Goal: Task Accomplishment & Management: Manage account settings

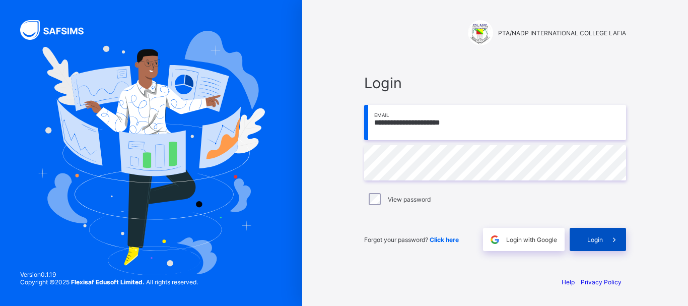
click at [599, 239] on span "Login" at bounding box center [595, 240] width 16 height 8
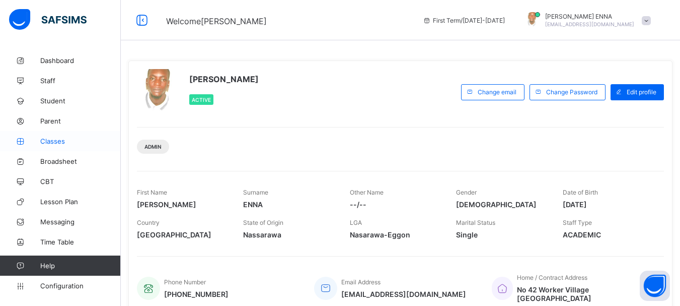
click at [55, 139] on span "Classes" at bounding box center [80, 141] width 81 height 8
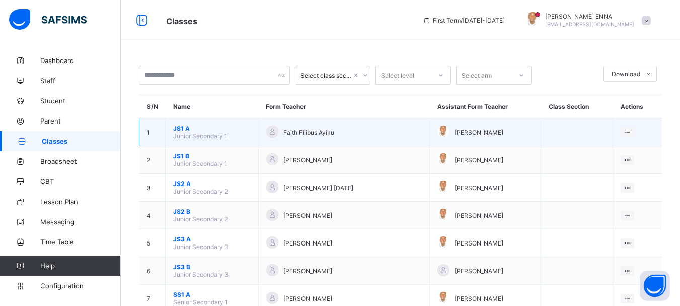
click at [179, 125] on span "JS1 A" at bounding box center [212, 128] width 78 height 8
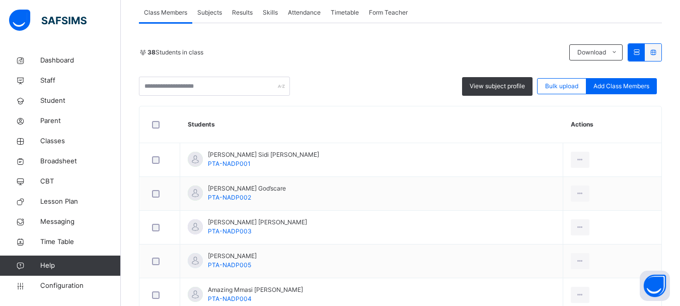
scroll to position [184, 0]
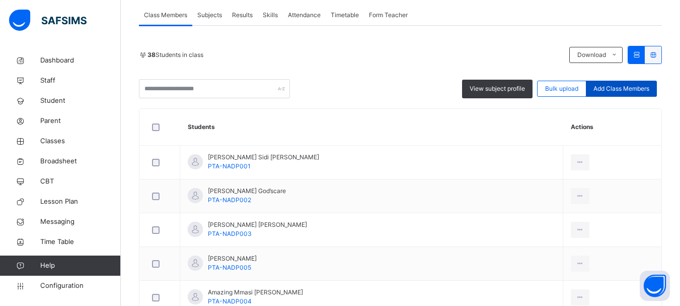
click at [646, 89] on span "Add Class Members" at bounding box center [622, 88] width 56 height 9
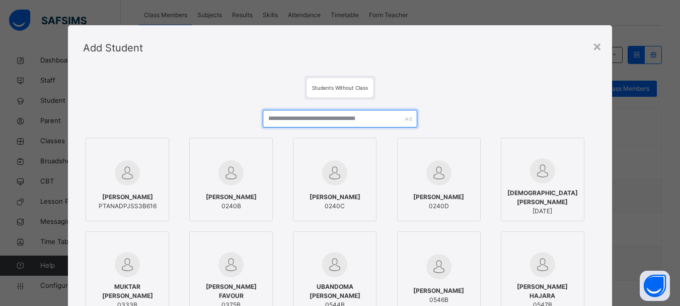
click at [368, 122] on input "text" at bounding box center [340, 119] width 154 height 18
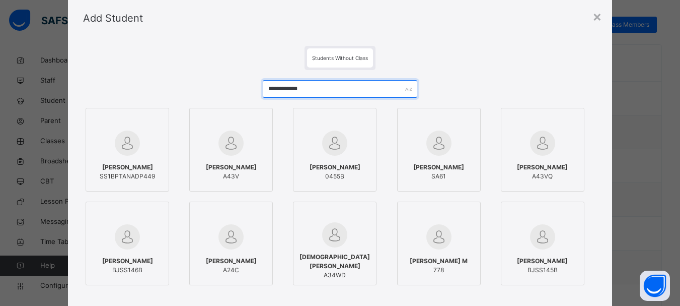
scroll to position [40, 0]
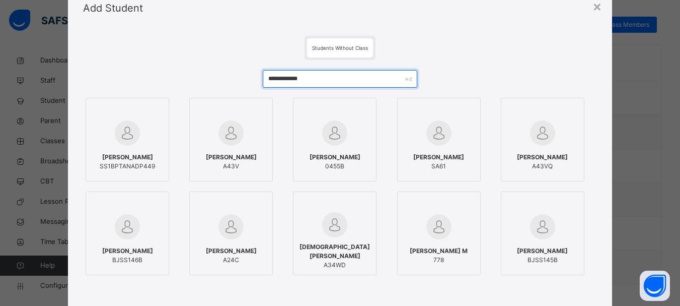
drag, startPoint x: 320, startPoint y: 79, endPoint x: 290, endPoint y: 84, distance: 30.6
click at [290, 84] on input "**********" at bounding box center [340, 79] width 154 height 18
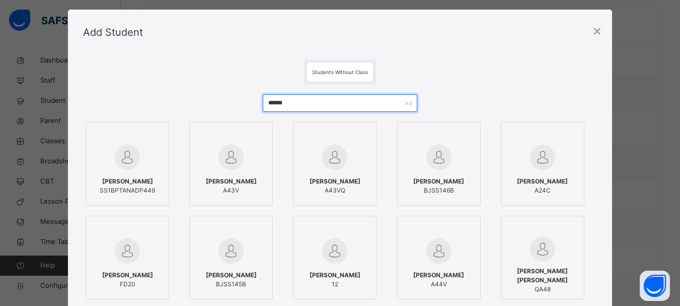
scroll to position [11, 0]
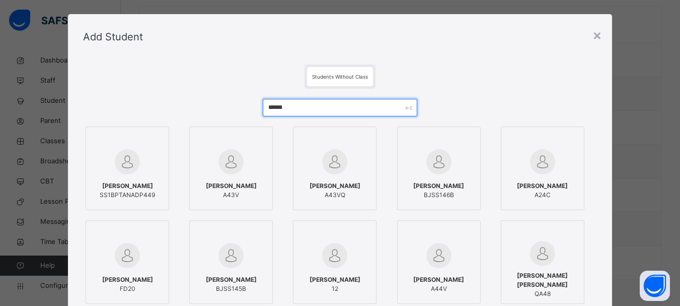
type input "******"
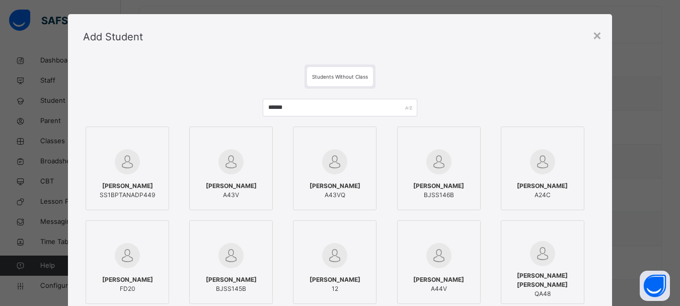
click at [352, 75] on span "Students Without Class" at bounding box center [340, 77] width 56 height 6
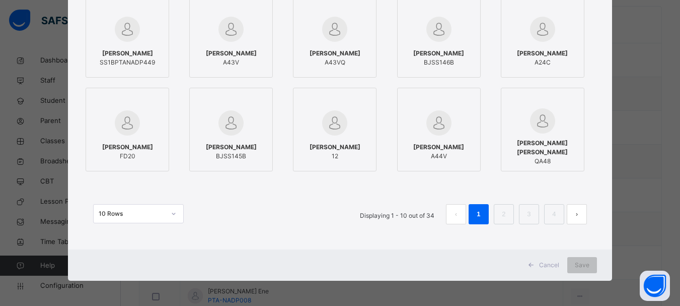
scroll to position [0, 0]
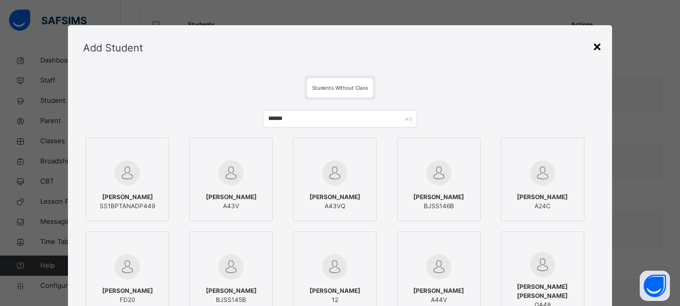
click at [597, 46] on div "×" at bounding box center [598, 45] width 10 height 21
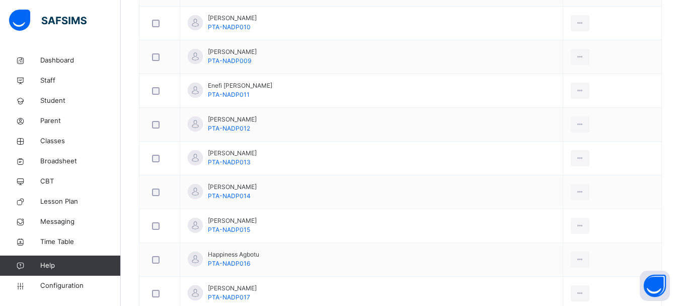
scroll to position [602, 0]
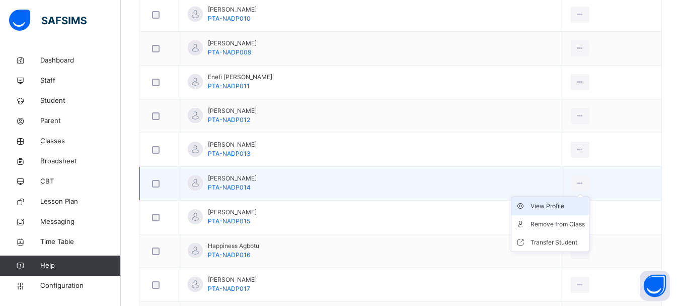
click at [553, 205] on div "View Profile" at bounding box center [558, 206] width 54 height 10
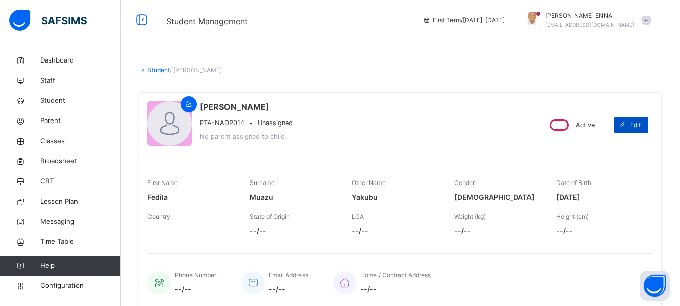
click at [638, 120] on span "Edit" at bounding box center [636, 124] width 11 height 9
select select "**"
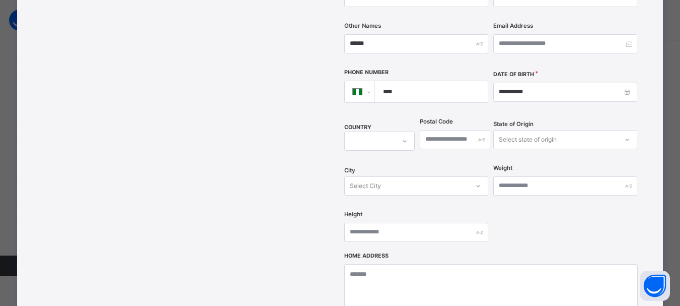
scroll to position [466, 0]
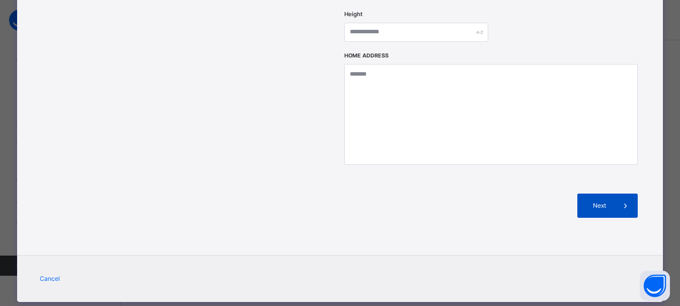
click at [618, 193] on span at bounding box center [626, 205] width 24 height 24
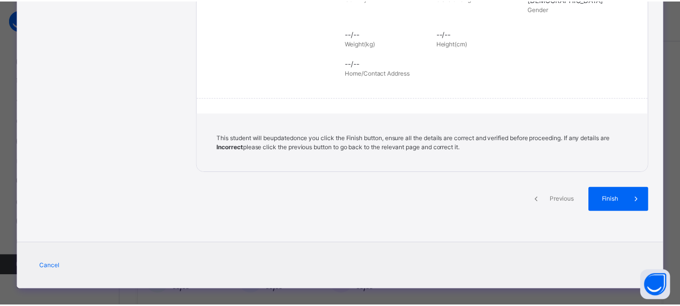
scroll to position [246, 0]
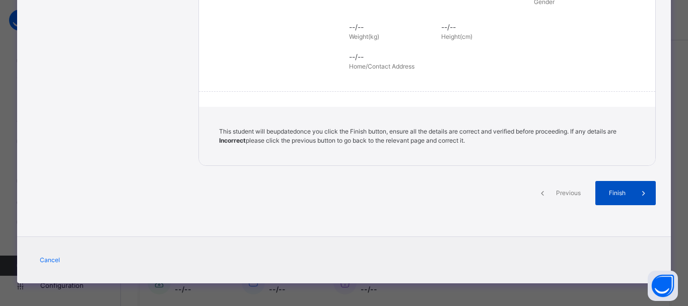
click at [615, 188] on span "Finish" at bounding box center [617, 192] width 29 height 9
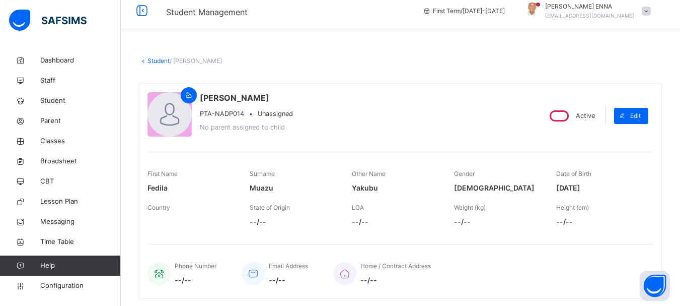
scroll to position [0, 0]
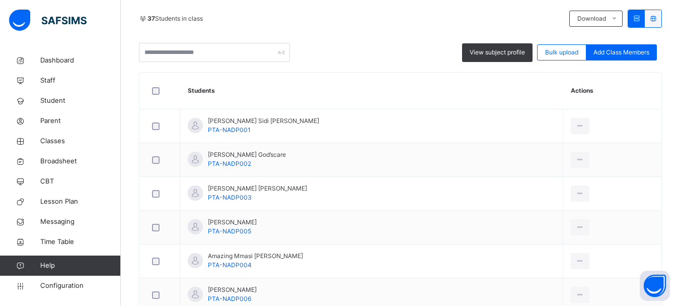
scroll to position [63, 0]
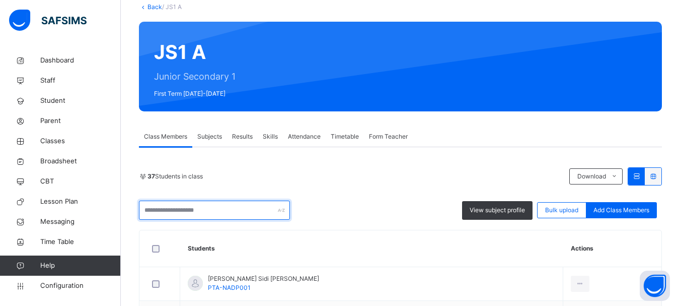
drag, startPoint x: 0, startPoint y: 0, endPoint x: 263, endPoint y: 211, distance: 337.1
click at [263, 211] on input "text" at bounding box center [214, 209] width 151 height 19
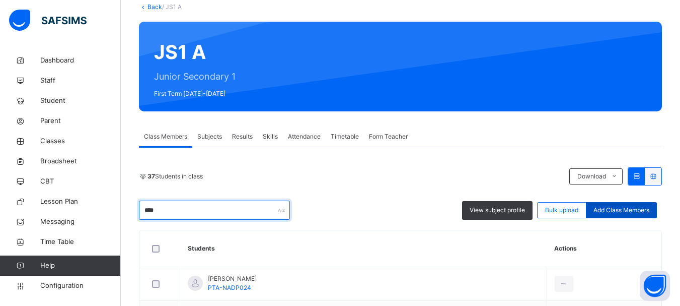
type input "****"
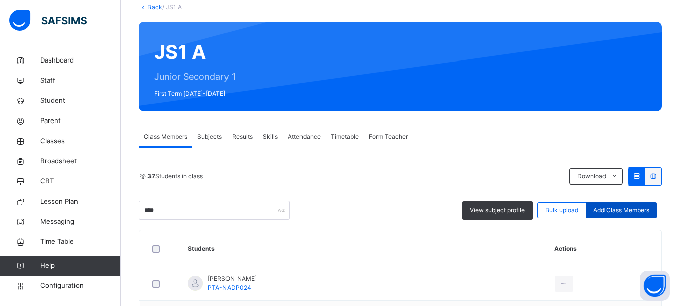
click at [626, 208] on span "Add Class Members" at bounding box center [622, 209] width 56 height 9
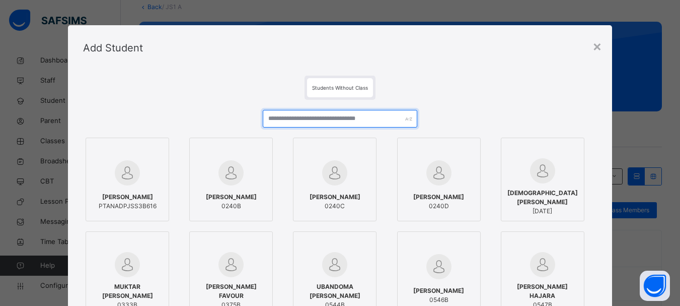
click at [353, 114] on input "text" at bounding box center [340, 119] width 154 height 18
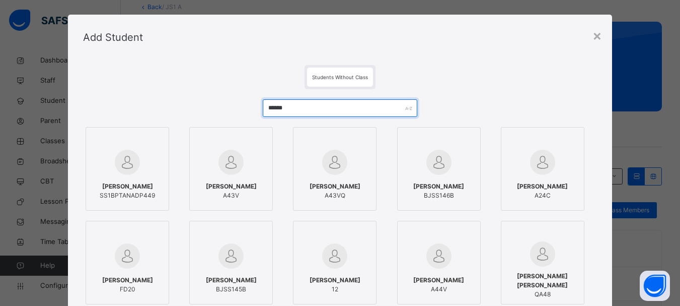
scroll to position [2, 0]
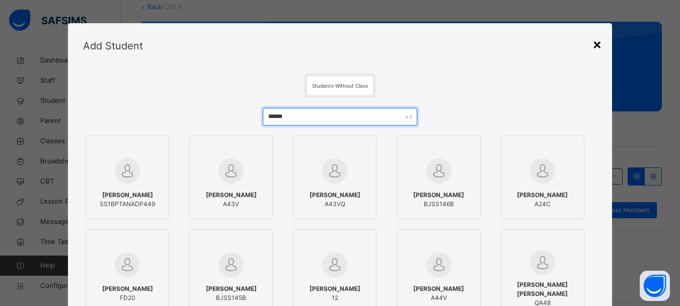
type input "******"
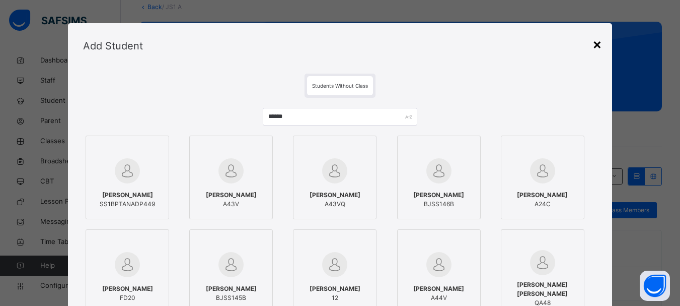
click at [600, 42] on div "×" at bounding box center [598, 43] width 10 height 21
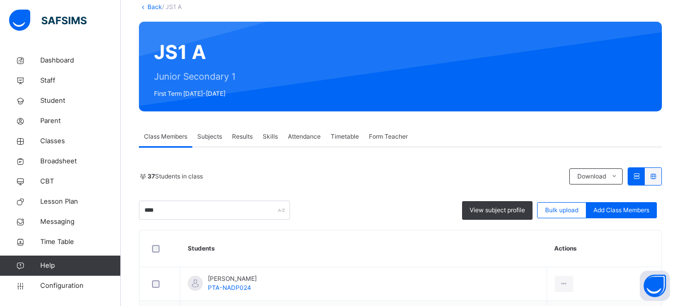
click at [151, 6] on link "Back" at bounding box center [155, 7] width 15 height 8
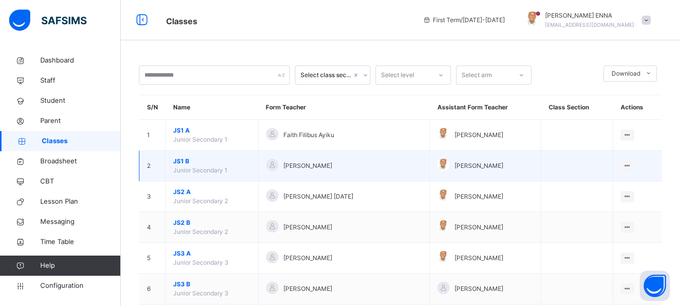
click at [181, 162] on span "JS1 B" at bounding box center [212, 161] width 78 height 9
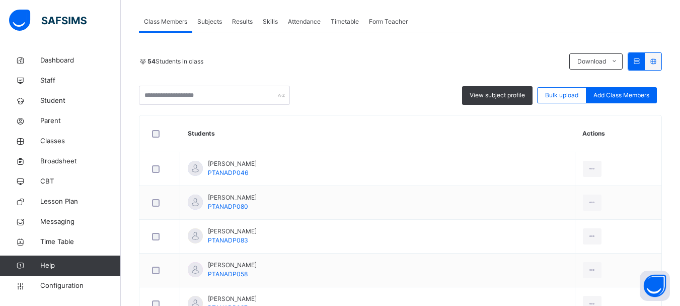
scroll to position [162, 0]
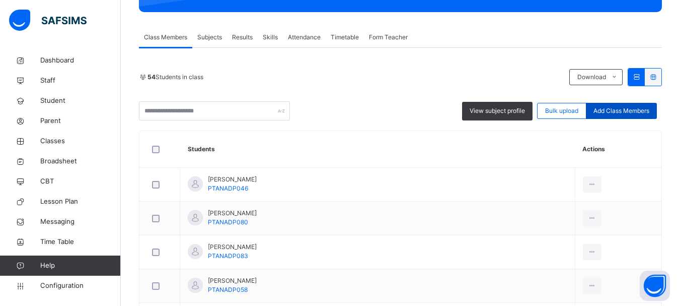
click at [646, 112] on span "Add Class Members" at bounding box center [622, 110] width 56 height 9
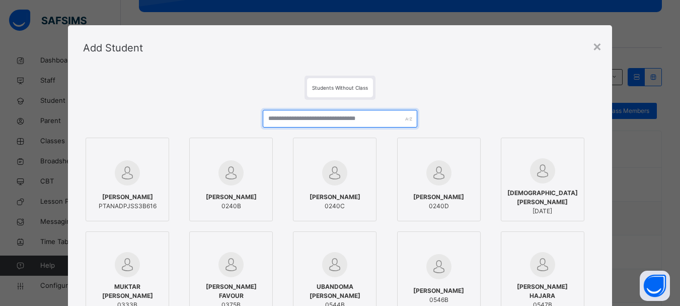
click at [334, 121] on input "text" at bounding box center [340, 119] width 154 height 18
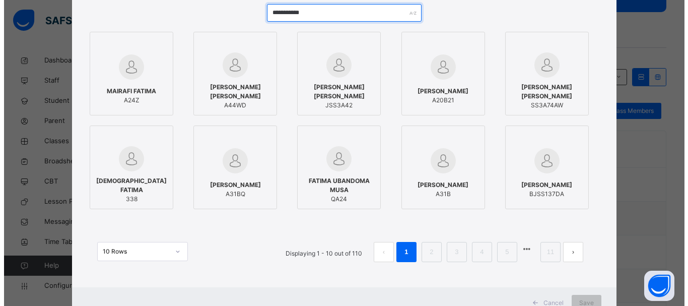
scroll to position [107, 0]
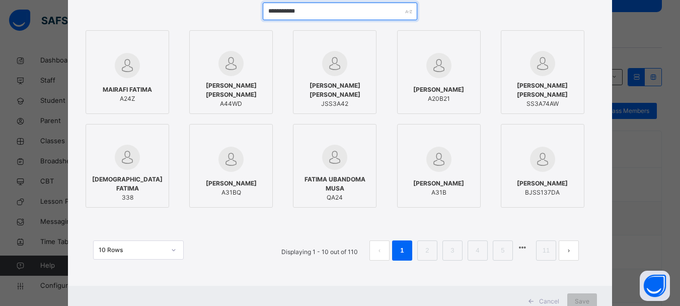
type input "**********"
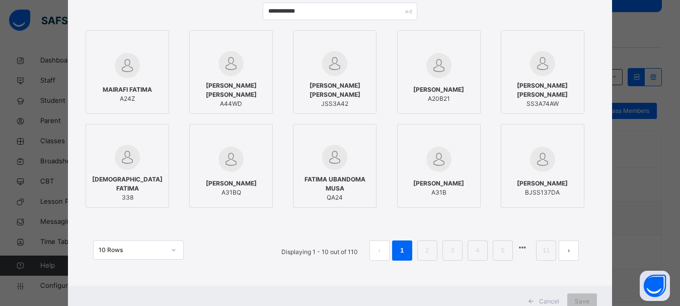
click at [547, 184] on span "MUHAMMED FATIMA" at bounding box center [542, 183] width 51 height 9
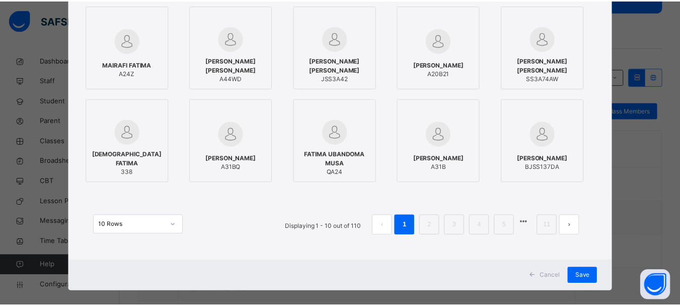
scroll to position [144, 0]
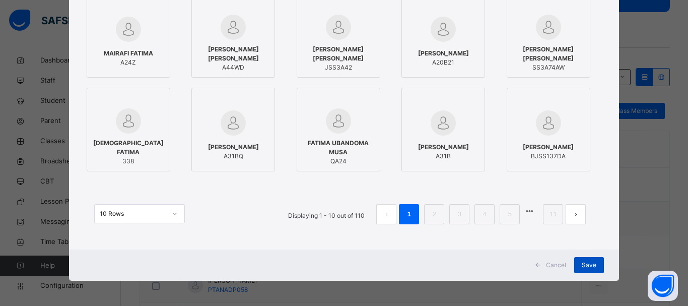
click at [588, 262] on span "Save" at bounding box center [589, 264] width 15 height 9
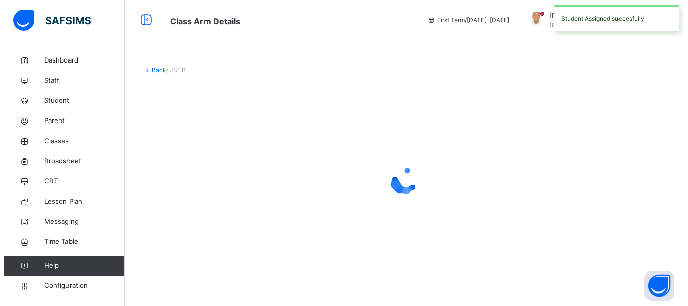
scroll to position [0, 0]
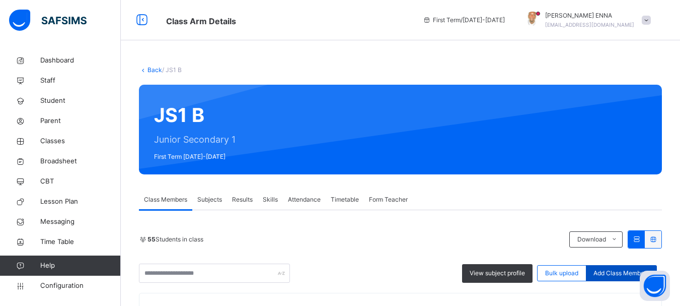
click at [620, 272] on span "Add Class Members" at bounding box center [622, 272] width 56 height 9
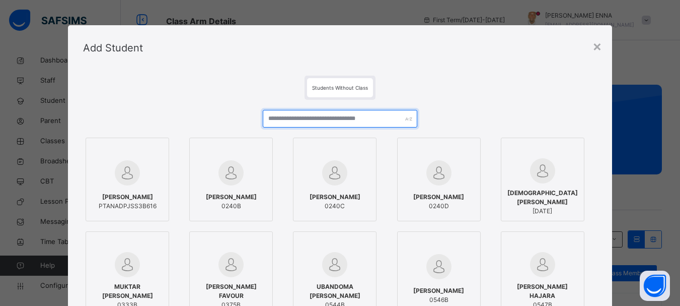
click at [332, 118] on input "text" at bounding box center [340, 119] width 154 height 18
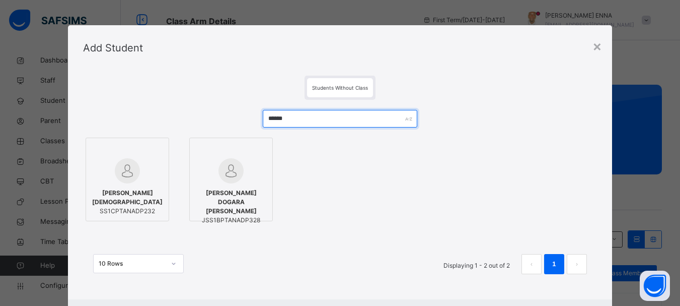
type input "******"
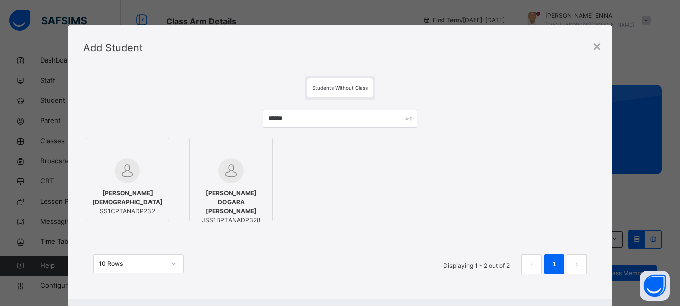
click at [240, 195] on span "MAHMUD DOGARA MAHMUD" at bounding box center [231, 201] width 73 height 27
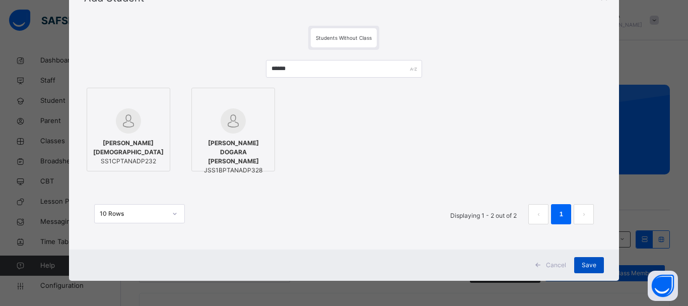
click at [585, 264] on span "Save" at bounding box center [589, 264] width 15 height 9
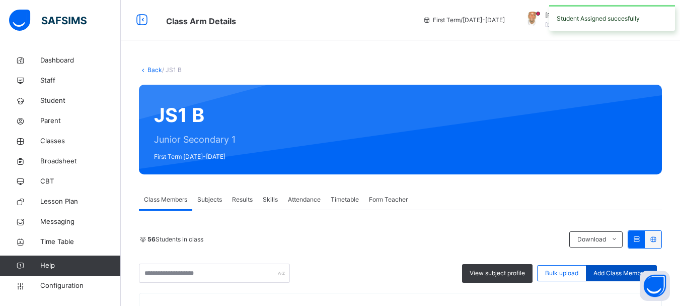
click at [621, 271] on span "Add Class Members" at bounding box center [622, 272] width 56 height 9
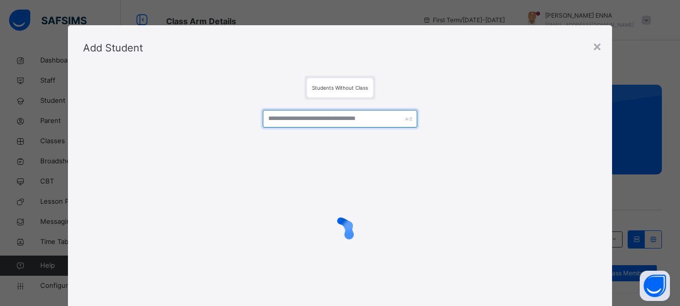
click at [338, 117] on input "text" at bounding box center [340, 119] width 154 height 18
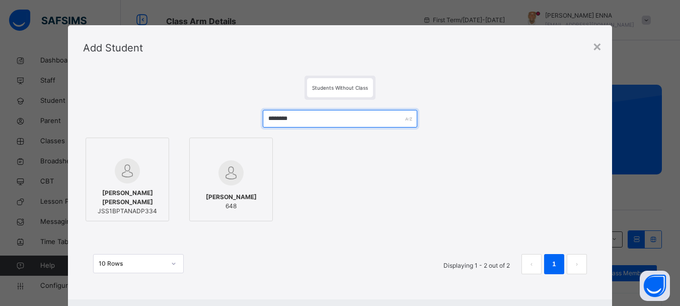
type input "********"
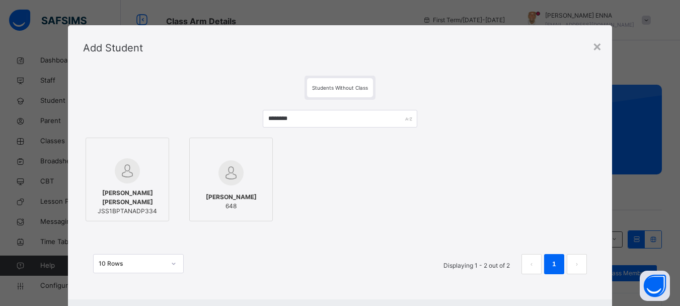
click at [142, 197] on span "SUMAYYAH TANKO ABDULLAHI" at bounding box center [127, 197] width 73 height 18
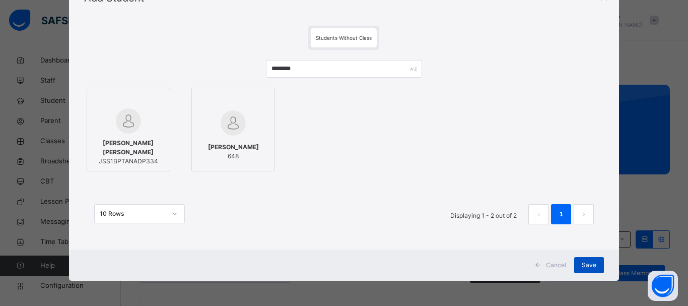
click at [586, 262] on span "Save" at bounding box center [589, 264] width 15 height 9
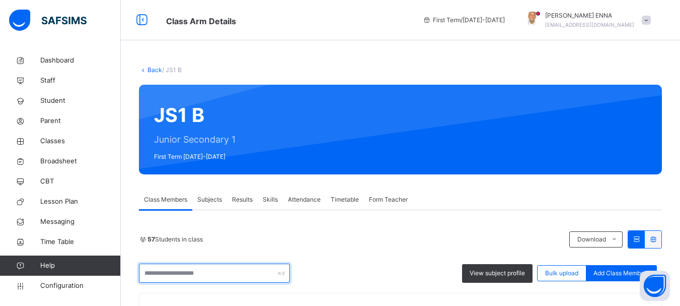
click at [258, 268] on input "text" at bounding box center [214, 272] width 151 height 19
type input "*"
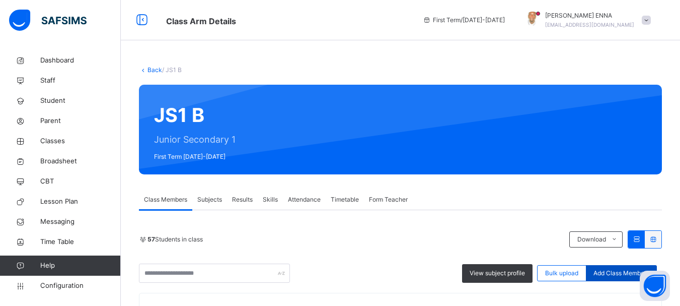
click at [612, 272] on span "Add Class Members" at bounding box center [622, 272] width 56 height 9
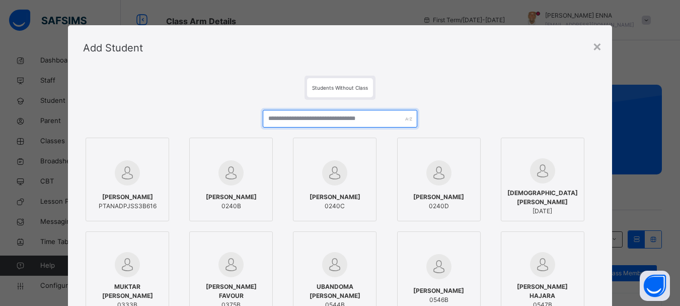
click at [370, 116] on input "text" at bounding box center [340, 119] width 154 height 18
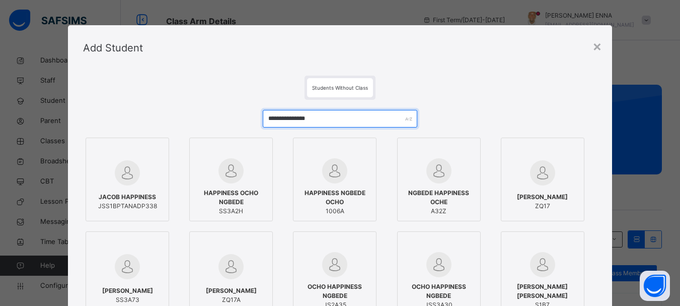
type input "**********"
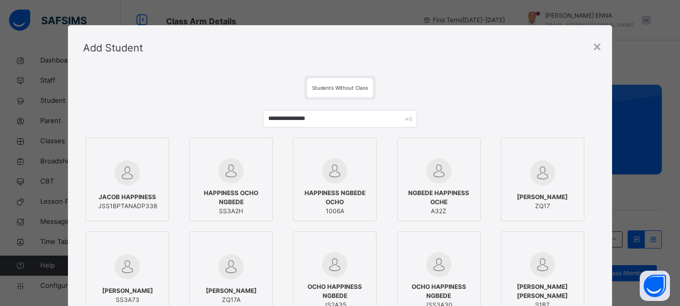
click at [138, 200] on span "JACOB HAPPINESS" at bounding box center [127, 196] width 59 height 9
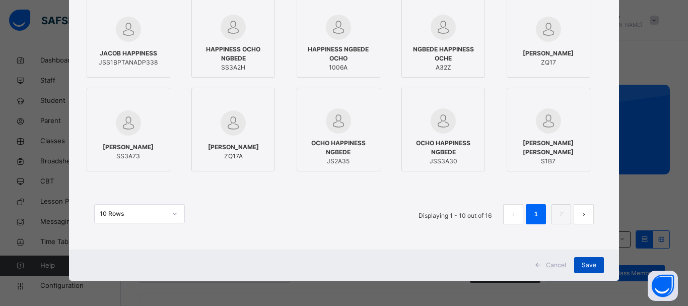
click at [591, 261] on span "Save" at bounding box center [589, 264] width 15 height 9
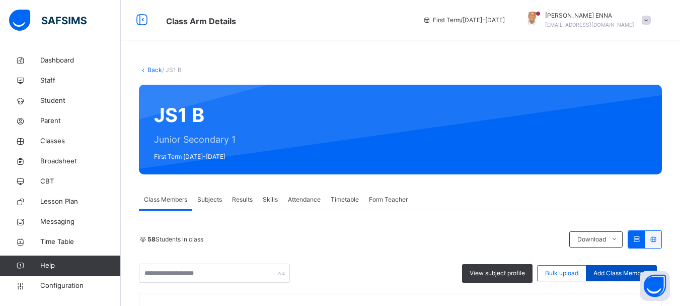
click at [631, 272] on span "Add Class Members" at bounding box center [622, 272] width 56 height 9
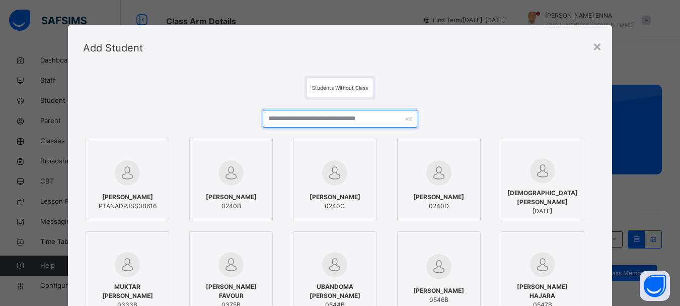
click at [346, 118] on input "text" at bounding box center [340, 119] width 154 height 18
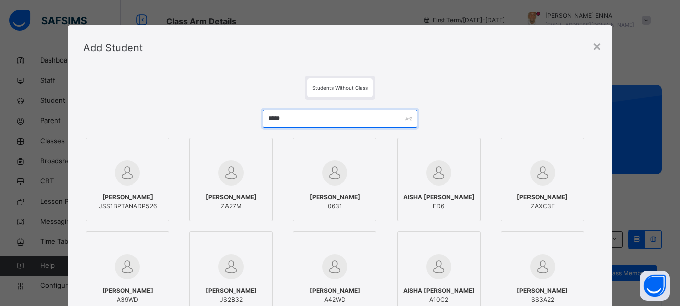
type input "*****"
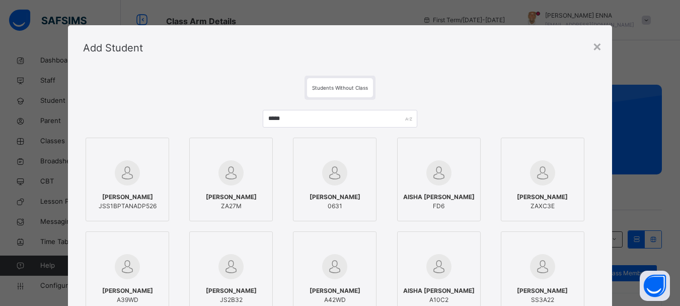
click at [131, 186] on div at bounding box center [127, 172] width 73 height 29
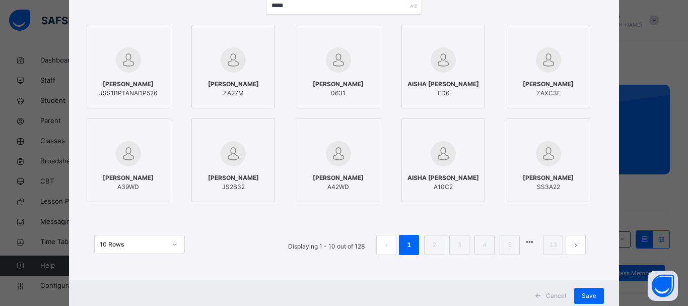
scroll to position [120, 0]
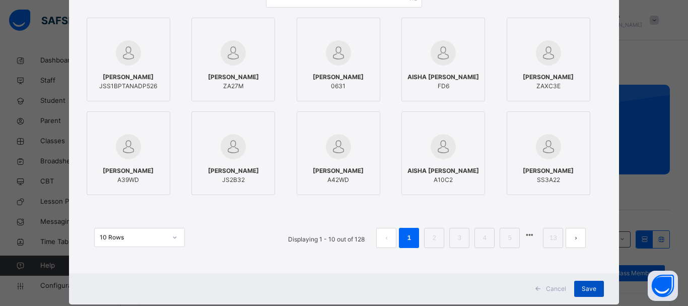
click at [584, 288] on span "Save" at bounding box center [589, 288] width 15 height 9
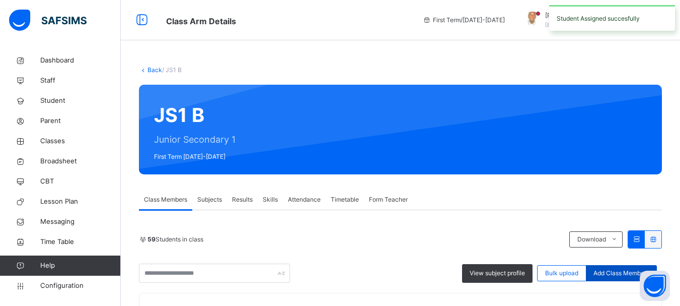
click at [614, 271] on span "Add Class Members" at bounding box center [622, 272] width 56 height 9
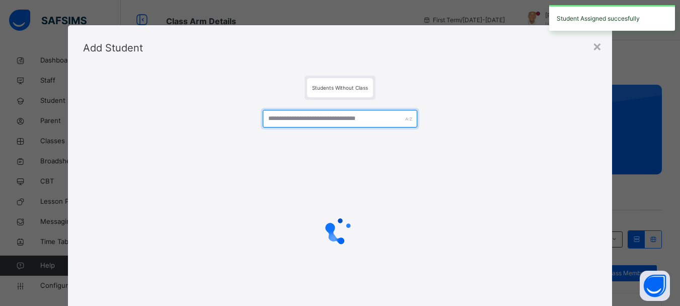
click at [375, 120] on input "text" at bounding box center [340, 119] width 154 height 18
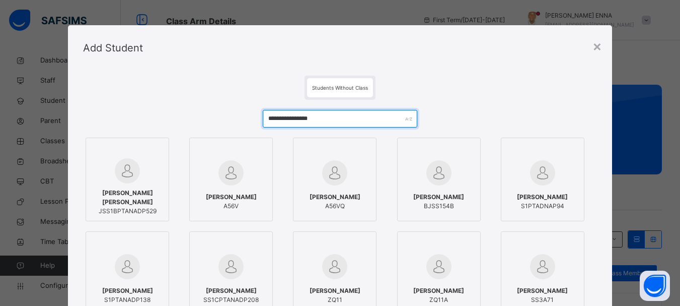
type input "**********"
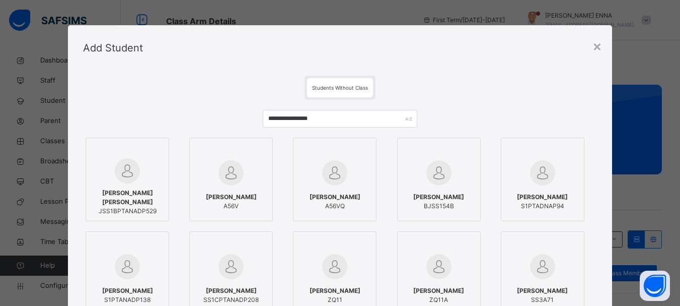
click at [105, 189] on div "EDWIN EMMANUELA JSS1BPTANADP529" at bounding box center [127, 201] width 73 height 37
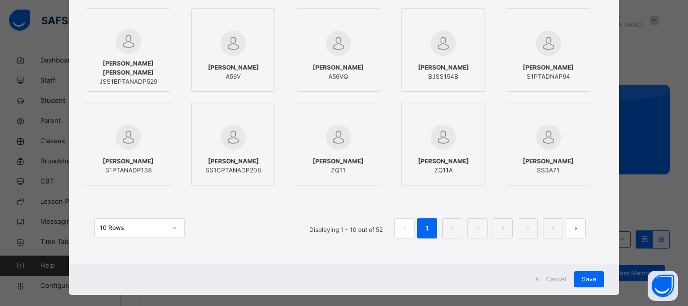
scroll to position [128, 0]
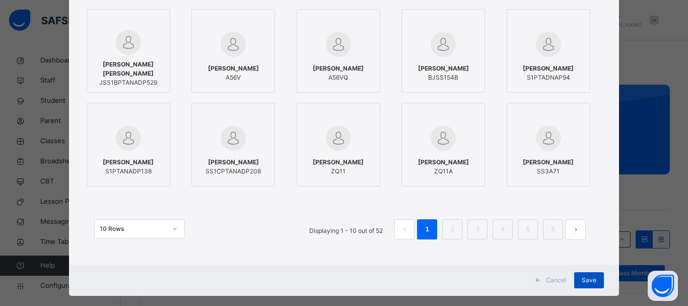
click at [582, 278] on span "Save" at bounding box center [589, 280] width 15 height 9
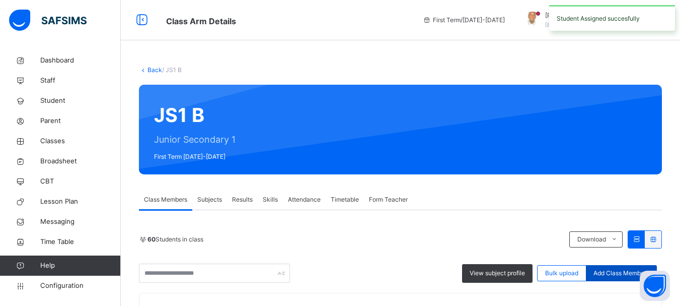
click at [622, 268] on span "Add Class Members" at bounding box center [622, 272] width 56 height 9
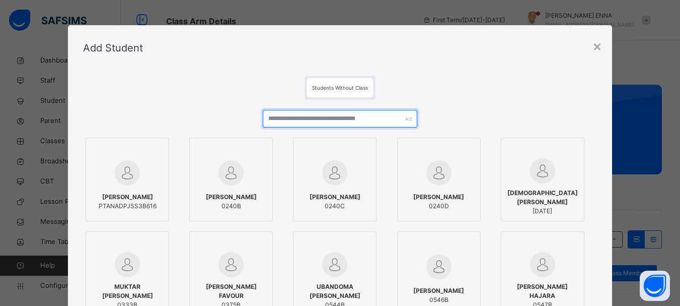
click at [360, 121] on input "text" at bounding box center [340, 119] width 154 height 18
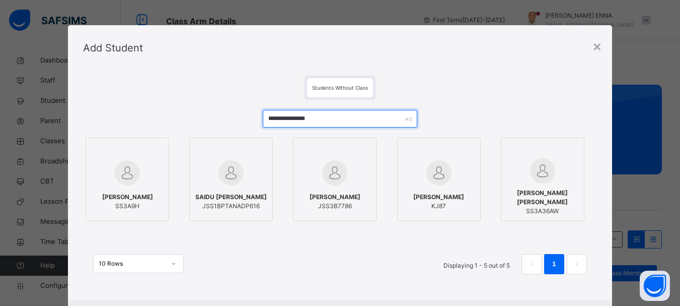
type input "**********"
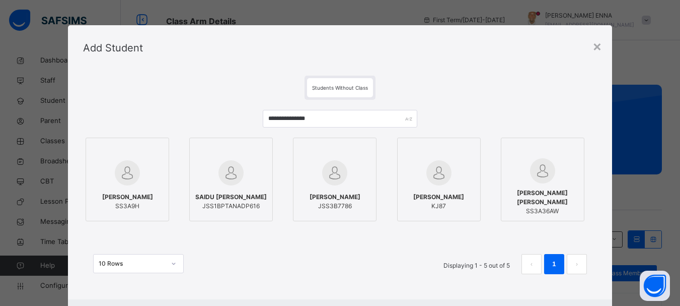
click at [228, 192] on span "SAIDU ABBE ABDULLAHI" at bounding box center [231, 196] width 72 height 9
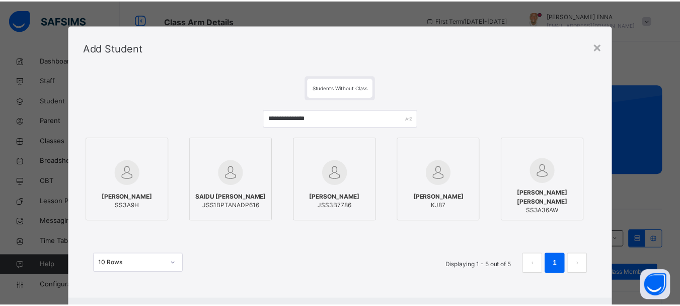
scroll to position [50, 0]
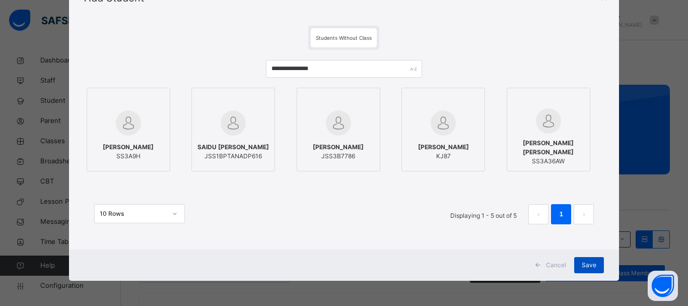
click at [595, 263] on div "Save" at bounding box center [589, 265] width 30 height 16
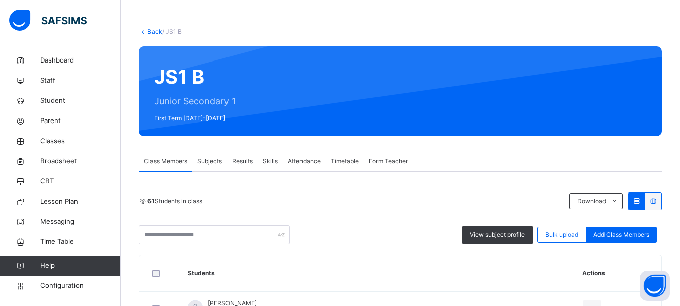
scroll to position [0, 0]
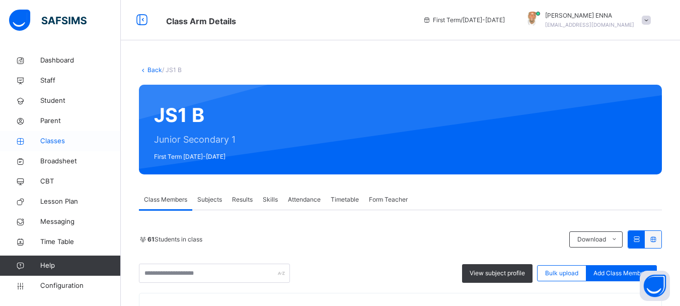
click at [49, 142] on span "Classes" at bounding box center [80, 141] width 81 height 10
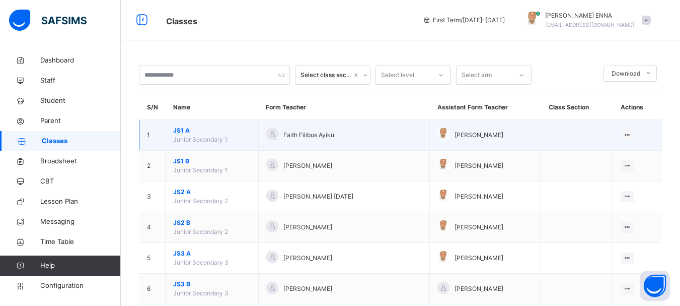
click at [178, 129] on span "JS1 A" at bounding box center [212, 130] width 78 height 9
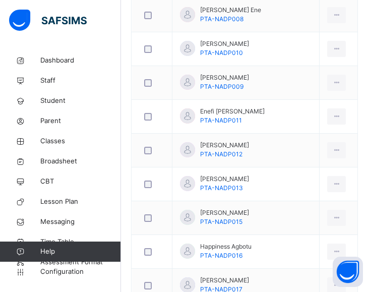
scroll to position [633, 0]
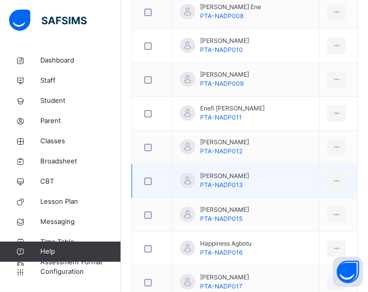
click at [259, 179] on td "Fatima Tanko Sarki PTA-NADP013" at bounding box center [245, 181] width 147 height 34
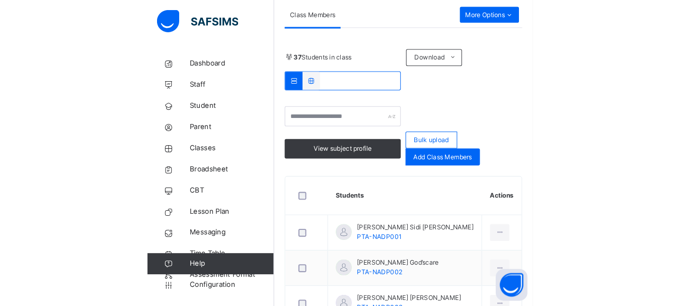
scroll to position [184, 0]
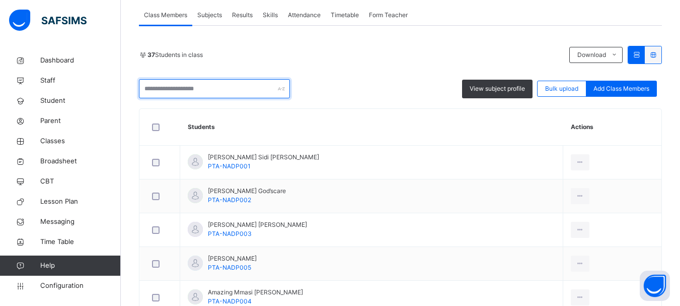
click at [232, 90] on input "text" at bounding box center [214, 88] width 151 height 19
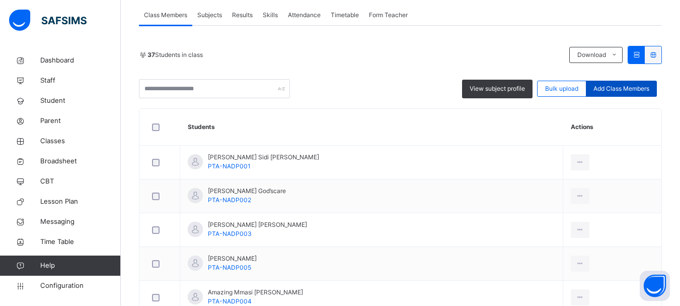
click at [637, 84] on span "Add Class Members" at bounding box center [622, 88] width 56 height 9
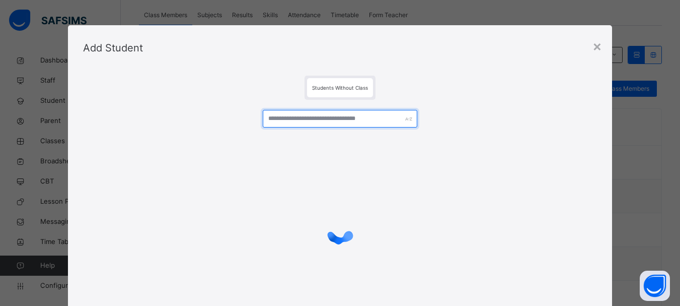
click at [352, 121] on input "text" at bounding box center [340, 119] width 154 height 18
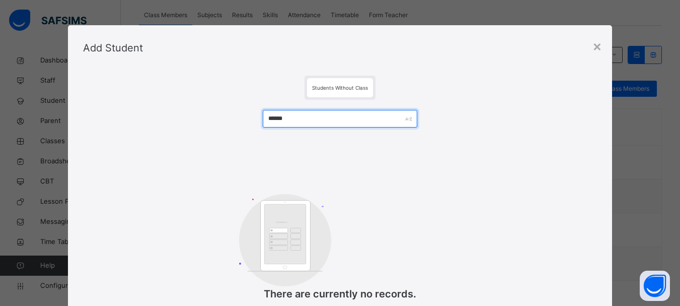
drag, startPoint x: 355, startPoint y: 120, endPoint x: 252, endPoint y: 129, distance: 103.6
click at [252, 129] on div "****** Customers There are currently no records." at bounding box center [340, 211] width 514 height 222
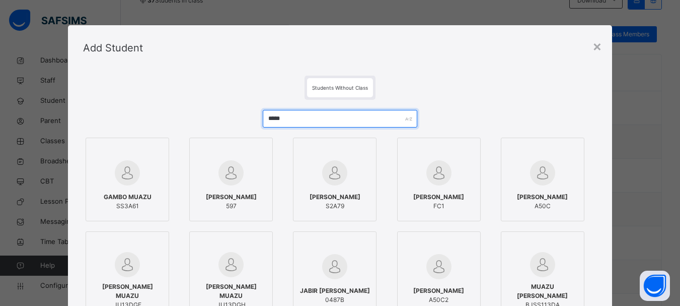
scroll to position [230, 0]
type input "*****"
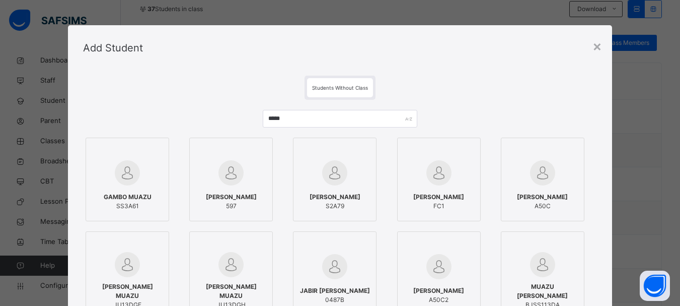
drag, startPoint x: 675, startPoint y: 100, endPoint x: 678, endPoint y: 125, distance: 25.4
click at [678, 125] on div "× Add Student Students Without Class ***** GAMBO MUAZU SS3A61 IBRAHIM GAMBO MUA…" at bounding box center [340, 153] width 680 height 306
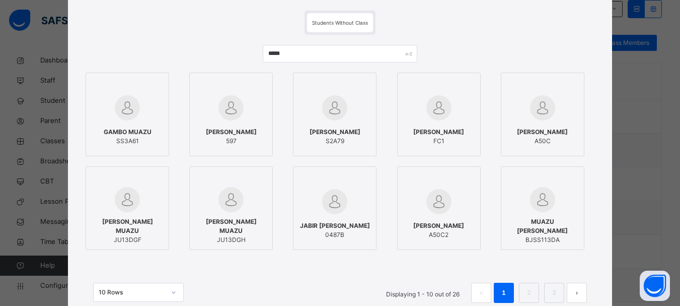
scroll to position [0, 0]
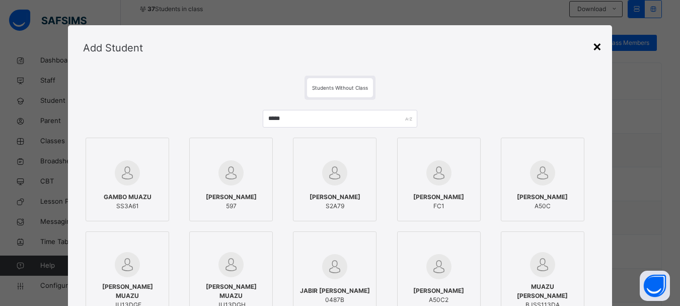
click at [600, 43] on div "×" at bounding box center [598, 45] width 10 height 21
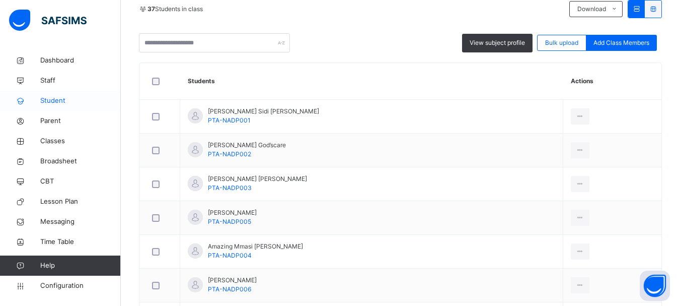
click at [50, 105] on span "Student" at bounding box center [80, 101] width 81 height 10
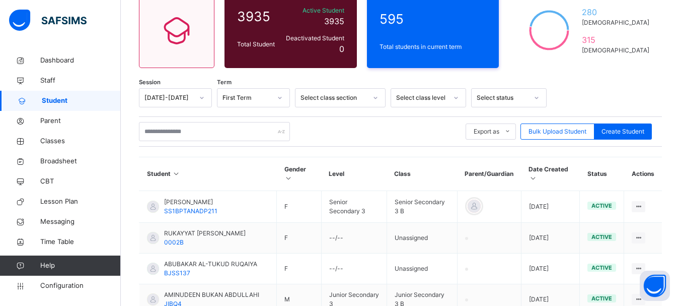
scroll to position [102, 0]
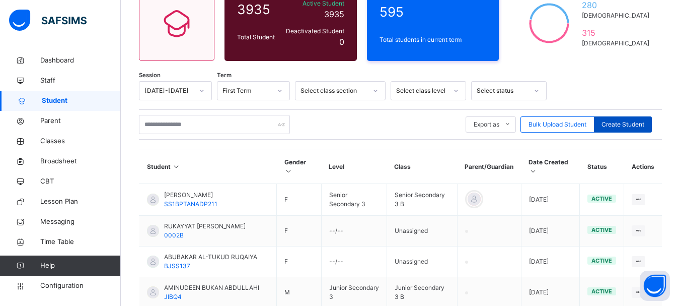
click at [624, 128] on span "Create Student" at bounding box center [623, 124] width 43 height 9
select select "**"
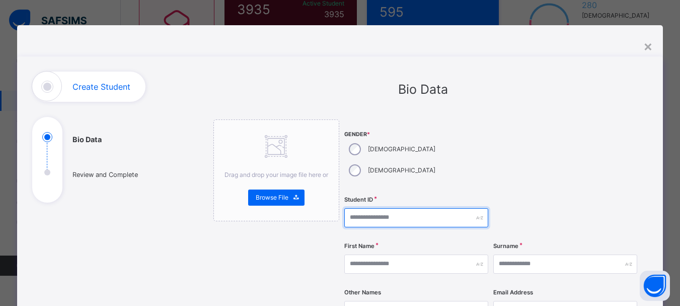
click at [385, 208] on input "text" at bounding box center [417, 217] width 144 height 19
paste input "**********"
drag, startPoint x: 457, startPoint y: 196, endPoint x: 387, endPoint y: 198, distance: 70.5
click at [387, 208] on input "**********" at bounding box center [417, 217] width 144 height 19
type input "**********"
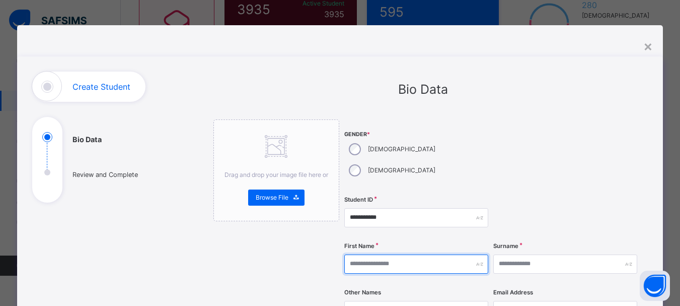
click at [388, 254] on input "text" at bounding box center [417, 263] width 144 height 19
paste input "**********"
drag, startPoint x: 413, startPoint y: 248, endPoint x: 365, endPoint y: 239, distance: 48.7
click at [365, 254] on input "**********" at bounding box center [417, 263] width 144 height 19
type input "******"
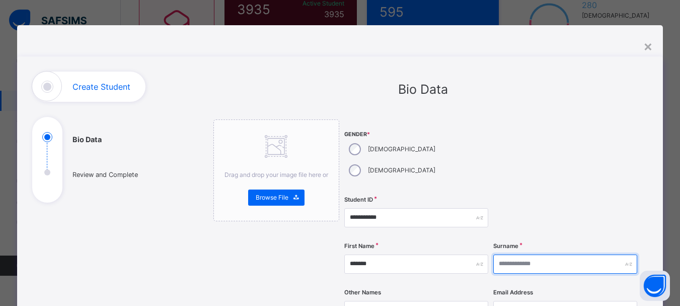
click at [517, 254] on input "text" at bounding box center [566, 263] width 144 height 19
paste input "**********"
drag, startPoint x: 547, startPoint y: 242, endPoint x: 519, endPoint y: 241, distance: 28.2
click at [519, 254] on input "**********" at bounding box center [566, 263] width 144 height 19
type input "*****"
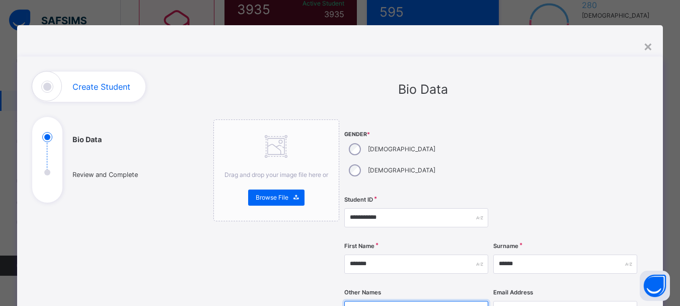
click at [384, 301] on input "text" at bounding box center [417, 310] width 144 height 19
paste input "******"
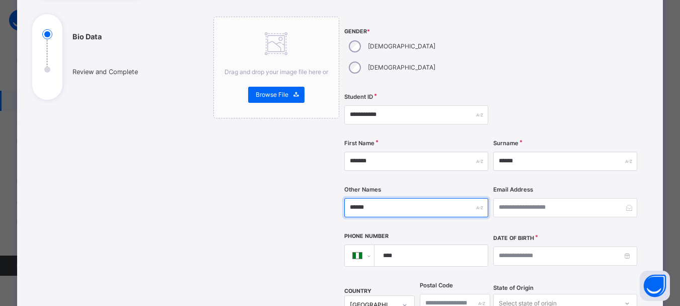
scroll to position [104, 0]
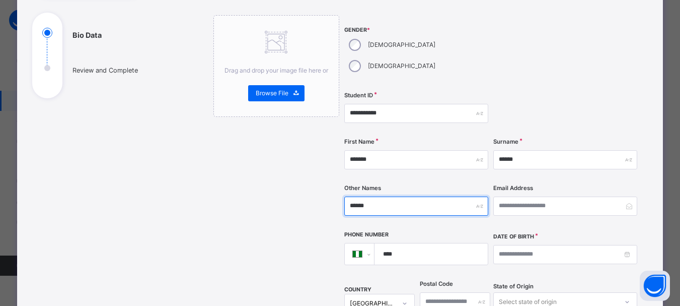
type input "******"
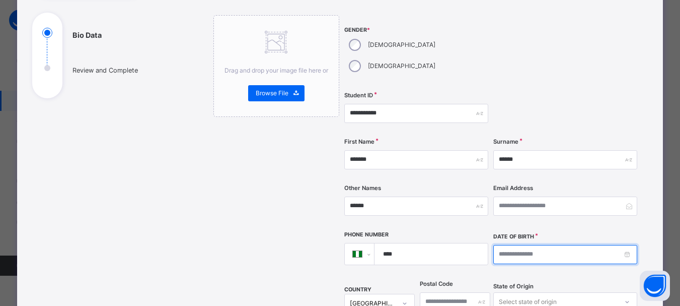
click at [533, 245] on input at bounding box center [566, 254] width 144 height 19
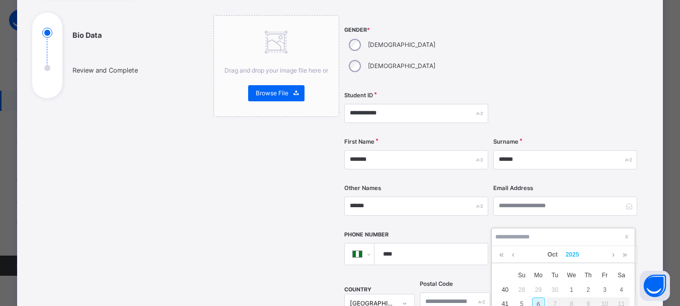
click at [575, 251] on link "2025" at bounding box center [573, 254] width 22 height 17
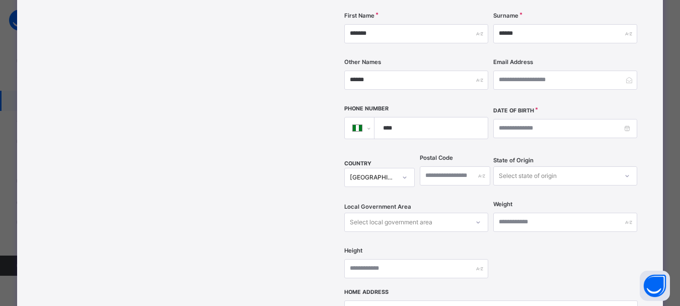
scroll to position [239, 0]
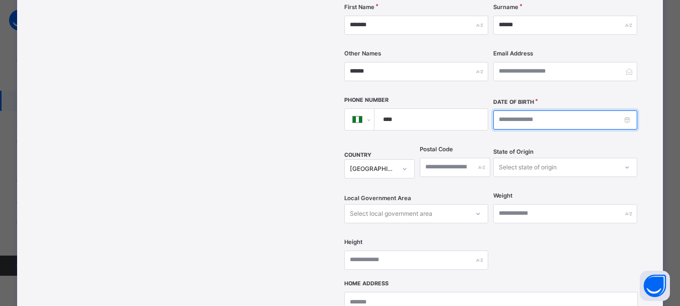
click at [528, 110] on input at bounding box center [566, 119] width 144 height 19
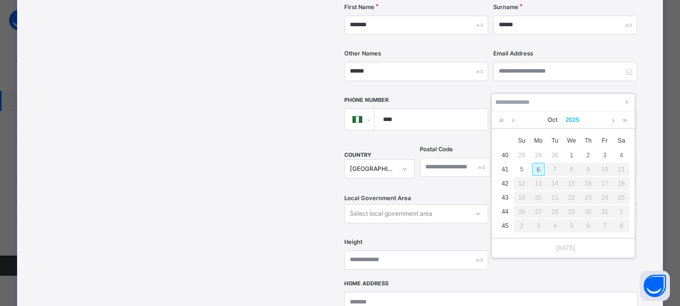
click at [570, 117] on link "2025" at bounding box center [573, 119] width 22 height 17
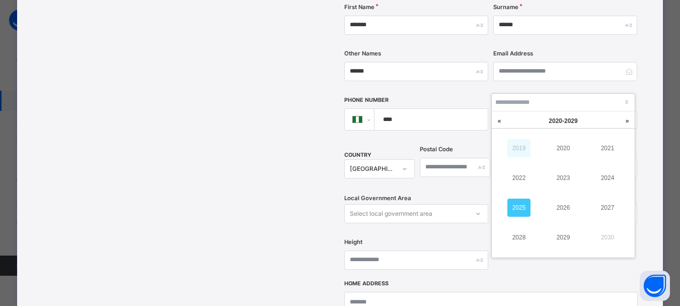
click at [522, 151] on link "2019" at bounding box center [519, 148] width 23 height 18
click at [524, 178] on link "2012" at bounding box center [519, 178] width 23 height 18
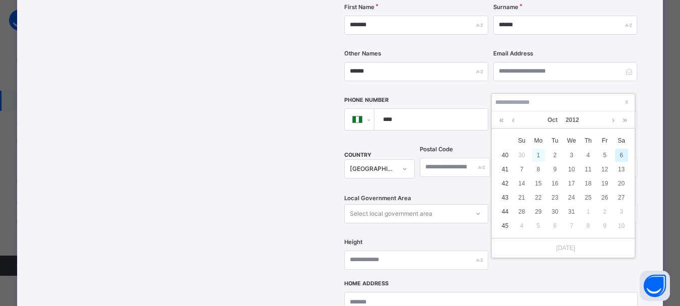
click at [538, 156] on div "1" at bounding box center [538, 155] width 13 height 13
type input "**********"
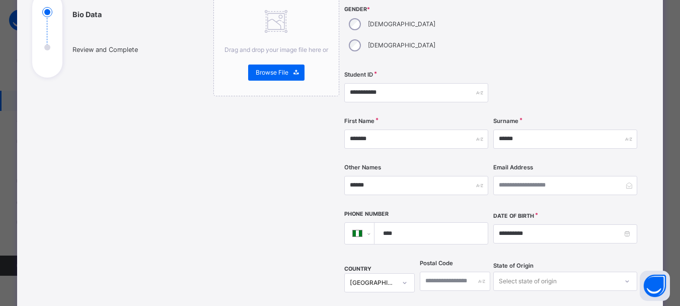
scroll to position [90, 0]
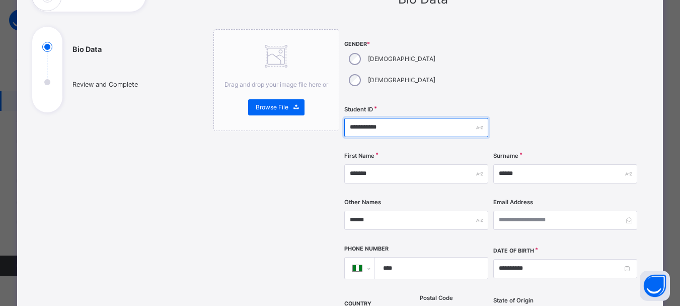
drag, startPoint x: 408, startPoint y: 102, endPoint x: 333, endPoint y: 108, distance: 74.7
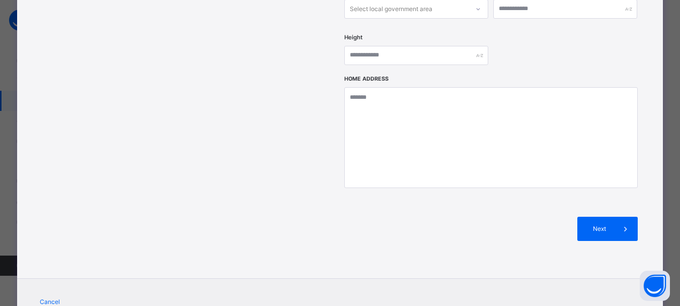
scroll to position [447, 0]
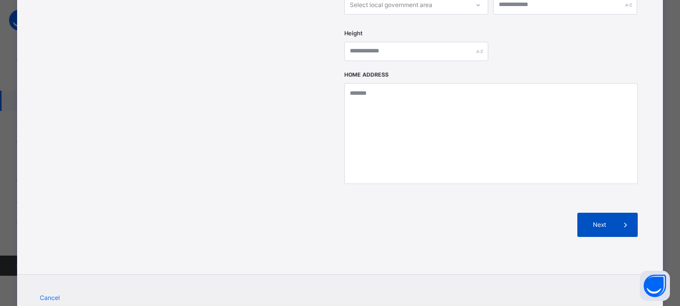
click at [601, 220] on span "Next" at bounding box center [599, 224] width 29 height 9
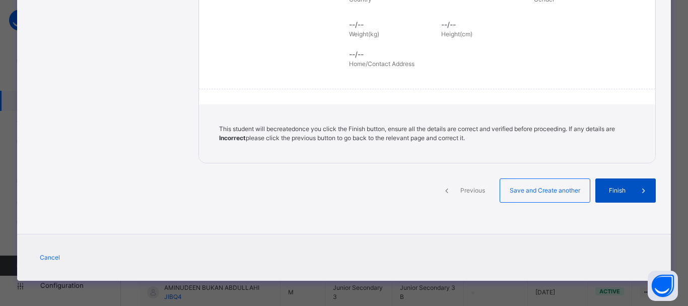
click at [618, 193] on span "Finish" at bounding box center [617, 190] width 29 height 9
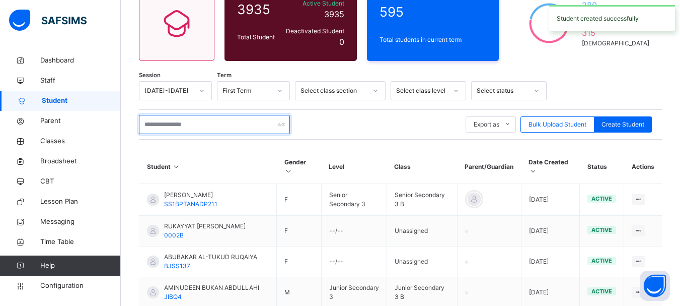
click at [196, 125] on input "text" at bounding box center [214, 124] width 151 height 19
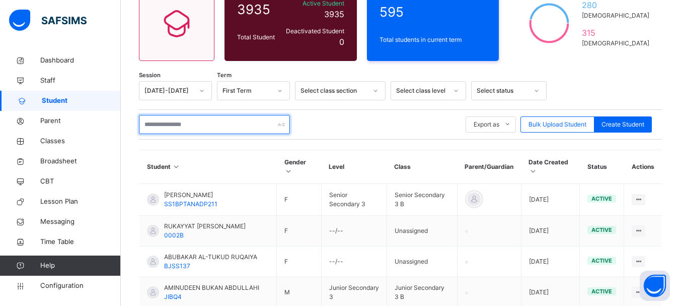
paste input "**********"
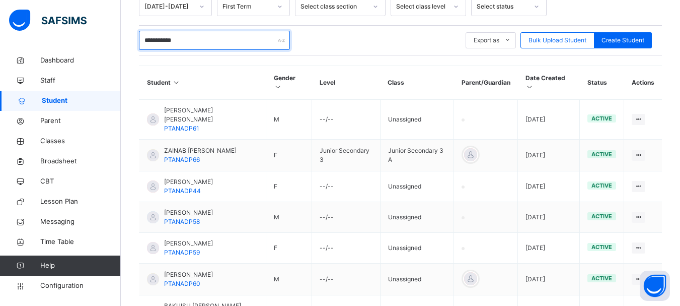
scroll to position [187, 0]
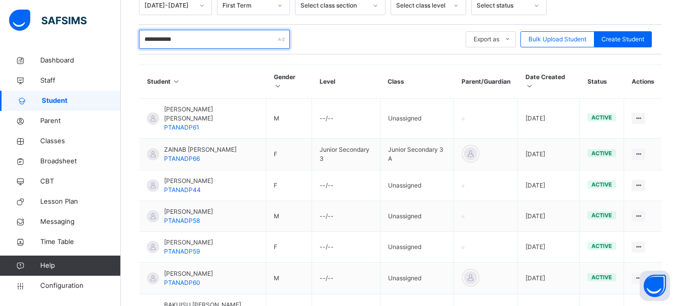
type input "**********"
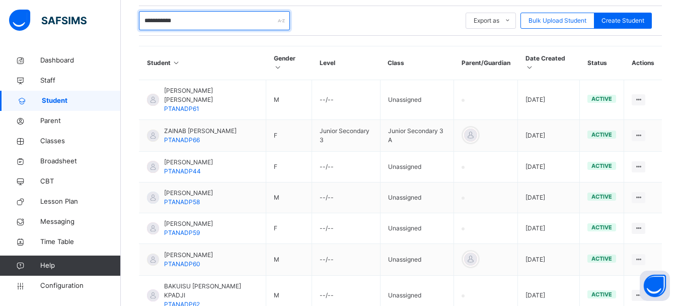
scroll to position [179, 0]
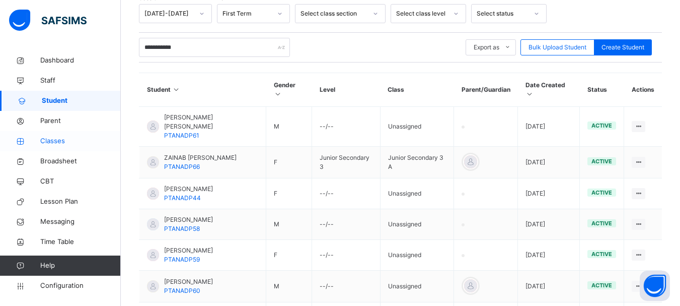
click at [44, 140] on span "Classes" at bounding box center [80, 141] width 81 height 10
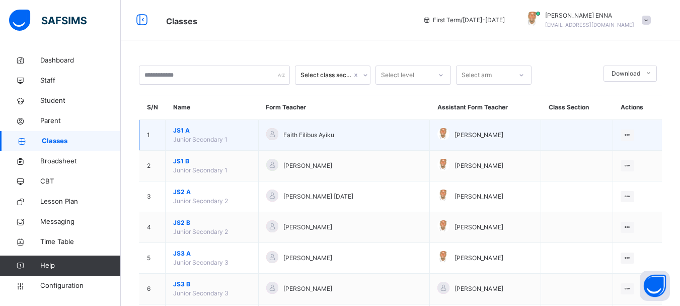
click at [182, 131] on span "JS1 A" at bounding box center [212, 130] width 78 height 9
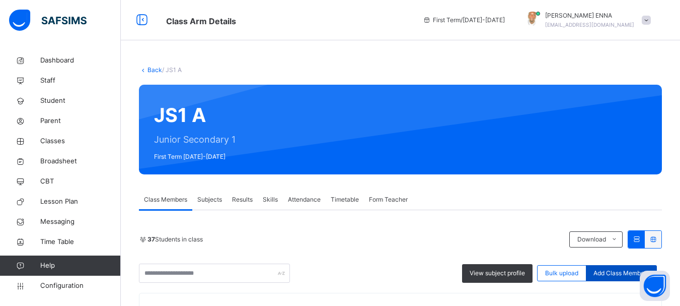
click at [614, 272] on span "Add Class Members" at bounding box center [622, 272] width 56 height 9
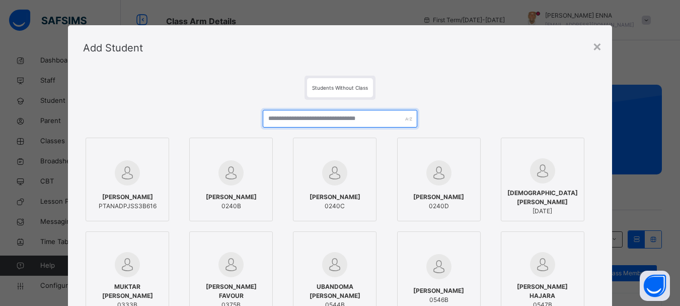
click at [346, 120] on input "text" at bounding box center [340, 119] width 154 height 18
paste input "**********"
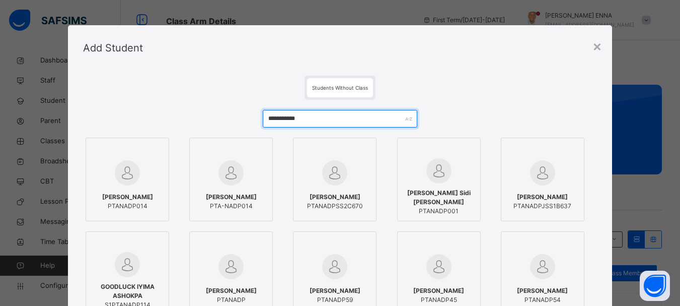
type input "**********"
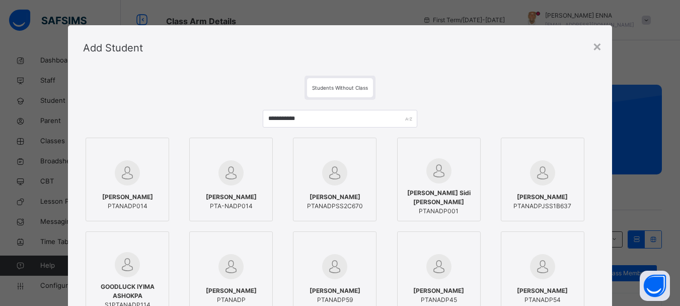
click at [117, 194] on span "Fedila Yakubu Muazu" at bounding box center [127, 196] width 51 height 9
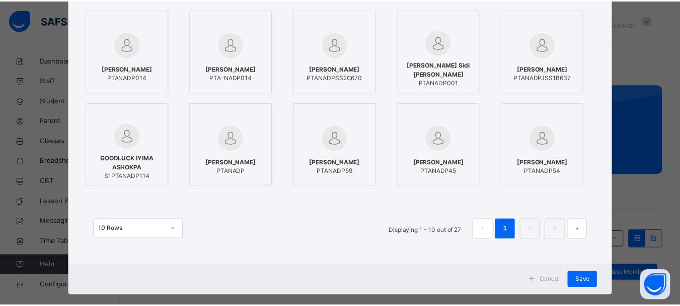
scroll to position [144, 0]
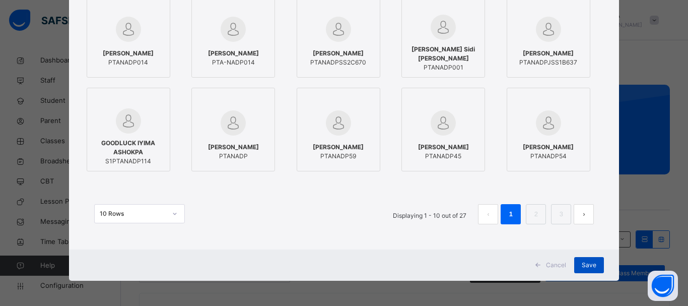
click at [591, 264] on span "Save" at bounding box center [589, 264] width 15 height 9
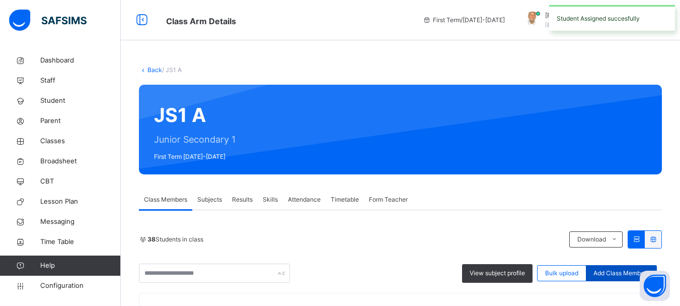
click at [617, 272] on span "Add Class Members" at bounding box center [622, 272] width 56 height 9
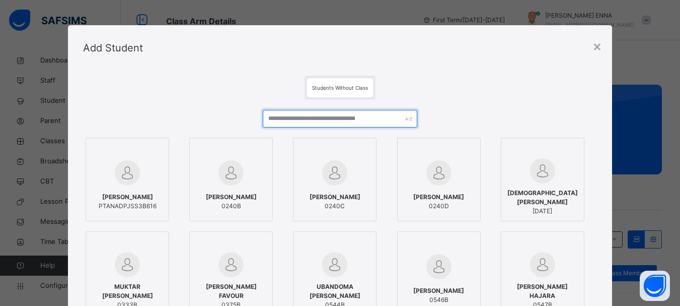
click at [354, 116] on input "text" at bounding box center [340, 119] width 154 height 18
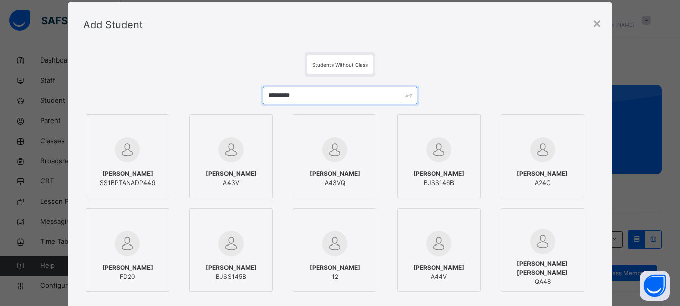
scroll to position [0, 0]
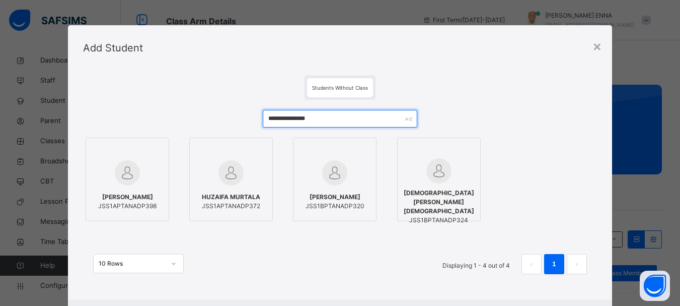
click at [287, 117] on input "**********" at bounding box center [340, 119] width 154 height 18
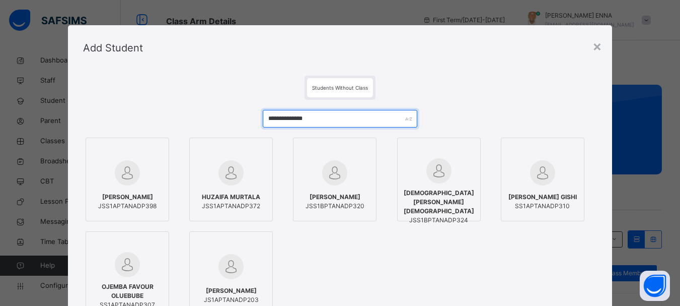
type input "**********"
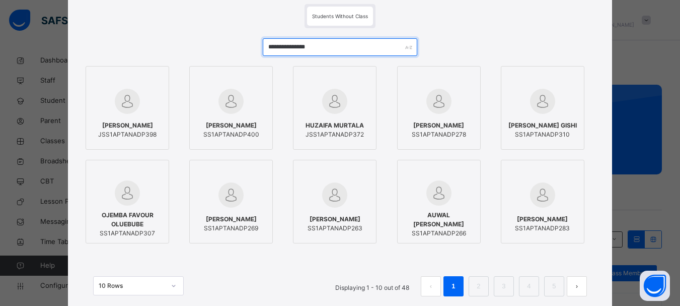
scroll to position [70, 0]
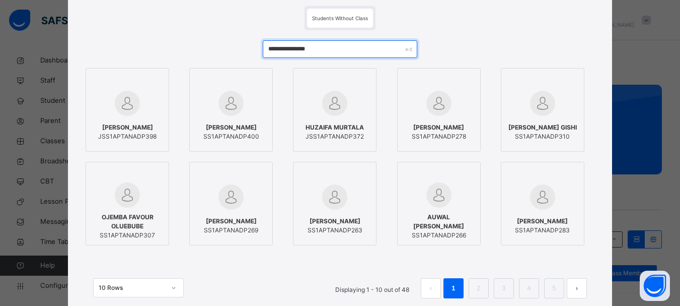
drag, startPoint x: 338, startPoint y: 52, endPoint x: 242, endPoint y: 63, distance: 96.8
click at [242, 63] on div "**********" at bounding box center [340, 174] width 514 height 288
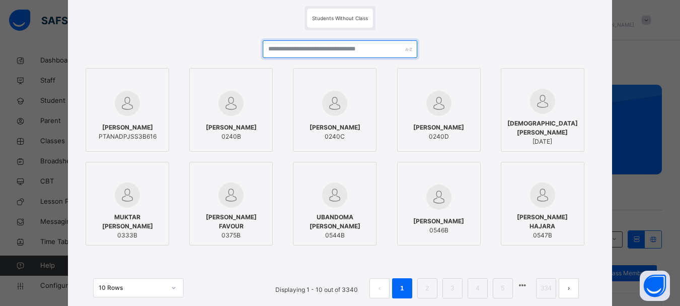
scroll to position [0, 0]
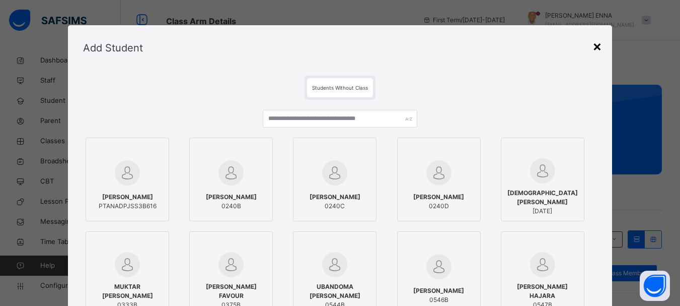
click at [599, 49] on div "×" at bounding box center [598, 45] width 10 height 21
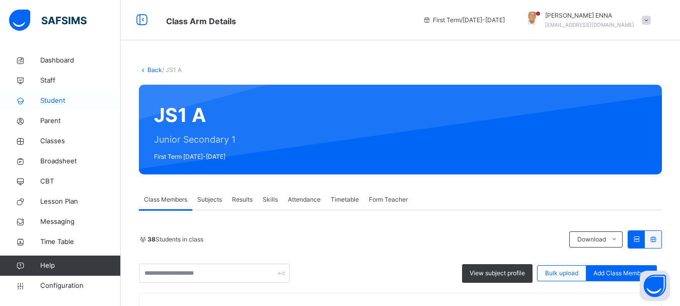
click at [48, 102] on span "Student" at bounding box center [80, 101] width 81 height 10
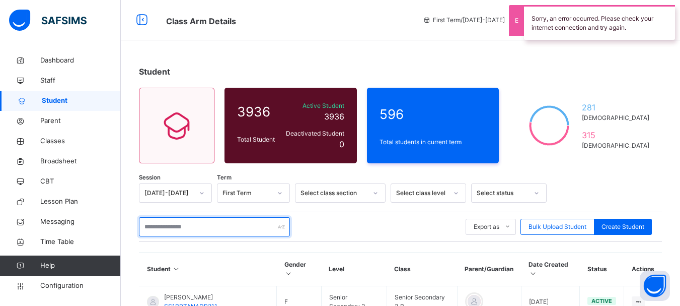
click at [233, 231] on input "text" at bounding box center [214, 226] width 151 height 19
click at [201, 233] on input "text" at bounding box center [214, 226] width 151 height 19
paste input "**********"
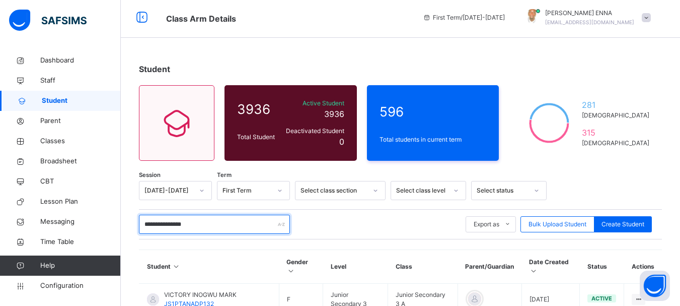
scroll to position [1, 0]
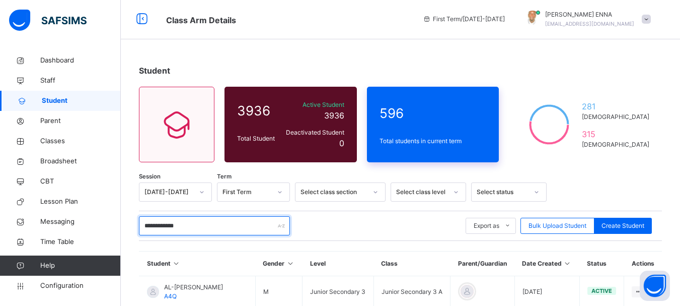
type input "**********"
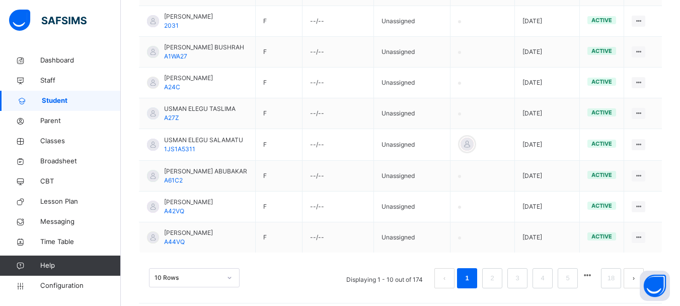
scroll to position [359, 0]
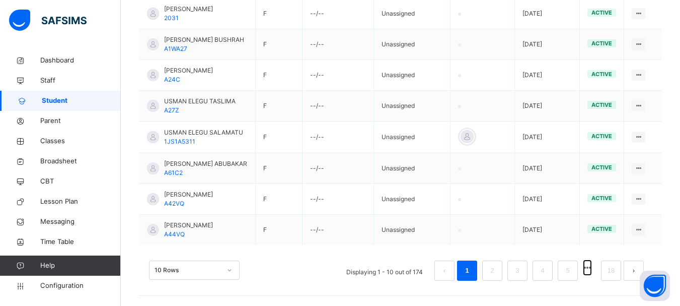
click at [592, 266] on button "button" at bounding box center [588, 267] width 8 height 14
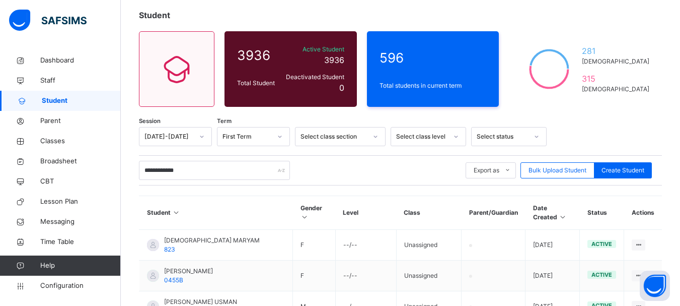
scroll to position [51, 0]
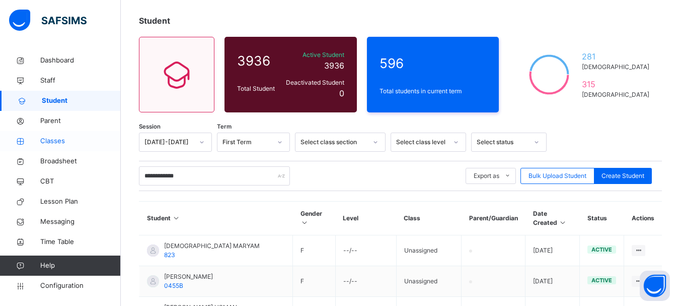
click at [57, 140] on span "Classes" at bounding box center [80, 141] width 81 height 10
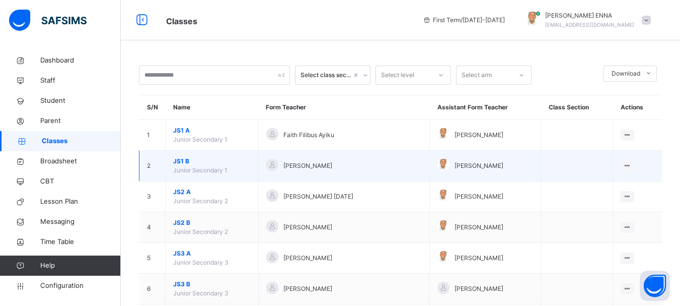
click at [184, 164] on span "JS1 B" at bounding box center [212, 161] width 78 height 9
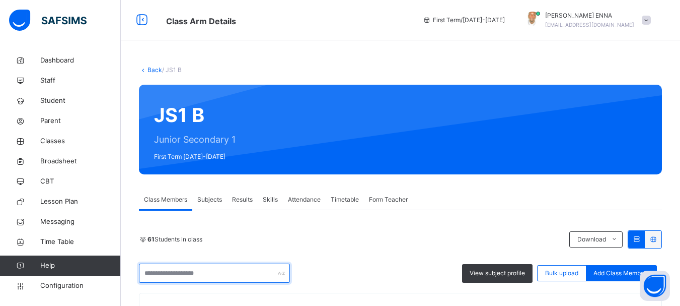
click at [234, 273] on input "text" at bounding box center [214, 272] width 151 height 19
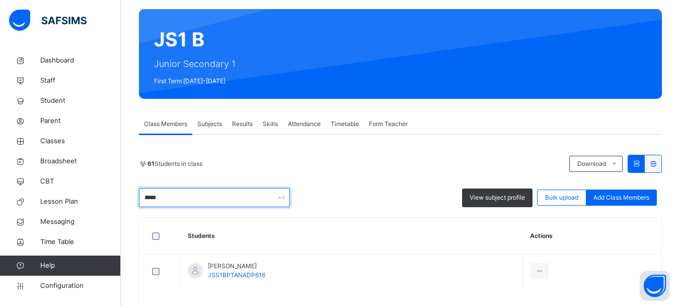
scroll to position [113, 0]
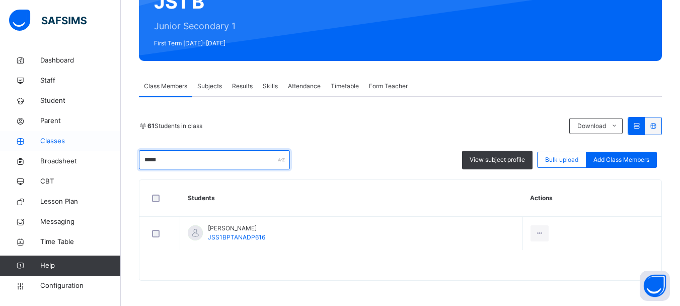
type input "*****"
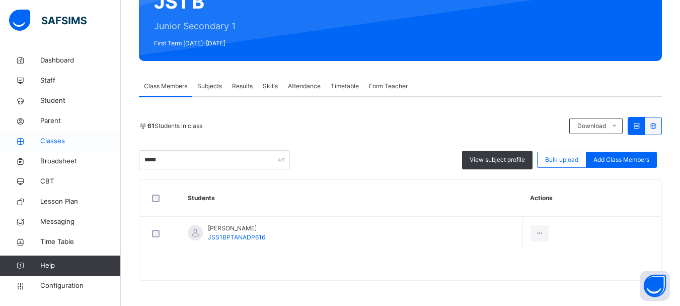
click at [44, 142] on span "Classes" at bounding box center [80, 141] width 81 height 10
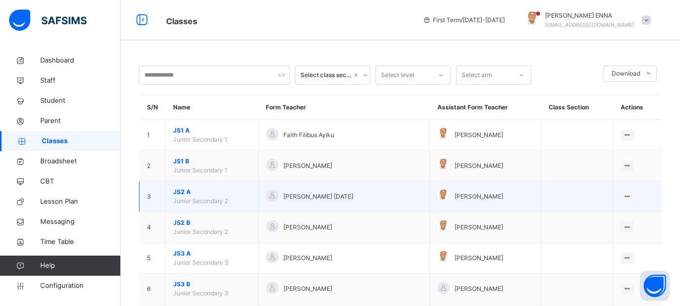
click at [184, 193] on span "JS2 A" at bounding box center [212, 191] width 78 height 9
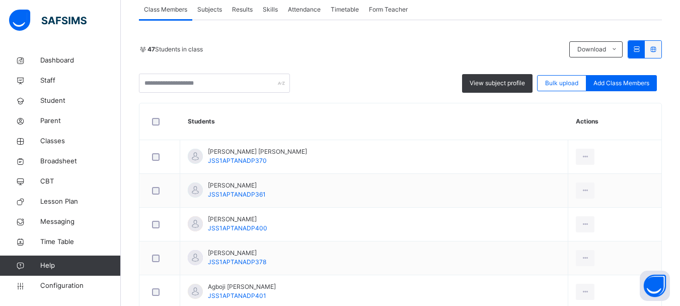
scroll to position [186, 0]
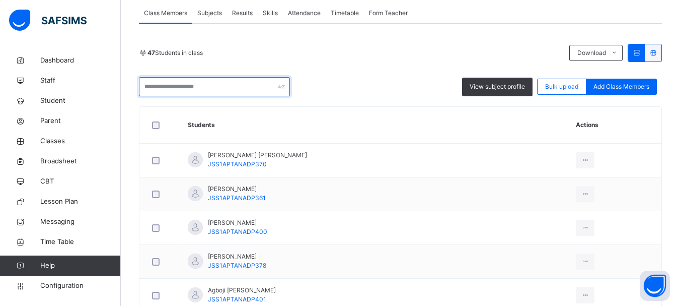
click at [186, 82] on input "text" at bounding box center [214, 86] width 151 height 19
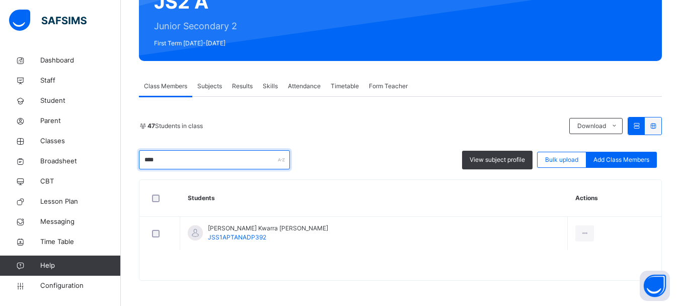
scroll to position [113, 0]
type input "**********"
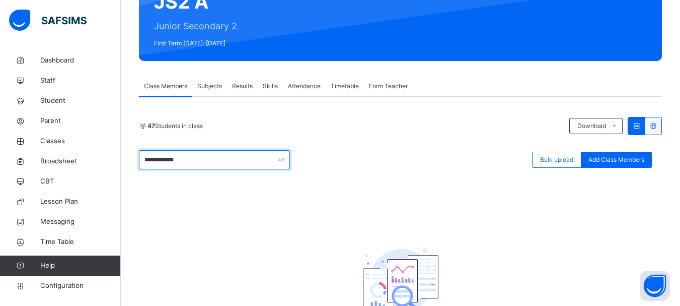
scroll to position [186, 0]
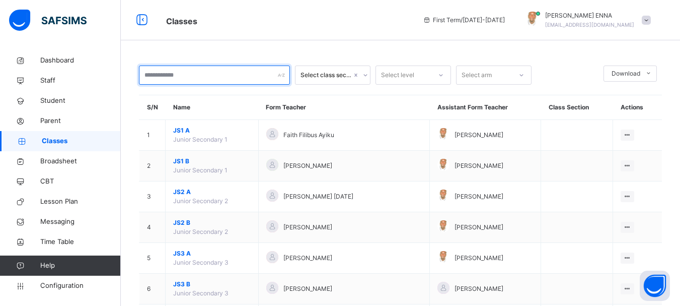
click at [200, 75] on input "text" at bounding box center [214, 74] width 151 height 19
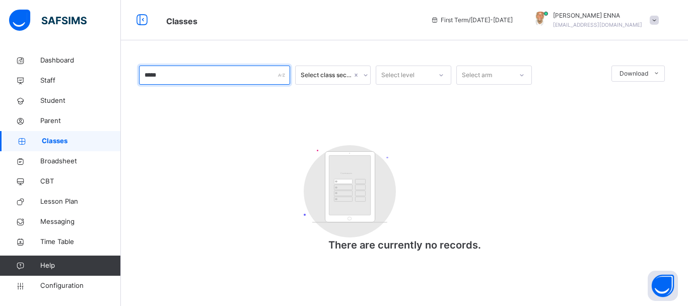
type input "******"
drag, startPoint x: 223, startPoint y: 75, endPoint x: 133, endPoint y: 69, distance: 90.4
click at [133, 69] on div "****** Select class section Select level Select arm Download Pdf Report Excel R…" at bounding box center [404, 163] width 567 height 227
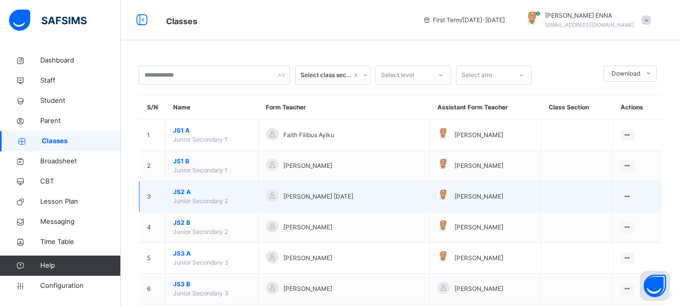
click at [184, 192] on span "JS2 A" at bounding box center [212, 191] width 78 height 9
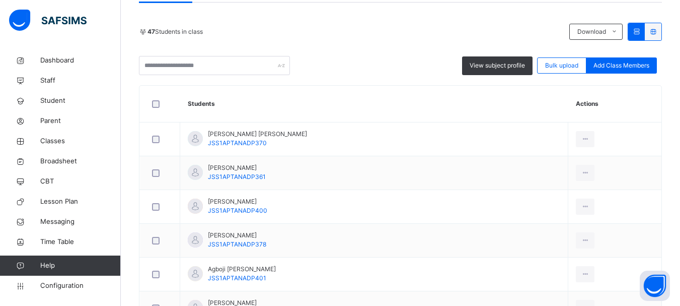
scroll to position [204, 0]
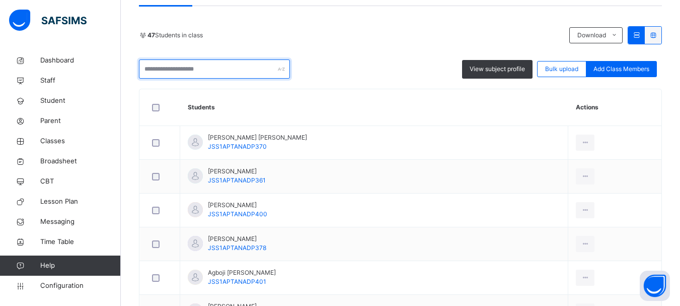
click at [183, 76] on input "text" at bounding box center [214, 68] width 151 height 19
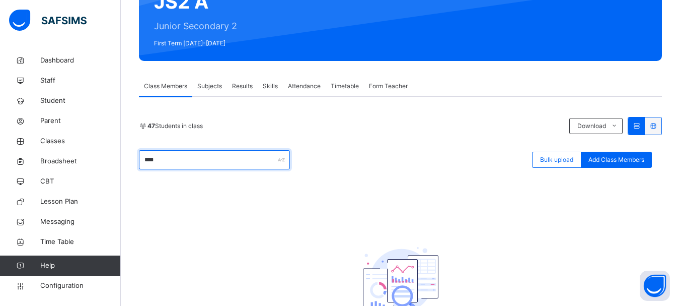
scroll to position [196, 0]
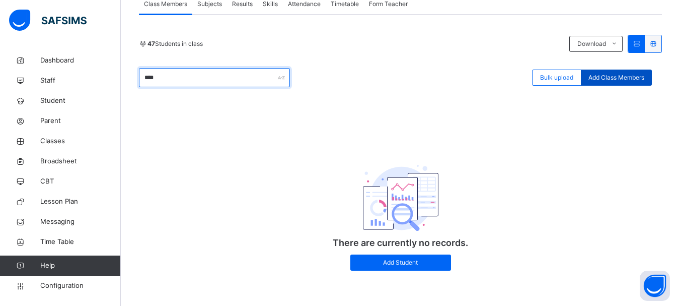
type input "****"
click at [624, 73] on span "Add Class Members" at bounding box center [617, 77] width 56 height 9
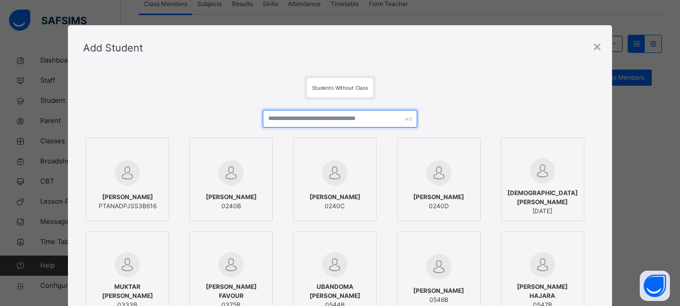
click at [355, 121] on input "text" at bounding box center [340, 119] width 154 height 18
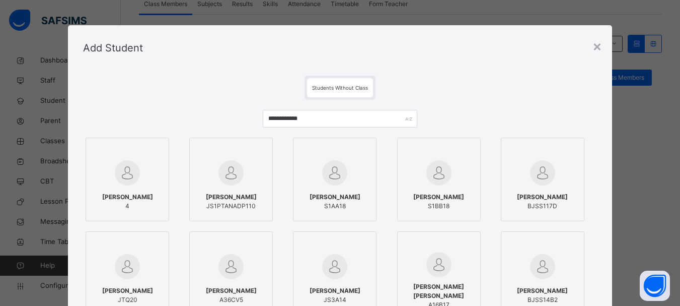
click at [228, 199] on span "RAHMAT AHMAD ADAMU" at bounding box center [231, 196] width 51 height 9
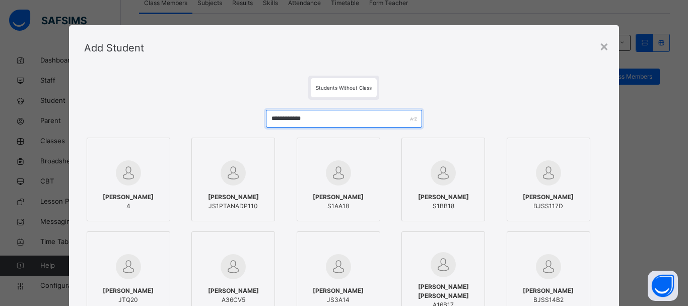
drag, startPoint x: 330, startPoint y: 117, endPoint x: 261, endPoint y: 116, distance: 69.0
click at [261, 116] on div "**********" at bounding box center [344, 244] width 520 height 288
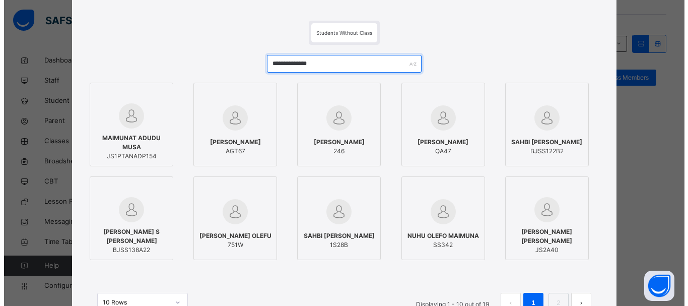
scroll to position [55, 0]
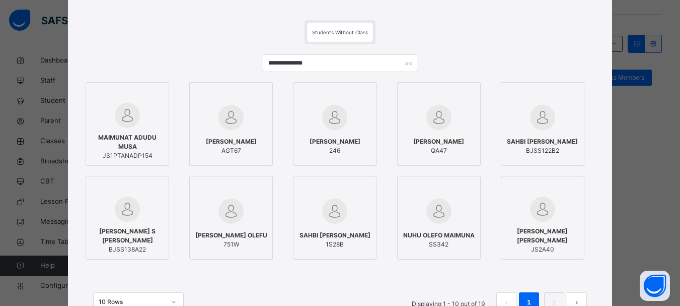
click at [138, 134] on span "MAIMUNAT ADUDU MUSA" at bounding box center [127, 142] width 73 height 18
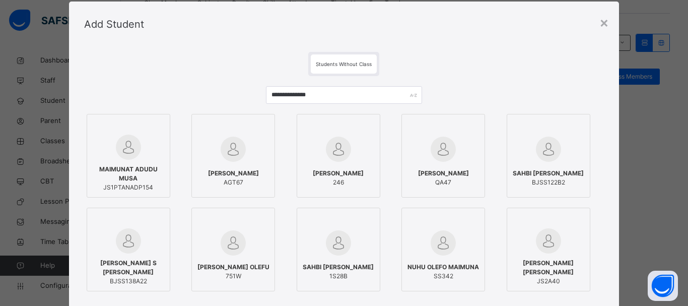
scroll to position [27, 0]
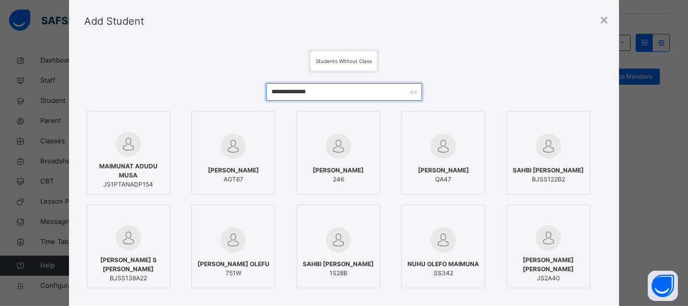
drag, startPoint x: 335, startPoint y: 93, endPoint x: 236, endPoint y: 93, distance: 99.2
click at [236, 93] on div "**********" at bounding box center [344, 217] width 520 height 288
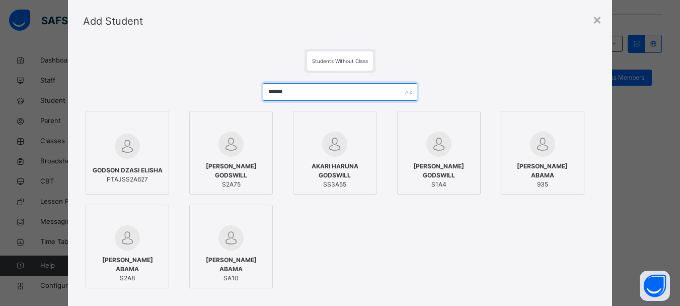
type input "******"
click at [145, 154] on div at bounding box center [127, 145] width 73 height 29
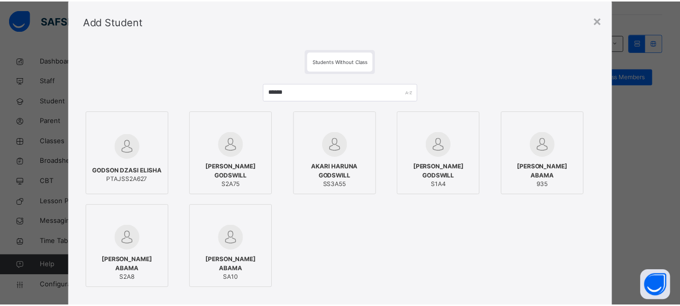
scroll to position [144, 0]
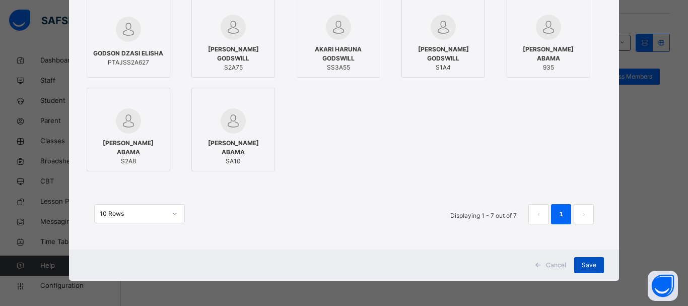
click at [574, 266] on div "Save" at bounding box center [589, 265] width 30 height 16
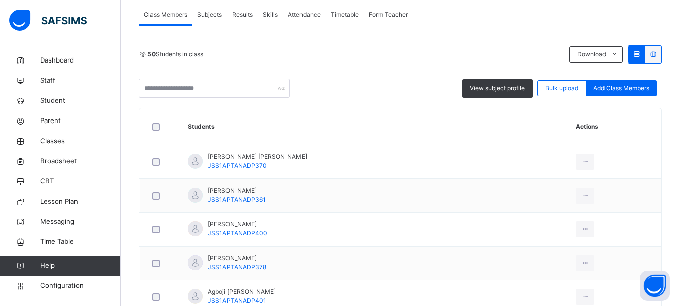
scroll to position [0, 0]
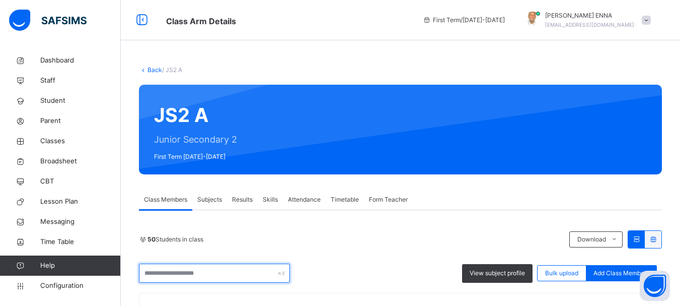
click at [222, 272] on input "text" at bounding box center [214, 272] width 151 height 19
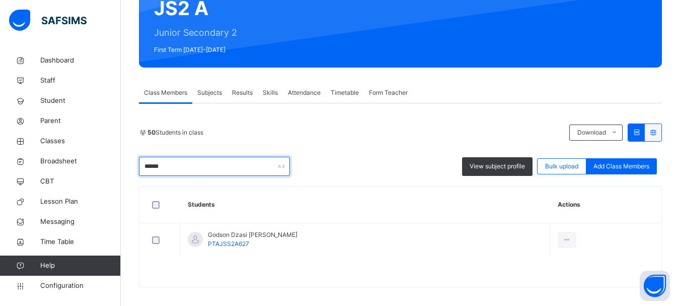
scroll to position [111, 0]
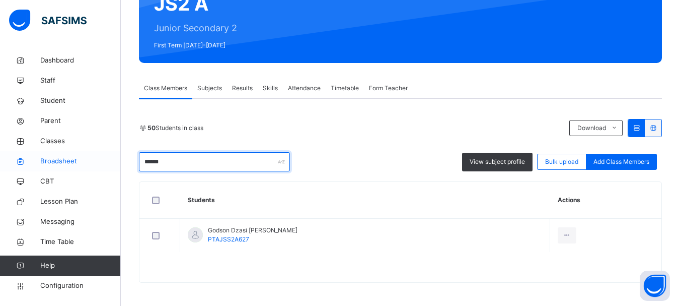
drag, startPoint x: 173, startPoint y: 159, endPoint x: 109, endPoint y: 161, distance: 63.5
click at [109, 161] on div "Class Arm Details First Term / 2025-2026 EMMANUEL ENNA ennaemmanuel@gmail.com D…" at bounding box center [340, 98] width 680 height 419
drag, startPoint x: 190, startPoint y: 160, endPoint x: 120, endPoint y: 167, distance: 70.3
click at [120, 167] on div "Class Arm Details First Term / 2025-2026 EMMANUEL ENNA ennaemmanuel@gmail.com D…" at bounding box center [340, 98] width 680 height 419
type input "******"
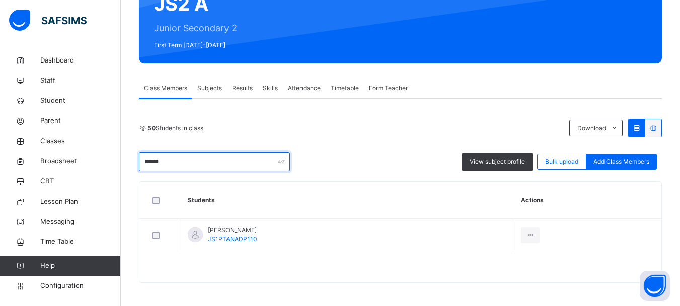
scroll to position [0, 0]
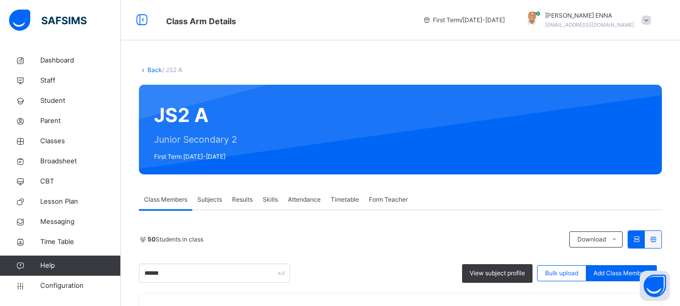
click at [148, 69] on link "Back" at bounding box center [155, 70] width 15 height 8
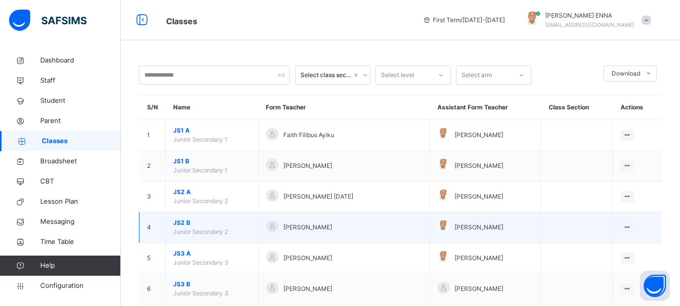
click at [183, 222] on span "JS2 B" at bounding box center [212, 222] width 78 height 9
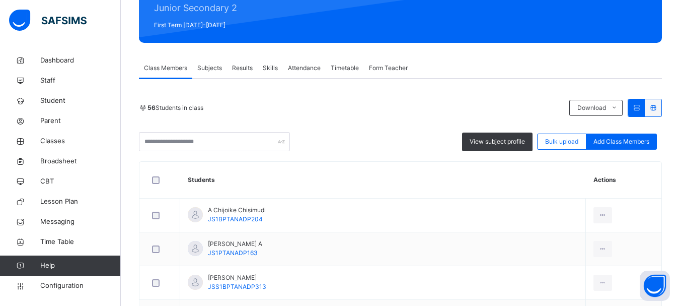
scroll to position [127, 0]
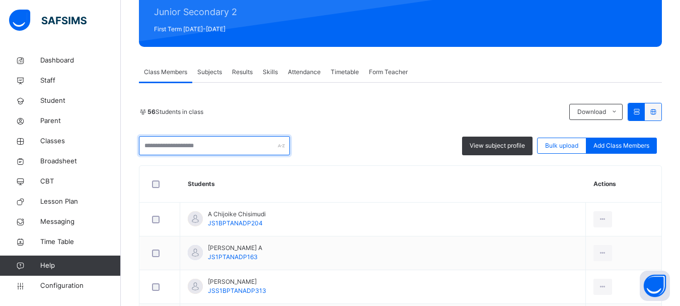
click at [221, 146] on input "text" at bounding box center [214, 145] width 151 height 19
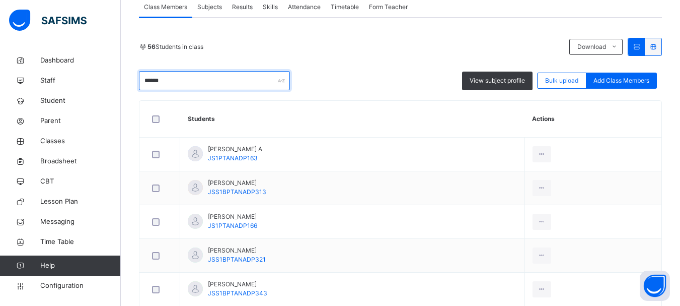
scroll to position [195, 0]
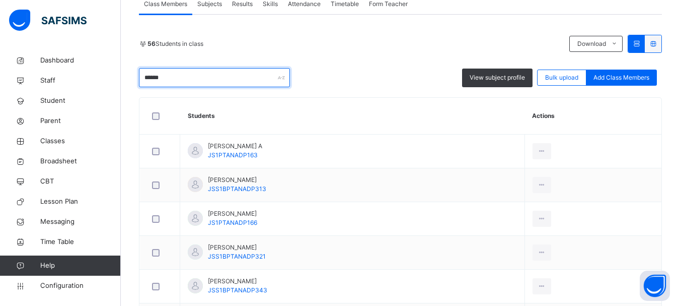
drag, startPoint x: 177, startPoint y: 78, endPoint x: 125, endPoint y: 74, distance: 52.0
click at [125, 74] on div "Back / JS2 B JS2 B Junior Secondary 2 First Term 2025-2026 Class Members Subjec…" at bounding box center [401, 123] width 560 height 537
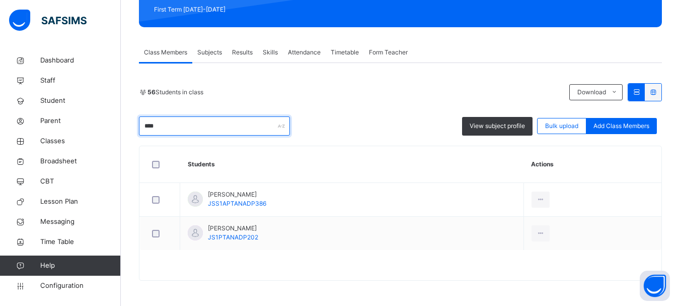
scroll to position [147, 0]
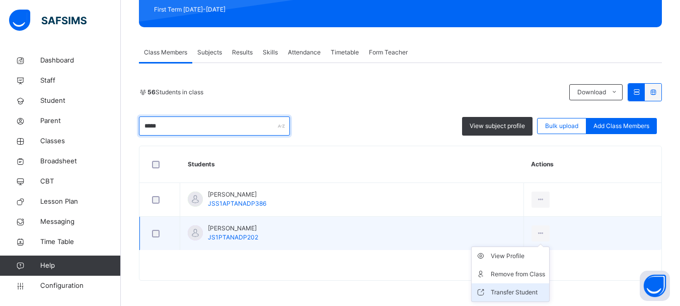
type input "*****"
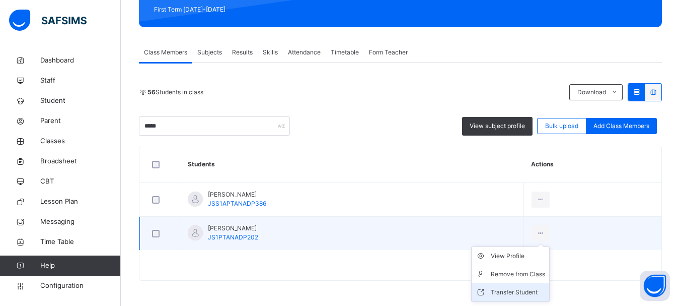
click at [534, 289] on div "Transfer Student" at bounding box center [518, 292] width 54 height 10
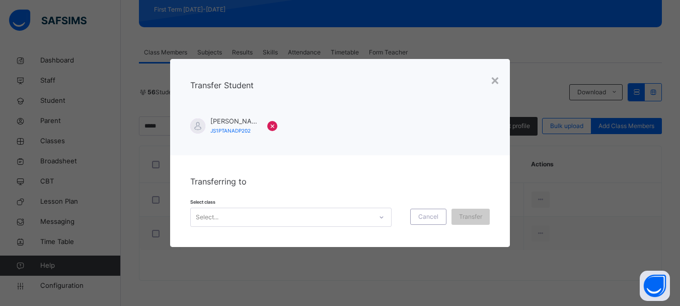
click at [383, 216] on div at bounding box center [381, 217] width 17 height 16
click at [499, 77] on div "×" at bounding box center [496, 79] width 10 height 21
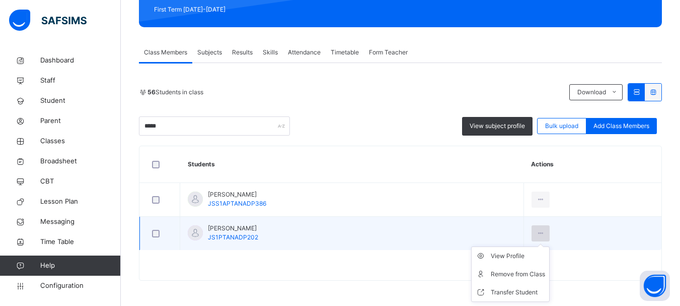
click at [545, 234] on icon at bounding box center [541, 233] width 9 height 9
click at [533, 273] on div "Remove from Class" at bounding box center [518, 274] width 54 height 10
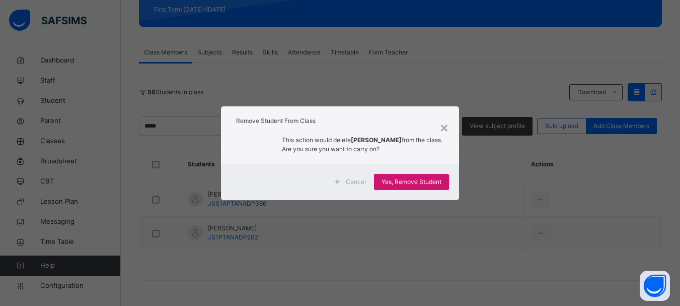
click at [420, 181] on span "Yes, Remove Student" at bounding box center [412, 181] width 60 height 9
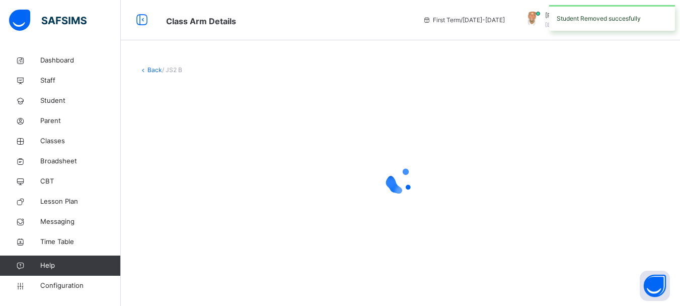
scroll to position [0, 0]
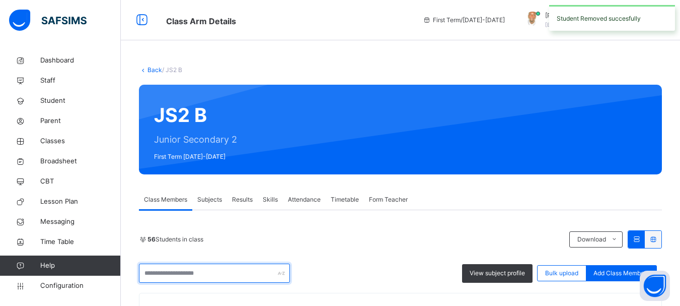
click at [174, 273] on input "text" at bounding box center [214, 272] width 151 height 19
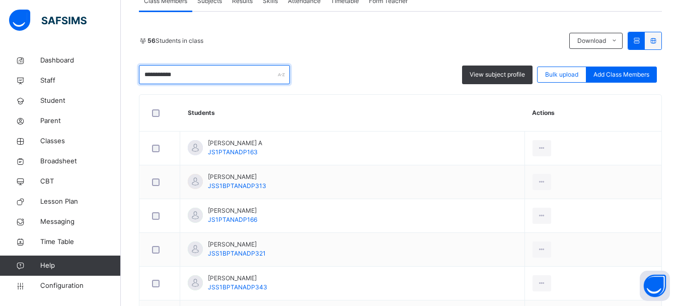
scroll to position [113, 0]
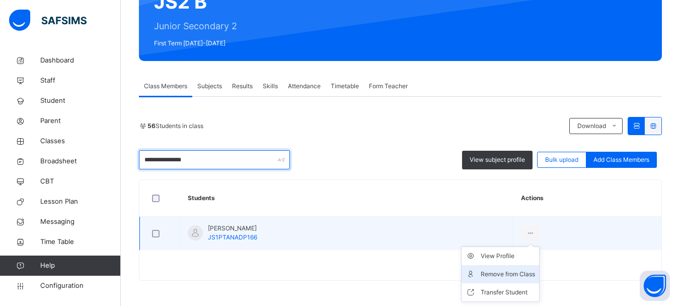
type input "**********"
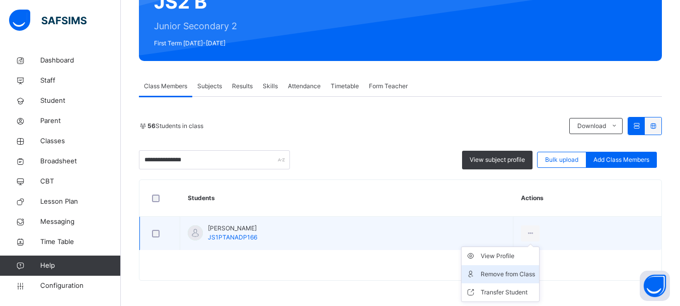
click at [535, 271] on div "Remove from Class" at bounding box center [508, 274] width 54 height 10
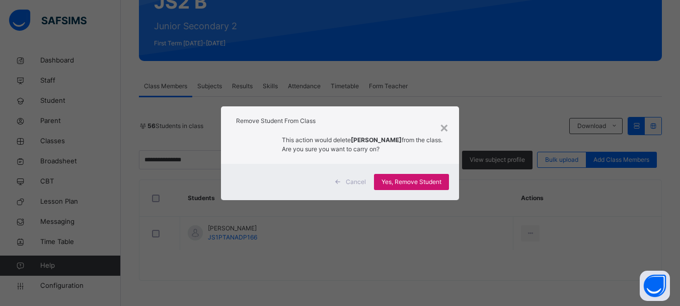
click at [417, 180] on span "Yes, Remove Student" at bounding box center [412, 181] width 60 height 9
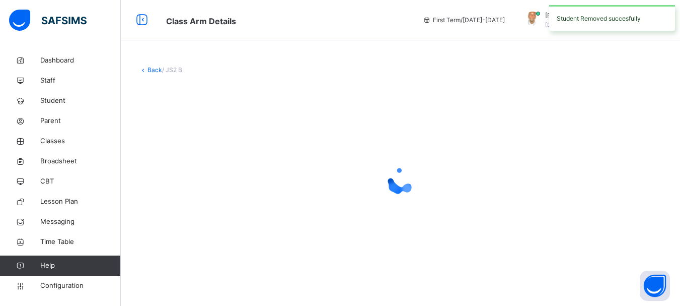
scroll to position [0, 0]
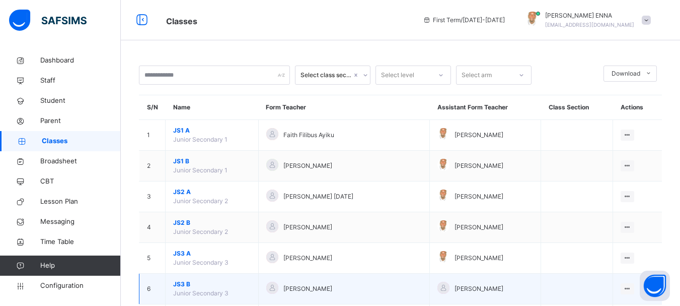
click at [182, 283] on span "JS3 B" at bounding box center [212, 284] width 78 height 9
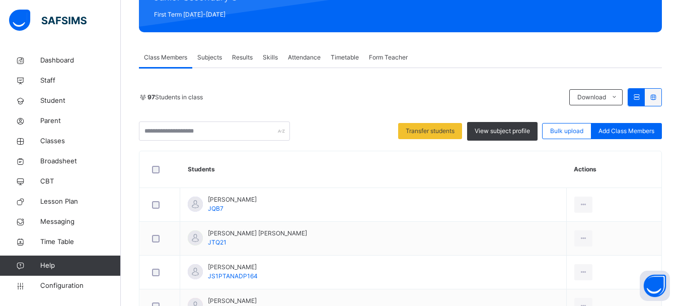
scroll to position [141, 0]
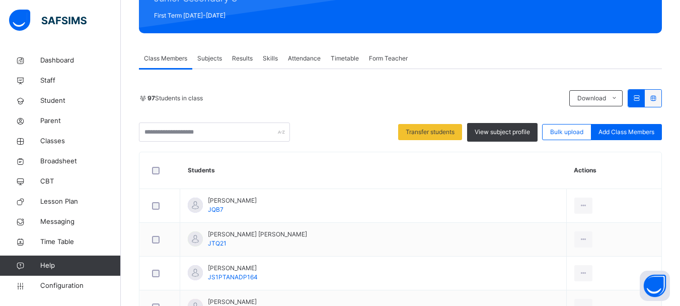
click at [658, 97] on icon at bounding box center [653, 98] width 9 height 8
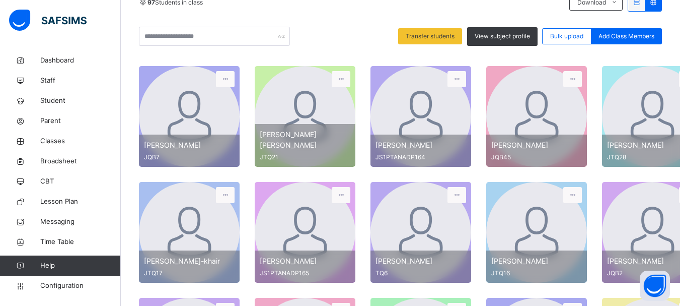
scroll to position [297, 0]
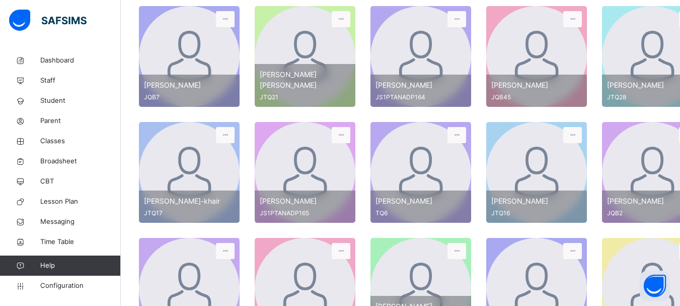
click at [222, 44] on div at bounding box center [189, 56] width 101 height 101
click at [226, 23] on icon at bounding box center [225, 19] width 9 height 9
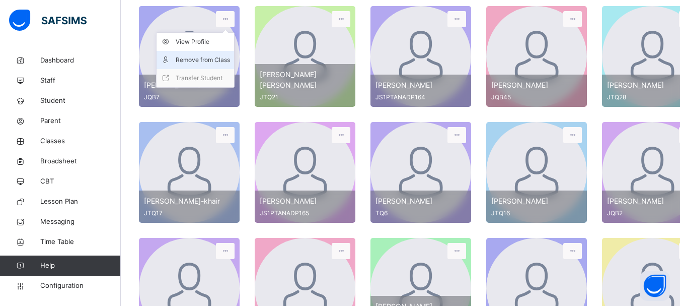
click at [205, 57] on div "Remove from Class" at bounding box center [203, 60] width 54 height 10
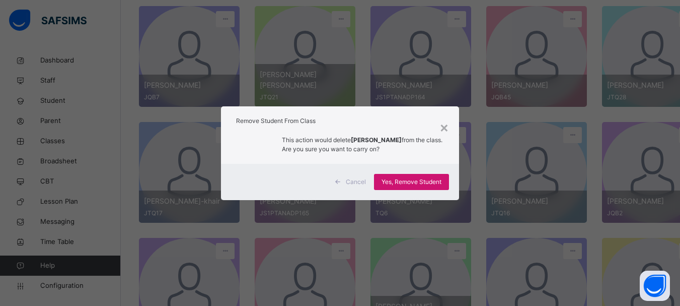
click at [400, 181] on span "Yes, Remove Student" at bounding box center [412, 181] width 60 height 9
click at [385, 184] on span "Yes, Remove Student" at bounding box center [412, 181] width 60 height 9
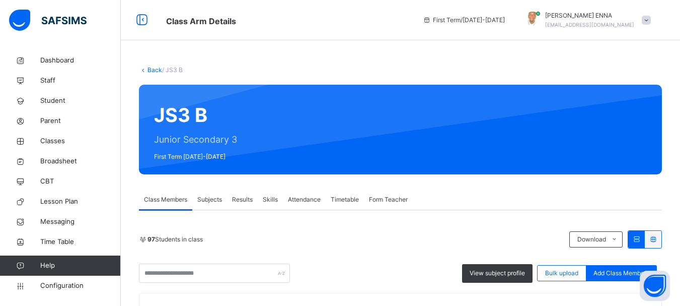
scroll to position [203, 0]
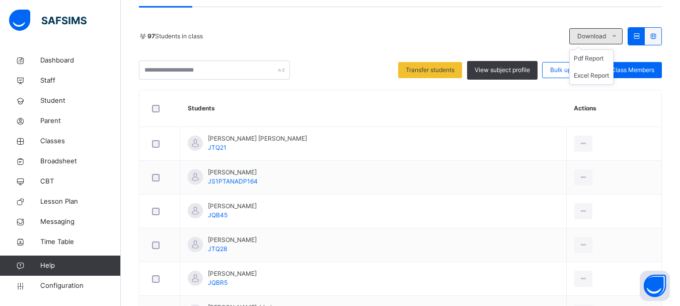
click at [619, 39] on icon at bounding box center [615, 36] width 8 height 8
click at [641, 35] on icon at bounding box center [637, 36] width 9 height 8
click at [641, 36] on icon at bounding box center [637, 36] width 9 height 8
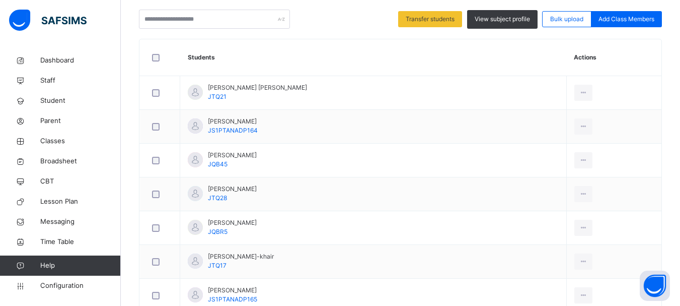
scroll to position [260, 0]
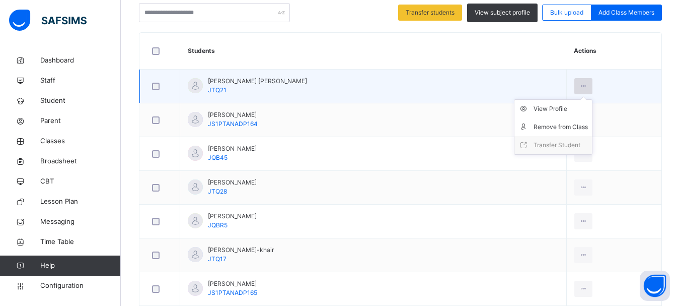
click at [580, 87] on icon at bounding box center [584, 86] width 9 height 9
click at [557, 127] on div "Remove from Class" at bounding box center [561, 127] width 54 height 10
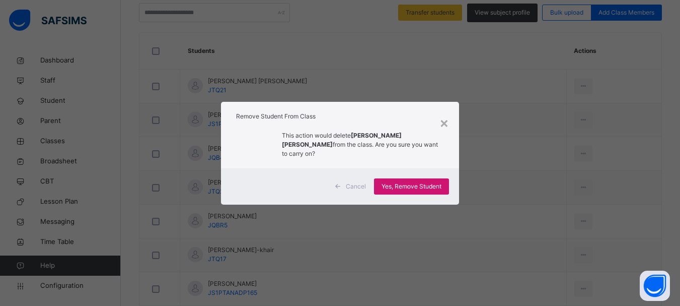
click at [410, 182] on span "Yes, Remove Student" at bounding box center [412, 186] width 60 height 9
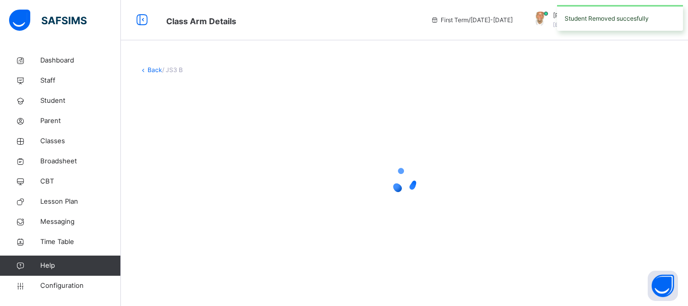
click at [410, 180] on icon at bounding box center [404, 180] width 40 height 40
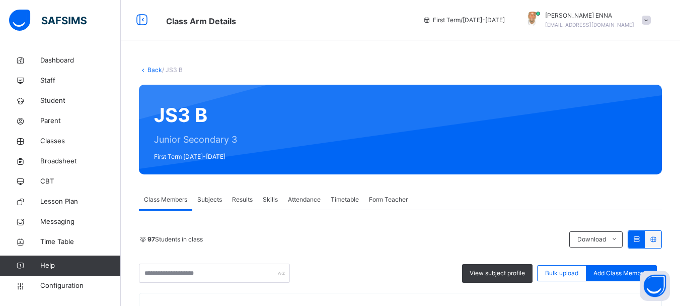
click at [0, 0] on div "× Remove Student From Class This action would delete from the class. Are you su…" at bounding box center [0, 0] width 0 height 0
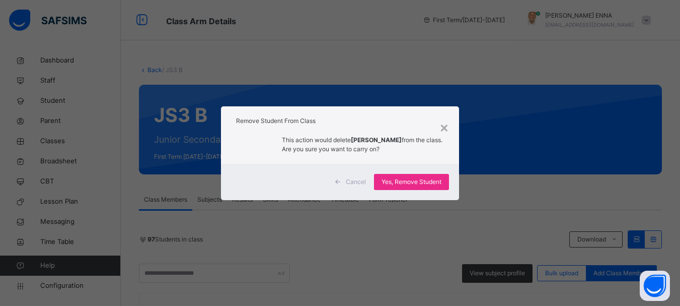
scroll to position [252, 0]
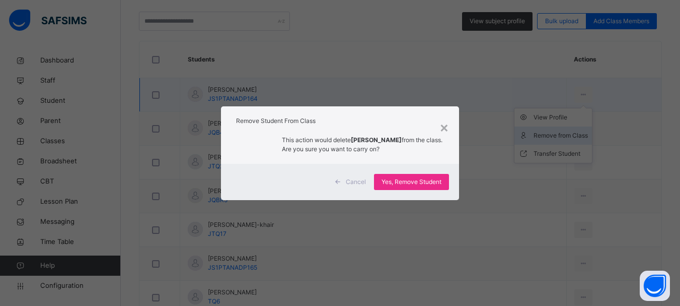
click at [548, 132] on div "× Remove Student From Class This action would delete ABDULHAMID BELLO from the …" at bounding box center [340, 153] width 680 height 306
click at [418, 180] on span "Yes, Remove Student" at bounding box center [412, 181] width 60 height 9
click at [418, 180] on div "Yes, Remove Student" at bounding box center [411, 182] width 75 height 16
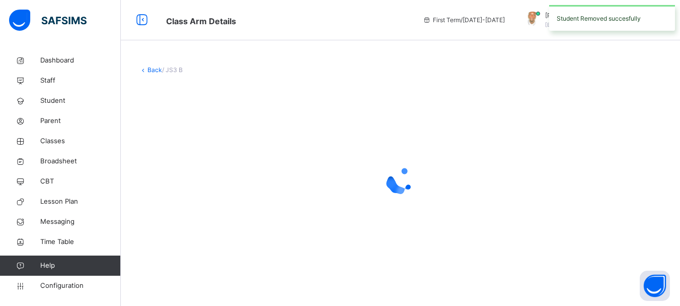
scroll to position [0, 0]
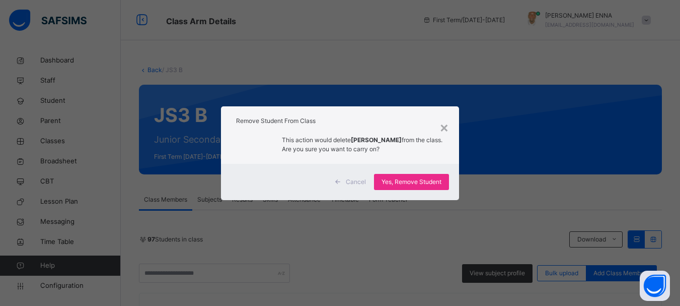
scroll to position [174, 0]
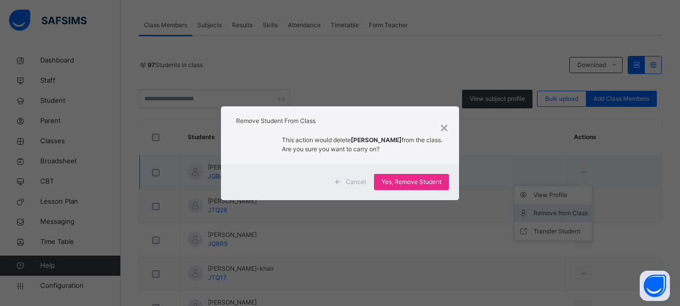
click at [552, 211] on div "× Remove Student From Class This action would delete ABDULJALAL HAMZA MOHAMMAD …" at bounding box center [340, 153] width 680 height 306
click at [426, 186] on span "Yes, Remove Student" at bounding box center [412, 181] width 60 height 9
click at [422, 184] on span "Yes, Remove Student" at bounding box center [412, 181] width 60 height 9
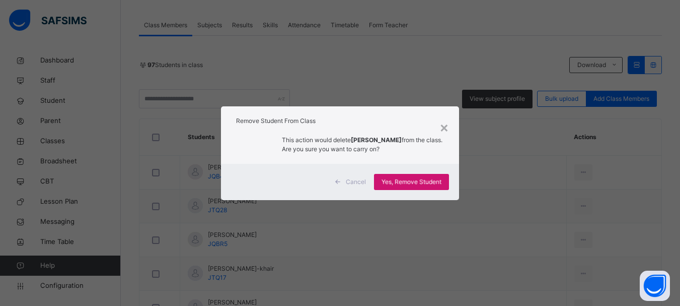
click at [422, 184] on span "Yes, Remove Student" at bounding box center [412, 181] width 60 height 9
click at [422, 184] on div "Yes, Remove Student" at bounding box center [411, 182] width 75 height 16
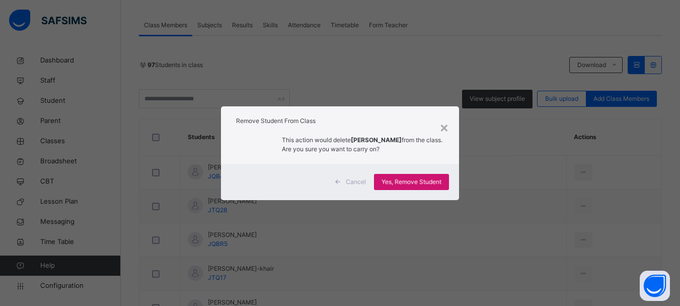
click at [422, 184] on div "Yes, Remove Student" at bounding box center [411, 182] width 75 height 16
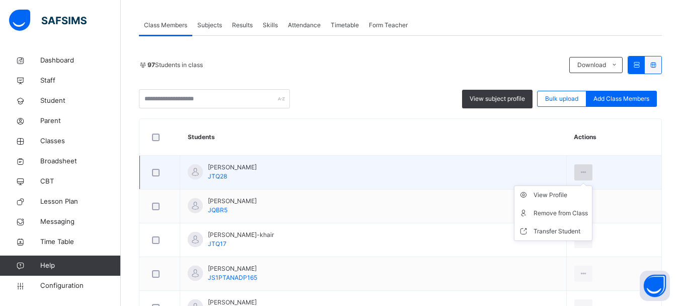
click at [580, 171] on icon at bounding box center [584, 172] width 9 height 9
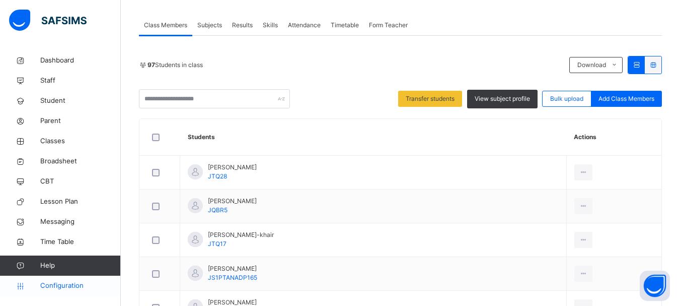
click at [48, 286] on span "Configuration" at bounding box center [80, 286] width 80 height 10
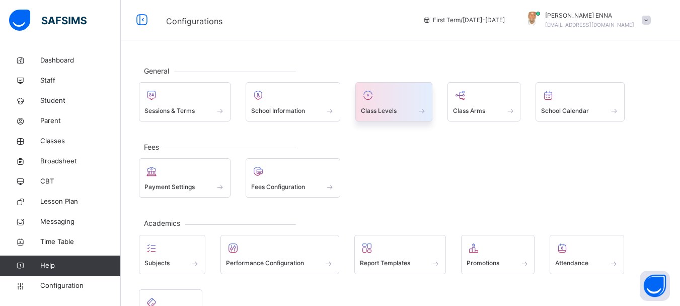
click at [427, 111] on span at bounding box center [422, 110] width 10 height 9
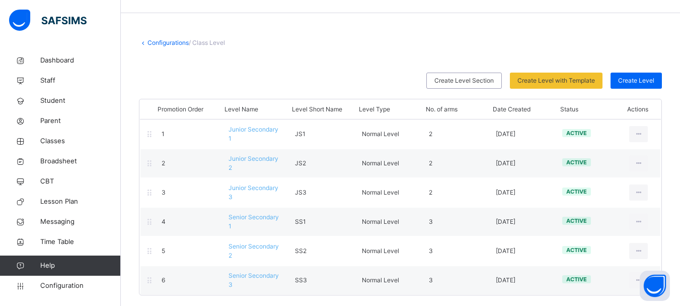
scroll to position [32, 0]
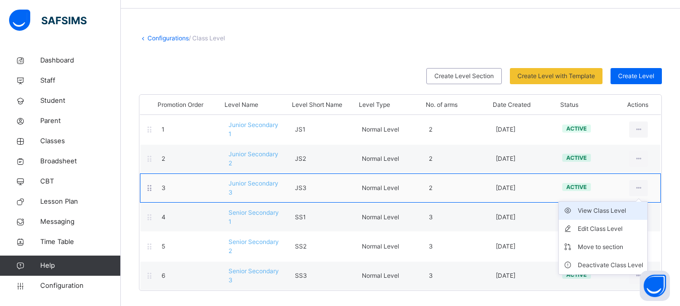
click at [616, 215] on div "View Class Level" at bounding box center [610, 210] width 65 height 10
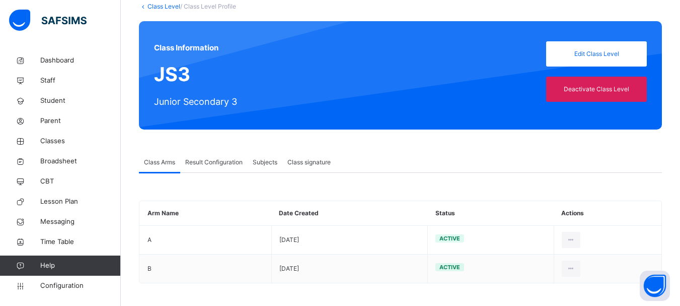
scroll to position [66, 0]
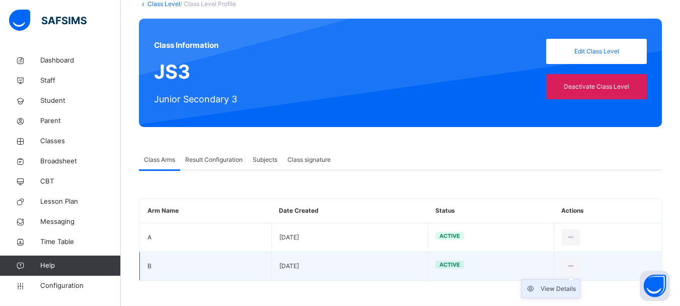
click at [568, 290] on div "View Details" at bounding box center [558, 289] width 35 height 10
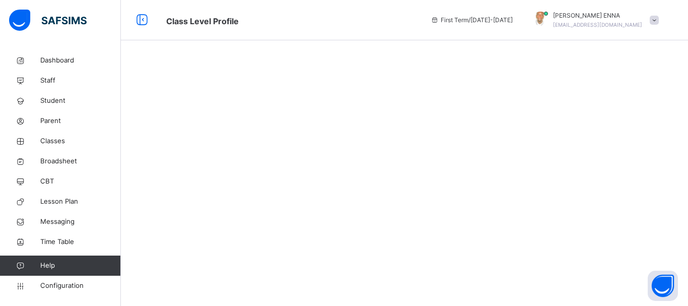
click at [636, 111] on div at bounding box center [404, 153] width 567 height 306
drag, startPoint x: 660, startPoint y: 280, endPoint x: 365, endPoint y: 160, distance: 318.6
click at [365, 160] on div at bounding box center [404, 153] width 567 height 306
click at [668, 289] on button "Open asap" at bounding box center [663, 285] width 30 height 30
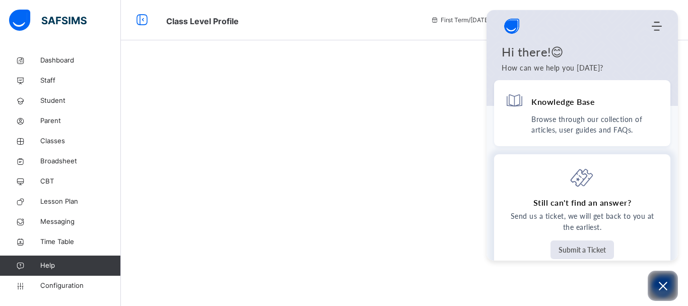
click at [580, 246] on button "Submit a Ticket" at bounding box center [582, 249] width 63 height 19
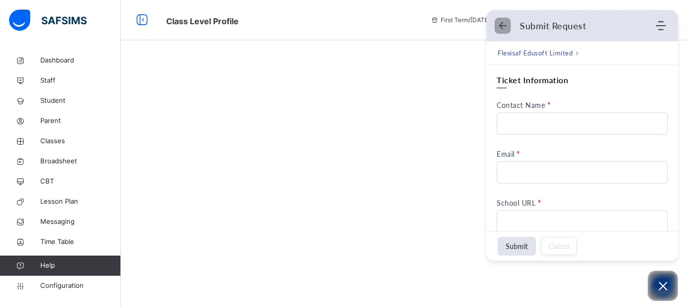
click at [502, 25] on icon "Back" at bounding box center [503, 26] width 10 height 10
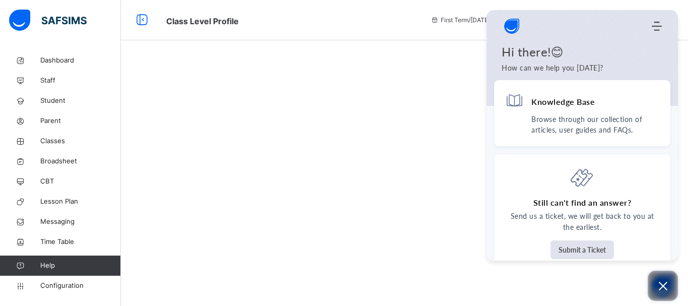
click at [664, 285] on icon "Open asap" at bounding box center [663, 286] width 9 height 9
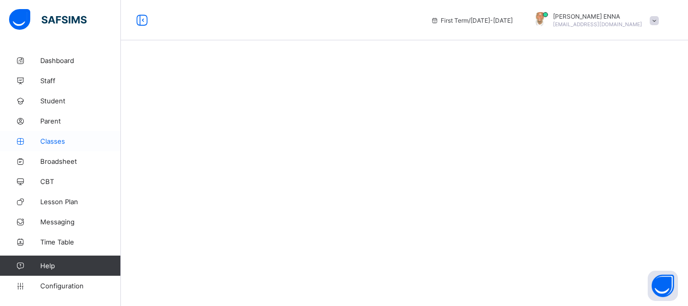
click at [55, 139] on span "Classes" at bounding box center [80, 141] width 81 height 8
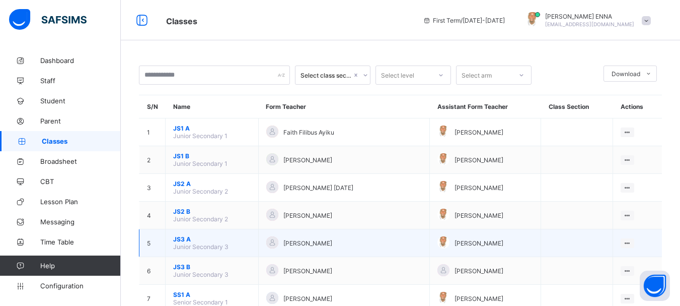
click at [182, 236] on span "JS3 A" at bounding box center [212, 239] width 78 height 8
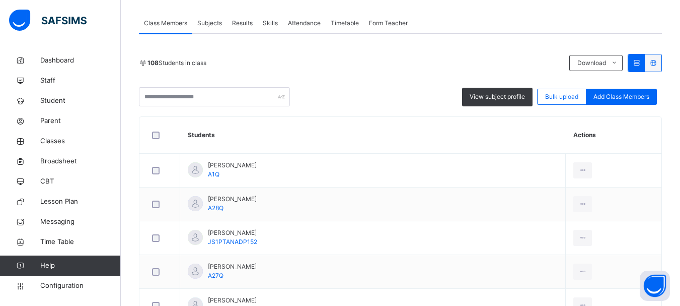
scroll to position [176, 0]
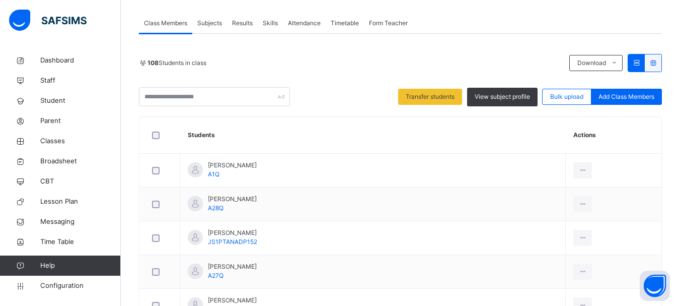
click at [658, 64] on icon at bounding box center [653, 63] width 9 height 8
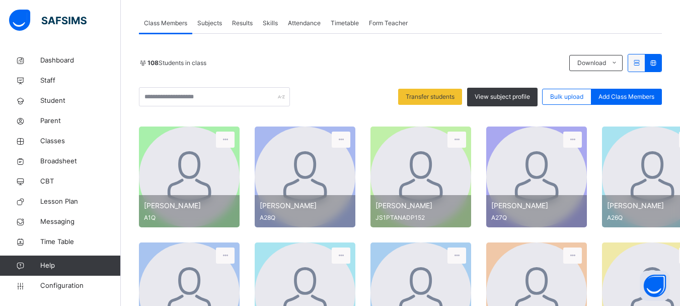
click at [202, 173] on div at bounding box center [189, 176] width 101 height 101
click at [288, 170] on div at bounding box center [305, 176] width 101 height 101
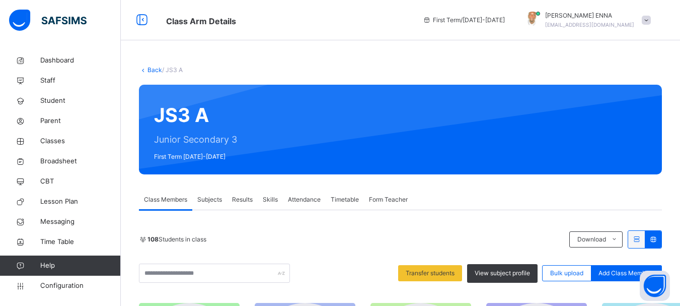
scroll to position [122, 0]
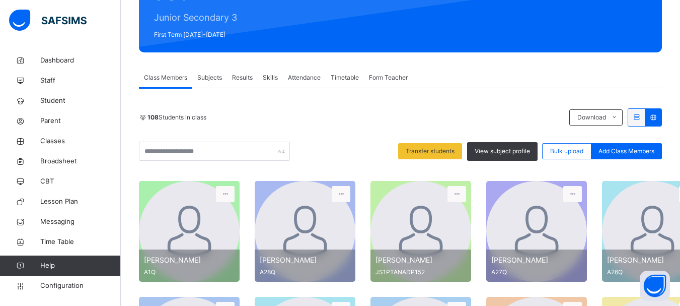
click at [645, 115] on div at bounding box center [637, 117] width 17 height 17
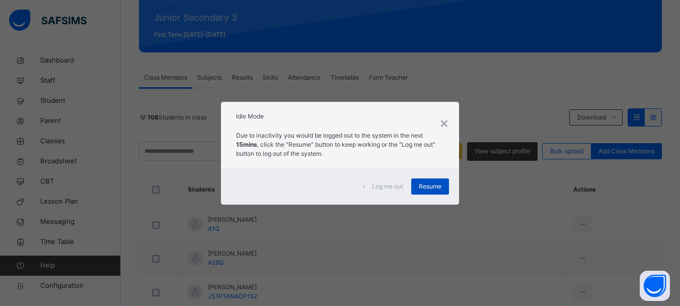
click at [436, 185] on span "Resume" at bounding box center [430, 186] width 23 height 9
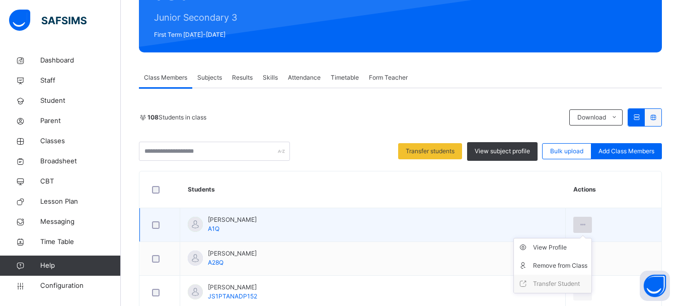
click at [579, 222] on icon at bounding box center [583, 224] width 9 height 9
click at [547, 266] on div "Remove from Class" at bounding box center [560, 265] width 54 height 10
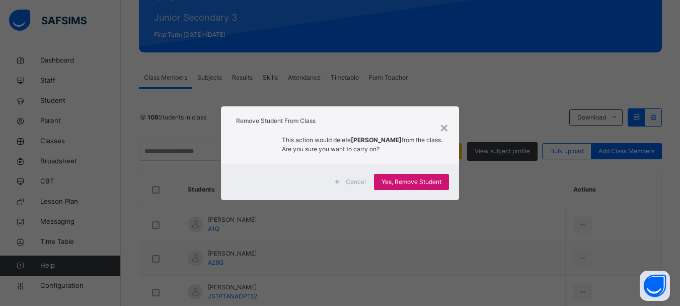
click at [400, 180] on span "Yes, Remove Student" at bounding box center [412, 181] width 60 height 9
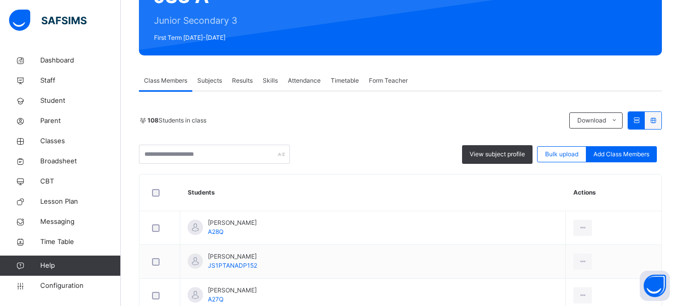
scroll to position [140, 0]
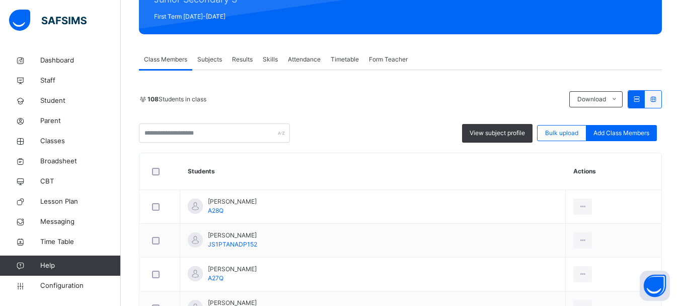
click at [151, 172] on div at bounding box center [160, 172] width 20 height 8
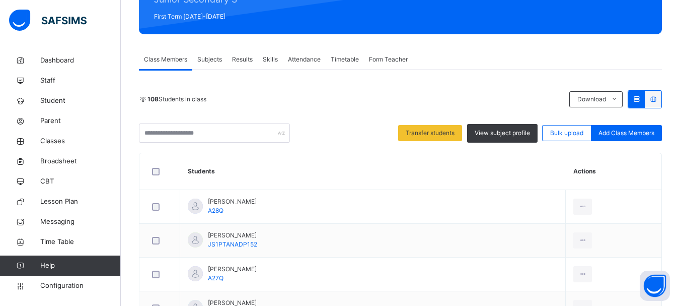
click at [658, 99] on icon at bounding box center [653, 99] width 9 height 8
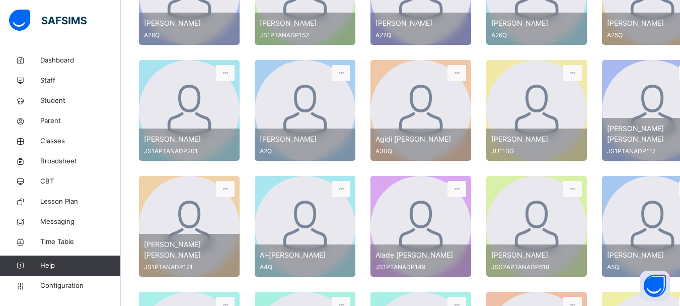
scroll to position [300, 0]
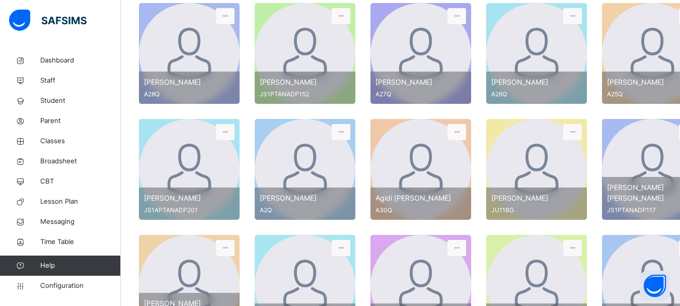
click at [297, 93] on span "JS1PTANADP152" at bounding box center [305, 94] width 91 height 9
click at [196, 72] on div "Abdullahi Fadilat Muhammad A28Q" at bounding box center [189, 88] width 101 height 32
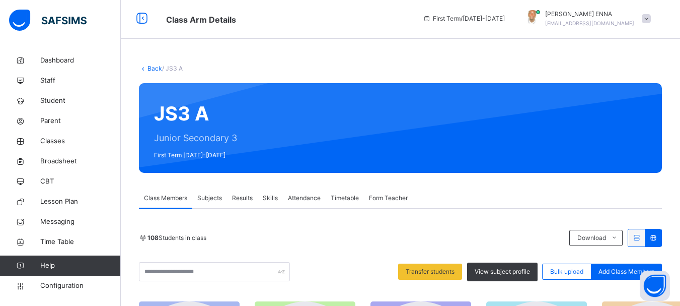
scroll to position [0, 0]
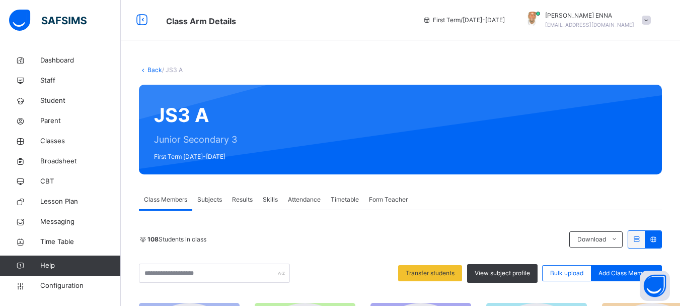
click at [157, 67] on link "Back" at bounding box center [155, 70] width 15 height 8
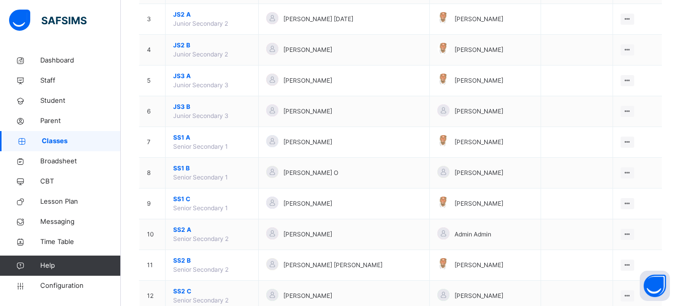
scroll to position [189, 0]
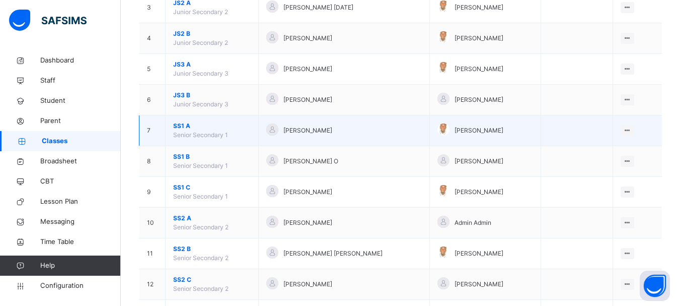
click at [181, 125] on span "SS1 A" at bounding box center [212, 125] width 78 height 9
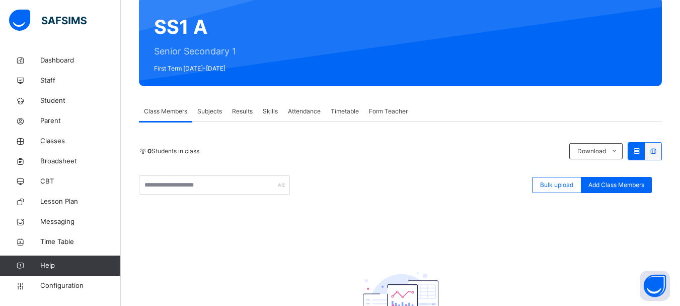
scroll to position [89, 0]
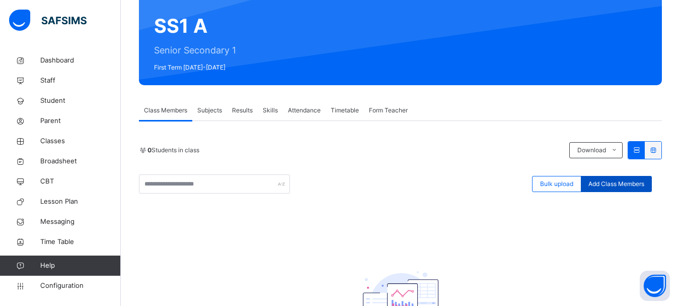
click at [626, 183] on span "Add Class Members" at bounding box center [617, 183] width 56 height 9
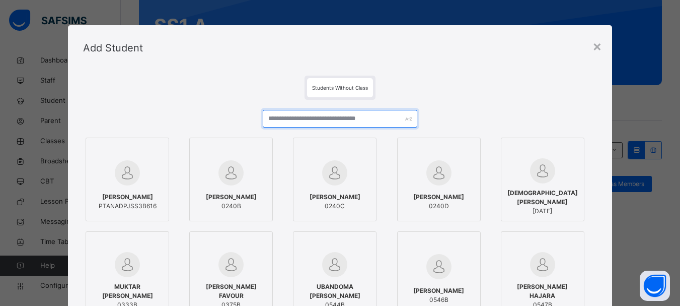
click at [343, 118] on input "text" at bounding box center [340, 119] width 154 height 18
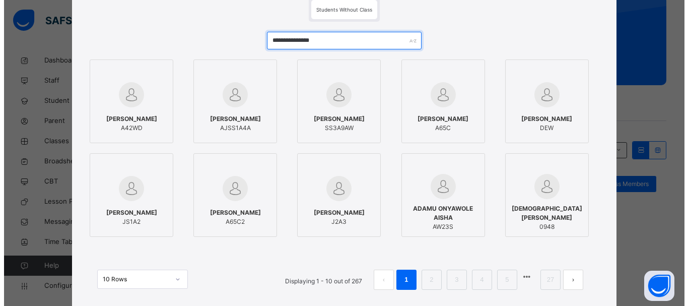
scroll to position [86, 0]
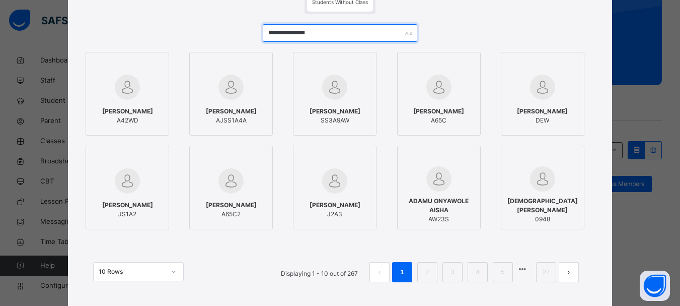
drag, startPoint x: 320, startPoint y: 35, endPoint x: 245, endPoint y: 27, distance: 75.4
click at [245, 27] on div "**********" at bounding box center [340, 158] width 514 height 288
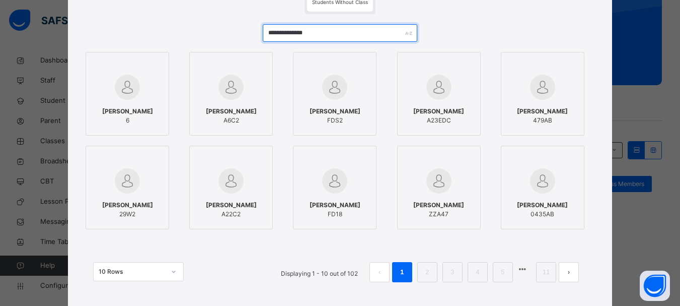
drag, startPoint x: 312, startPoint y: 36, endPoint x: 227, endPoint y: 40, distance: 85.2
click at [227, 40] on div "**********" at bounding box center [340, 158] width 514 height 288
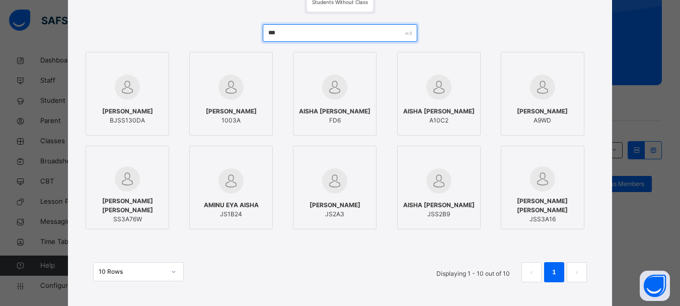
drag, startPoint x: 286, startPoint y: 31, endPoint x: 233, endPoint y: 35, distance: 53.0
click at [233, 35] on div "*** EYA AMINU AISHA BJSS130DA EYA YUSUF AMINU 1003A AISHA EYA AMINU FD6 AISHA E…" at bounding box center [340, 158] width 514 height 288
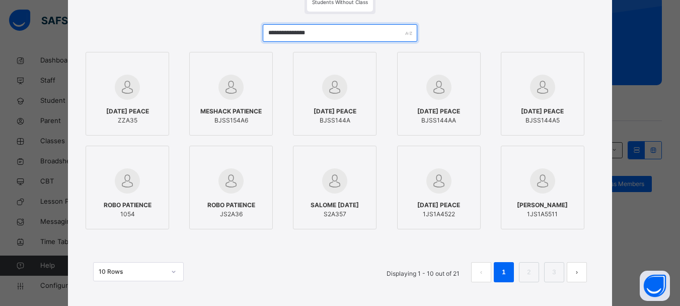
drag, startPoint x: 327, startPoint y: 33, endPoint x: 239, endPoint y: 31, distance: 88.2
click at [239, 31] on div "**********" at bounding box center [340, 158] width 514 height 288
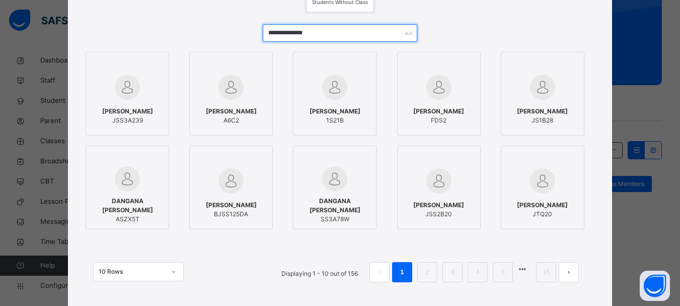
scroll to position [0, 0]
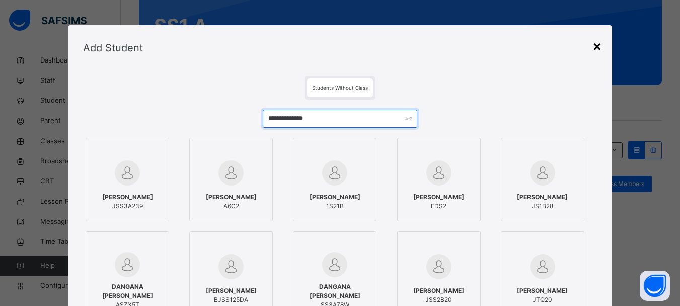
type input "**********"
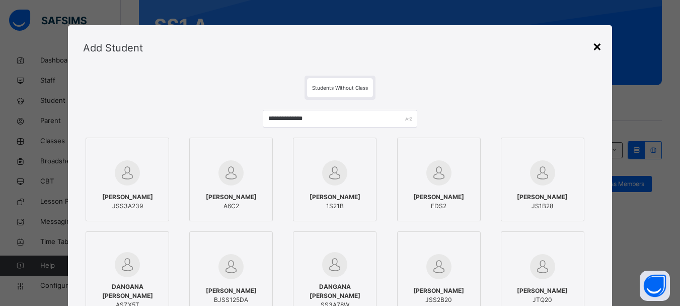
click at [598, 43] on div "×" at bounding box center [598, 45] width 10 height 21
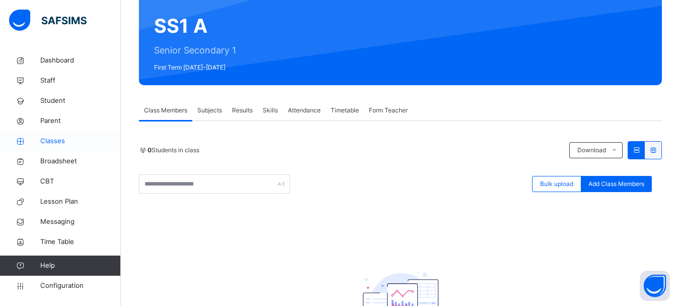
click at [41, 142] on span "Classes" at bounding box center [80, 141] width 81 height 10
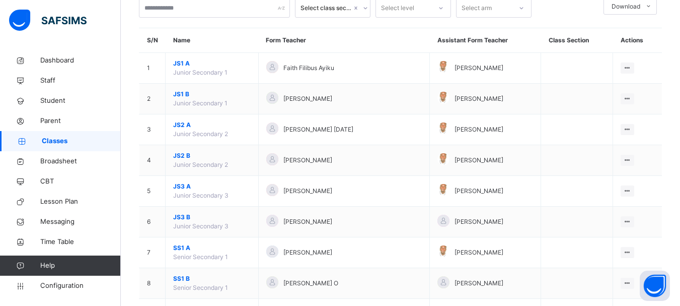
scroll to position [66, 0]
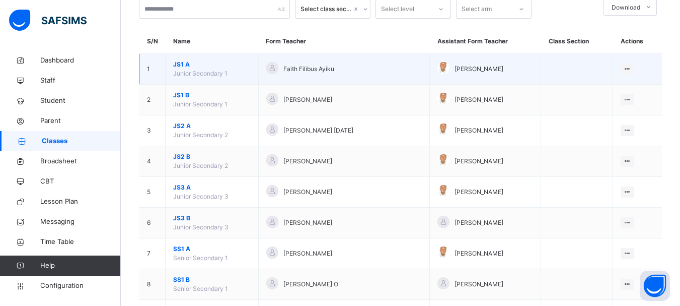
click at [179, 64] on span "JS1 A" at bounding box center [212, 64] width 78 height 9
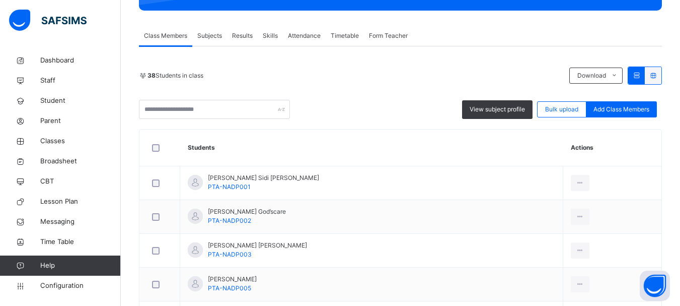
scroll to position [61, 0]
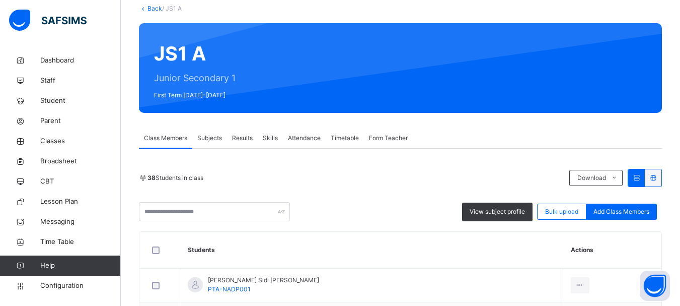
click at [152, 8] on link "Back" at bounding box center [155, 9] width 15 height 8
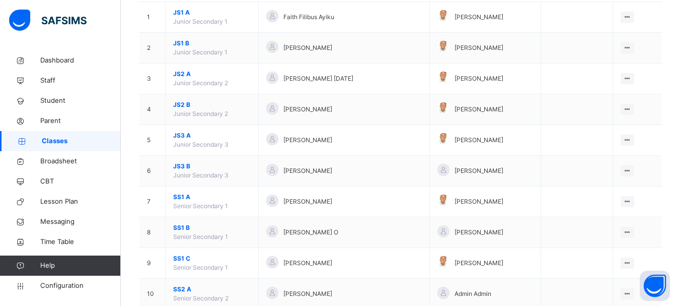
scroll to position [120, 0]
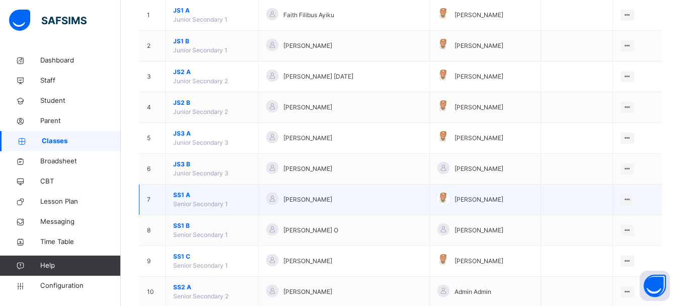
click at [178, 195] on span "SS1 A" at bounding box center [212, 194] width 78 height 9
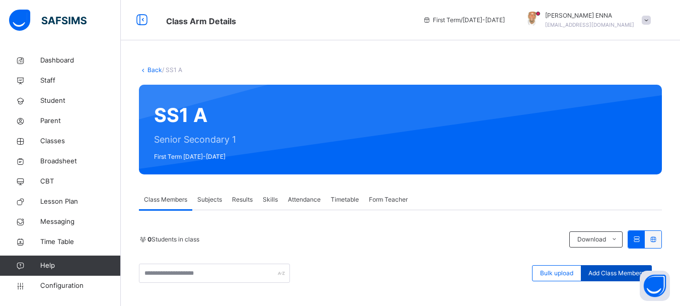
click at [597, 269] on span "Add Class Members" at bounding box center [617, 272] width 56 height 9
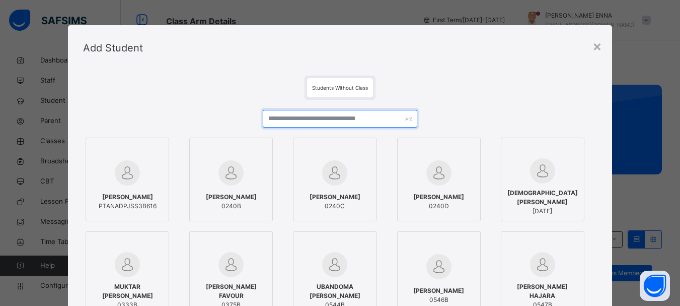
click at [319, 117] on input "text" at bounding box center [340, 119] width 154 height 18
click at [316, 124] on input "text" at bounding box center [340, 119] width 154 height 18
click at [348, 119] on input "text" at bounding box center [340, 119] width 154 height 18
click at [309, 123] on input "text" at bounding box center [340, 119] width 154 height 18
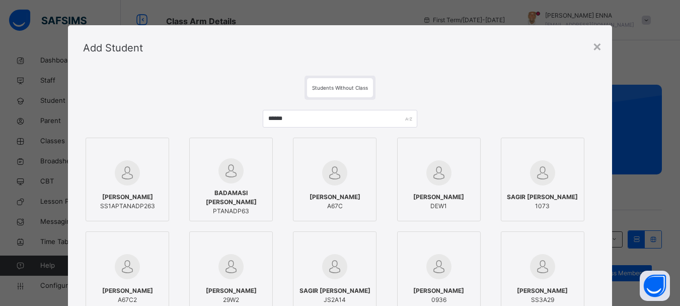
click at [131, 199] on span "HALILU HALILU BADAMASI" at bounding box center [127, 196] width 55 height 9
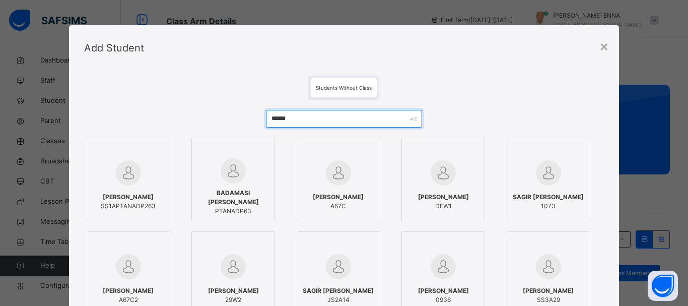
drag, startPoint x: 288, startPoint y: 120, endPoint x: 257, endPoint y: 119, distance: 30.2
click at [257, 119] on div "****** HALILU HALILU BADAMASI SS1APTANADP263 BADAMASI HALILU HALILU PTANADP63 H…" at bounding box center [344, 244] width 520 height 288
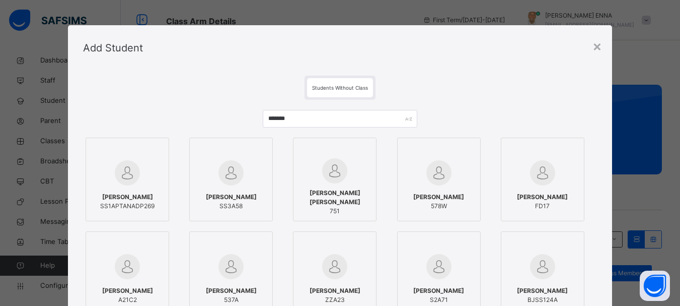
click at [126, 197] on span "DANIEL M BABALEY" at bounding box center [127, 196] width 54 height 9
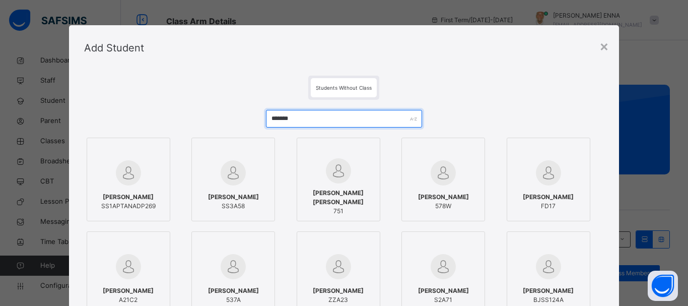
drag, startPoint x: 302, startPoint y: 120, endPoint x: 240, endPoint y: 122, distance: 61.5
click at [240, 122] on div "******* DANIEL M BABALEY SS1APTANADP269 BABAYO SADIQ SS3A58 MUSA BABA IYA BADUR…" at bounding box center [344, 244] width 520 height 288
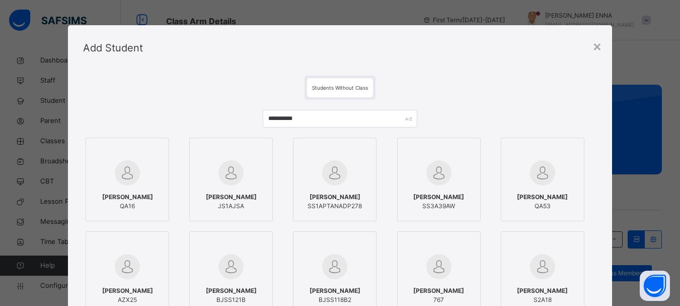
click at [350, 200] on span "SAMUEL ADI" at bounding box center [335, 196] width 54 height 9
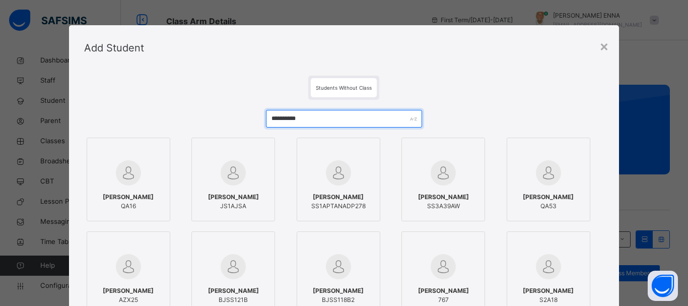
drag, startPoint x: 311, startPoint y: 118, endPoint x: 260, endPoint y: 114, distance: 51.5
click at [260, 114] on div "**********" at bounding box center [344, 244] width 520 height 288
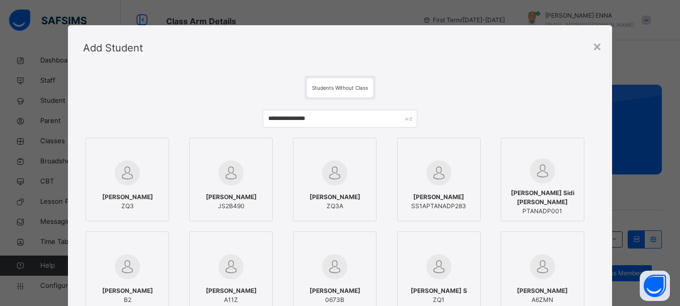
click at [444, 196] on span "YUSUF ABDULLAHI MUSA" at bounding box center [438, 196] width 55 height 9
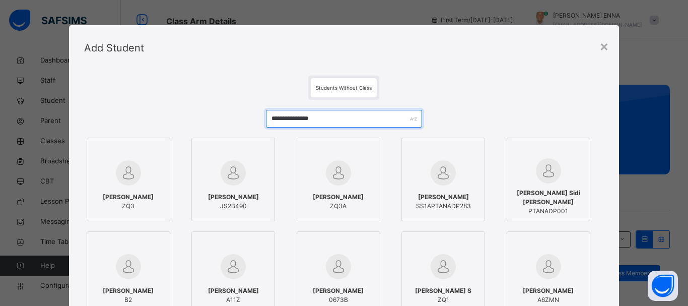
drag, startPoint x: 340, startPoint y: 118, endPoint x: 249, endPoint y: 117, distance: 91.2
click at [249, 117] on div "**********" at bounding box center [344, 244] width 520 height 288
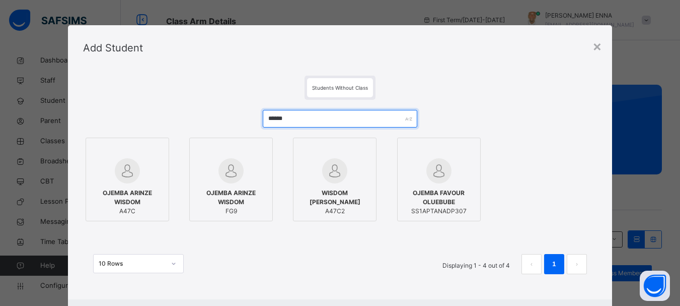
type input "******"
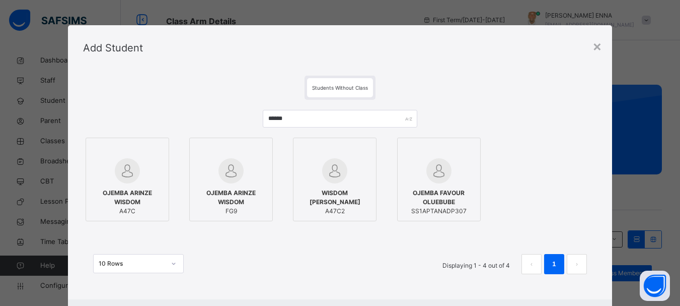
click at [427, 202] on span "OJEMBA FAVOUR OLUEBUBE" at bounding box center [439, 197] width 73 height 18
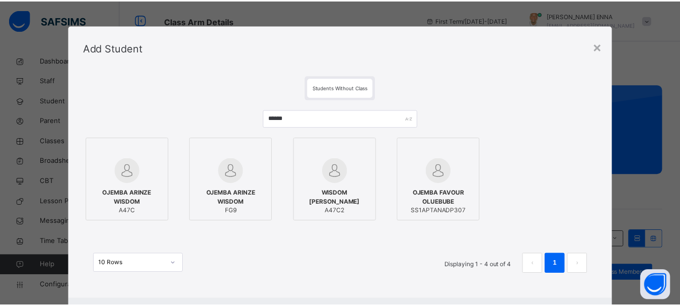
scroll to position [50, 0]
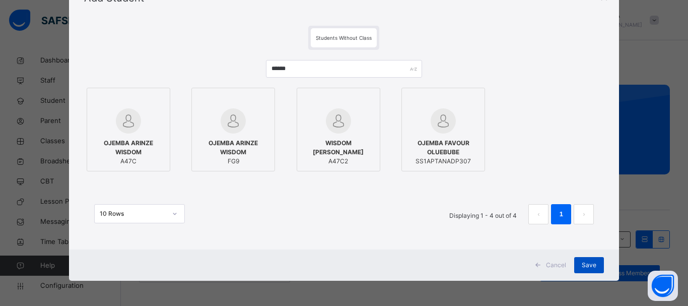
click at [587, 266] on span "Save" at bounding box center [589, 264] width 15 height 9
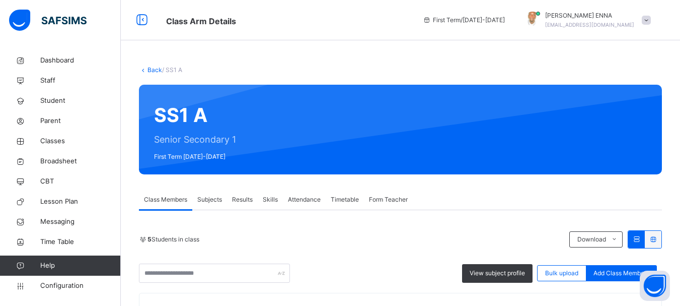
click at [152, 72] on link "Back" at bounding box center [155, 70] width 15 height 8
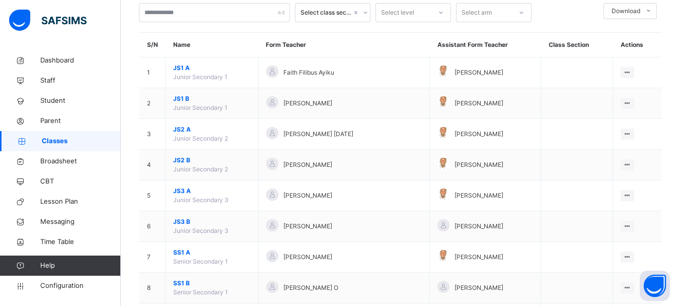
scroll to position [60, 0]
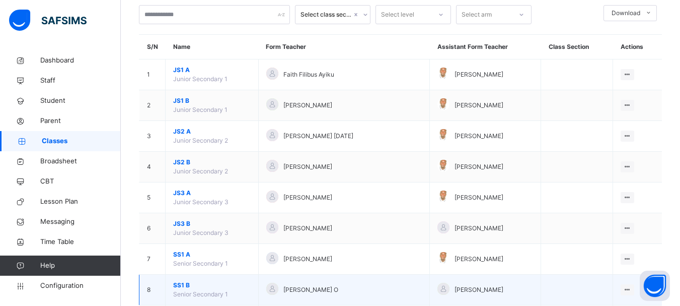
click at [184, 284] on span "SS1 B" at bounding box center [212, 285] width 78 height 9
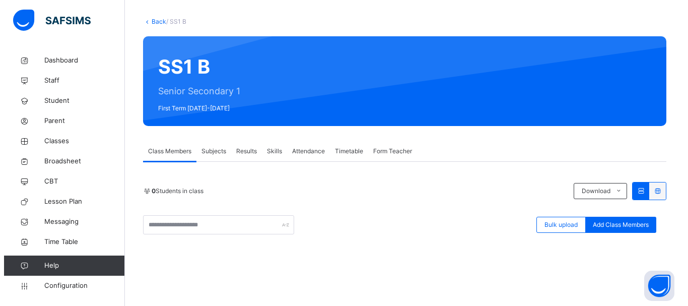
scroll to position [87, 0]
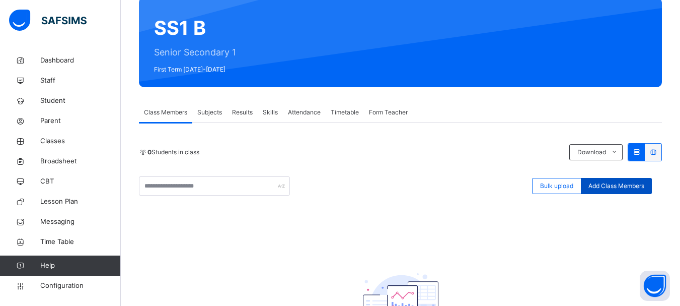
click at [605, 185] on span "Add Class Members" at bounding box center [617, 185] width 56 height 9
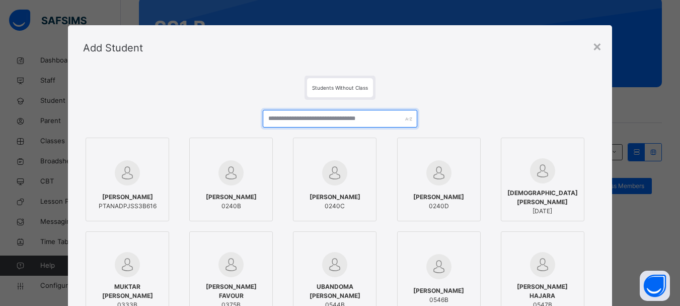
click at [346, 115] on input "text" at bounding box center [340, 119] width 154 height 18
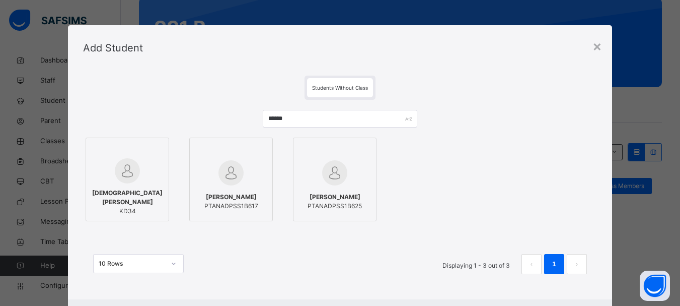
click at [250, 194] on span "KHADIJAT ABDULMALIK MAGAJI" at bounding box center [231, 196] width 54 height 9
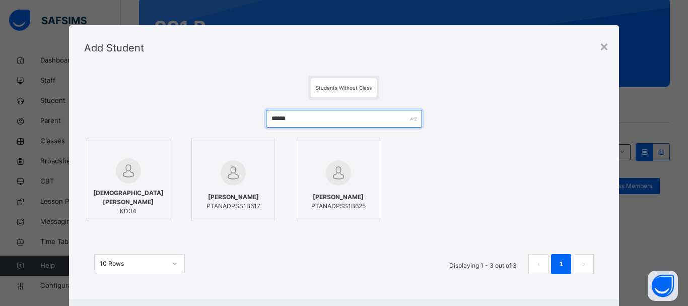
drag, startPoint x: 307, startPoint y: 121, endPoint x: 260, endPoint y: 118, distance: 46.5
click at [260, 118] on div "****** MUHAMMAD MAGAJI ILIYASU KD34 KHADIJAT ABDULMALIK MAGAJI PTANADPSS1B617 K…" at bounding box center [344, 197] width 520 height 194
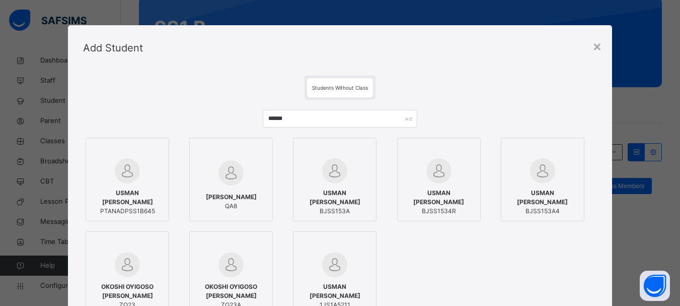
click at [138, 187] on div "USMAN AKOSHI ABDULLAHI PTANADPSS1B645" at bounding box center [127, 201] width 73 height 37
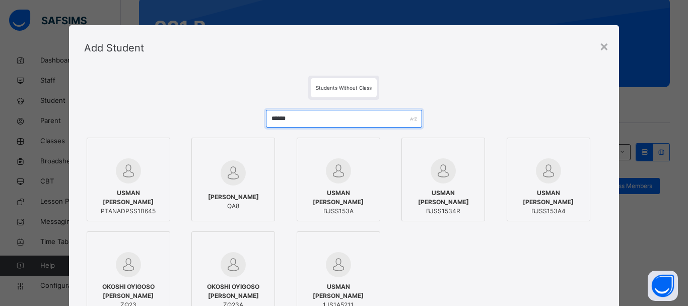
drag, startPoint x: 325, startPoint y: 114, endPoint x: 248, endPoint y: 114, distance: 77.6
click at [248, 114] on div "****** USMAN AKOSHI ABDULLAHI PTANADPSS1B645 ABDULLAHI AKOSHI USMAN QA8 USMAN A…" at bounding box center [344, 244] width 520 height 288
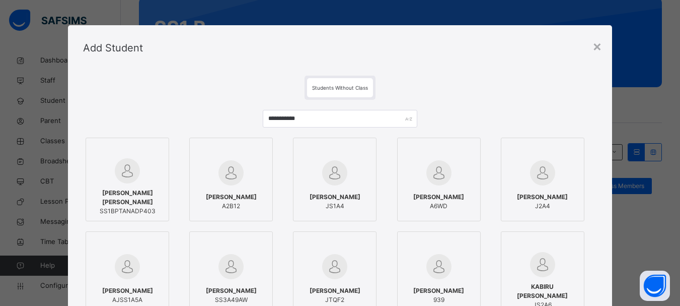
click at [129, 189] on span "ABDUL-KARIM ARI ABDUL-HAKIM" at bounding box center [127, 197] width 73 height 18
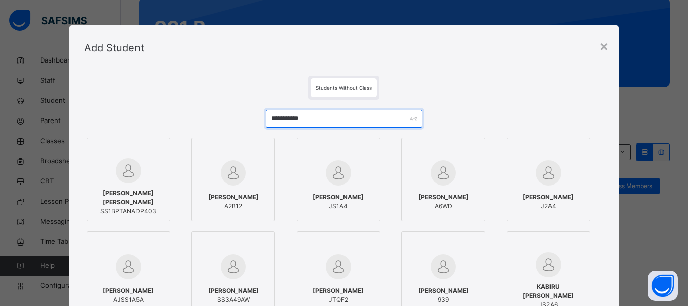
drag, startPoint x: 314, startPoint y: 116, endPoint x: 235, endPoint y: 122, distance: 79.3
click at [235, 122] on div "**********" at bounding box center [344, 244] width 520 height 288
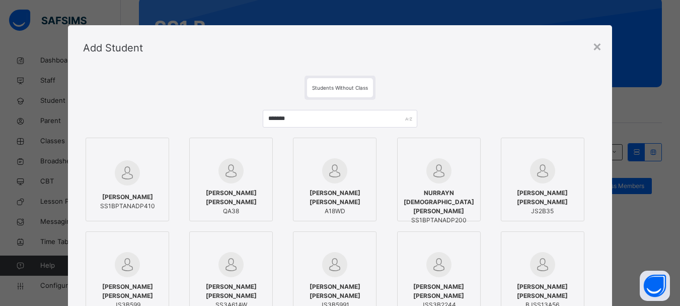
click at [109, 201] on span "BABANGIDA NURAAYN USMAN" at bounding box center [127, 196] width 55 height 9
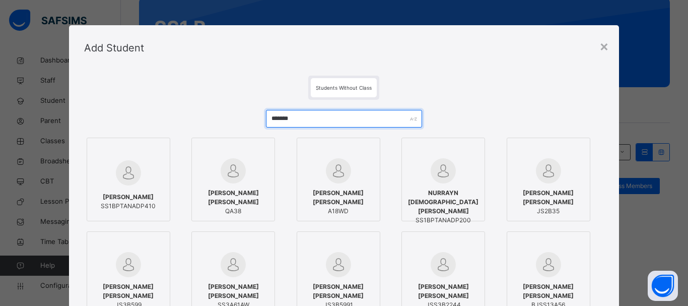
drag, startPoint x: 300, startPoint y: 117, endPoint x: 233, endPoint y: 112, distance: 66.7
click at [233, 112] on div "******* BABANGIDA NURAAYN USMAN SS1BPTANADP410 KABIRU AHMED NURA QA38 NURA AHME…" at bounding box center [344, 244] width 520 height 288
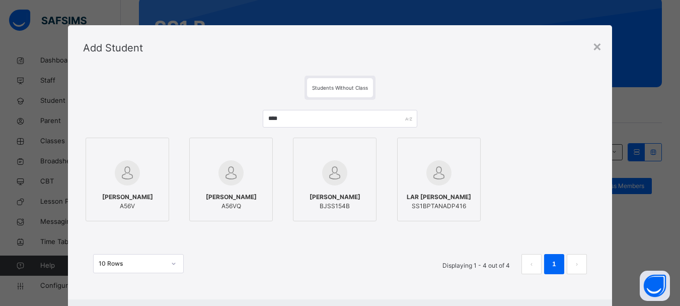
click at [453, 198] on span "LAR EMMANUEL" at bounding box center [439, 196] width 64 height 9
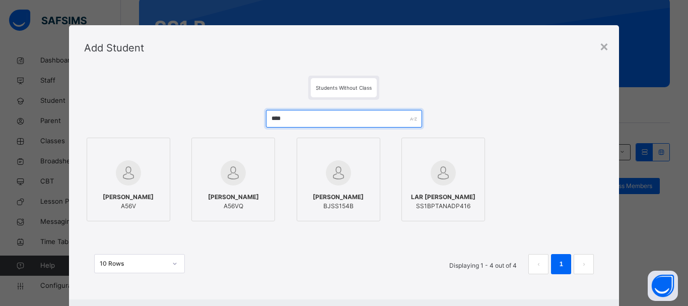
drag, startPoint x: 310, startPoint y: 119, endPoint x: 228, endPoint y: 124, distance: 81.8
click at [228, 124] on div "*** EMMANUEL LAR A56V EMMANUEL LAR A56VQ EMMANUEL LAR BJSS154B LAR EMMANUEL SS1…" at bounding box center [344, 197] width 520 height 194
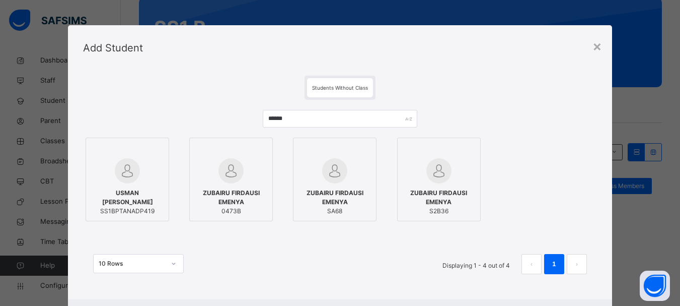
click at [142, 181] on div at bounding box center [127, 170] width 73 height 25
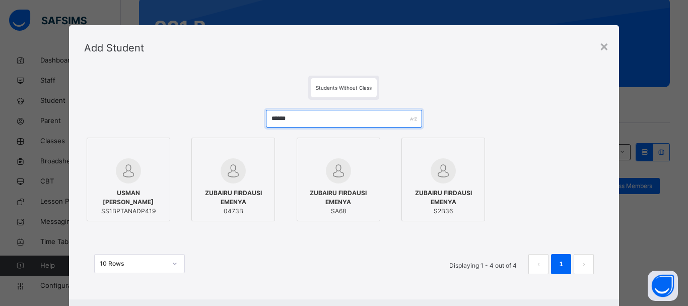
drag, startPoint x: 308, startPoint y: 119, endPoint x: 246, endPoint y: 121, distance: 62.5
click at [246, 121] on div "****** USMAN EBENYA FARUQ SS1BPTANADP419 ZUBAIRU FIRDAUSI EMENYA 0473B ZUBAIRU …" at bounding box center [344, 197] width 520 height 194
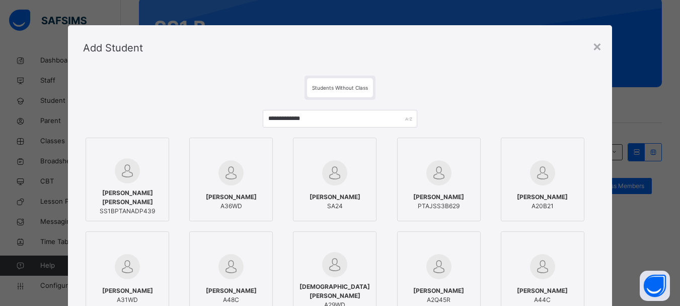
click at [119, 189] on span "MUHAMMAD YARO ZAINAB" at bounding box center [127, 197] width 73 height 18
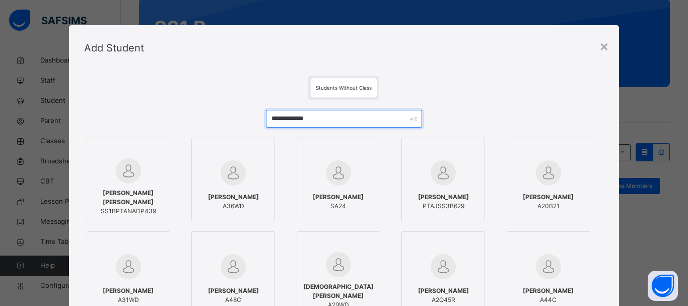
drag, startPoint x: 323, startPoint y: 115, endPoint x: 255, endPoint y: 123, distance: 68.5
click at [255, 123] on div "**********" at bounding box center [344, 244] width 520 height 288
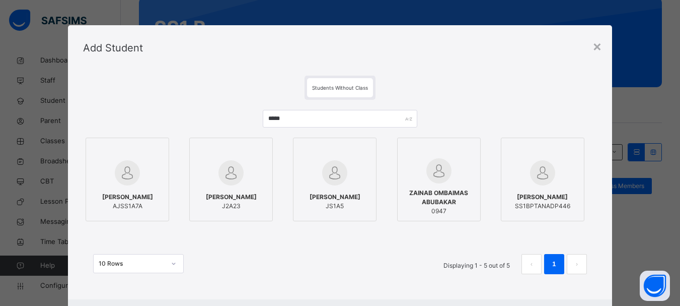
click at [548, 190] on div "JESSE JOHN AIMAS SS1BPTANADP446" at bounding box center [543, 201] width 73 height 28
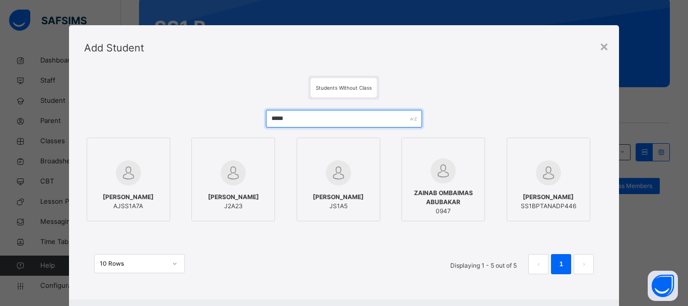
drag, startPoint x: 314, startPoint y: 118, endPoint x: 244, endPoint y: 122, distance: 70.6
click at [244, 122] on div "***** AIMAS JOSEPH AJSS1A7A JOSEPH JOHN AIMAS J2A23 JOSEPH JOHN AIMAS JS1A5 ZAI…" at bounding box center [344, 197] width 520 height 194
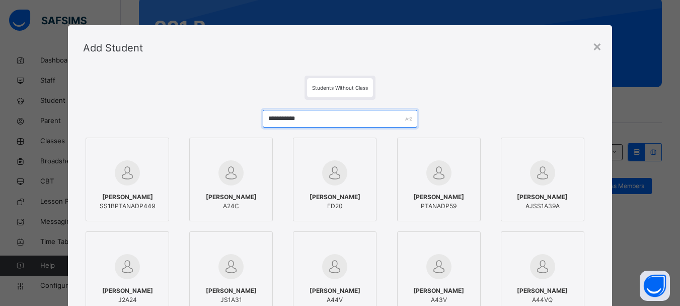
type input "**********"
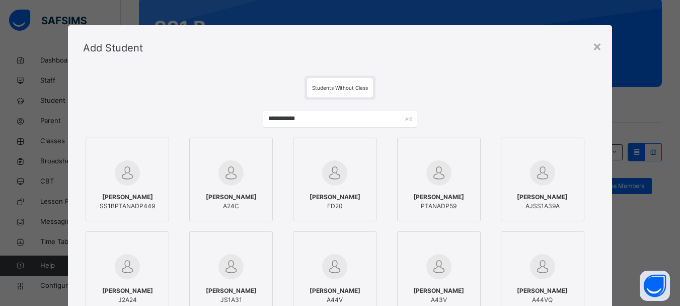
click at [118, 190] on div "MUSA MARYAM SS1BPTANADP449" at bounding box center [127, 201] width 73 height 28
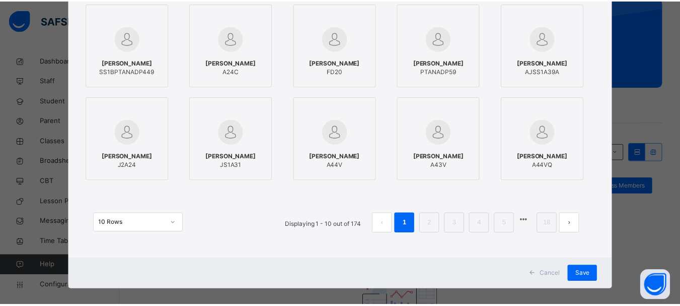
scroll to position [144, 0]
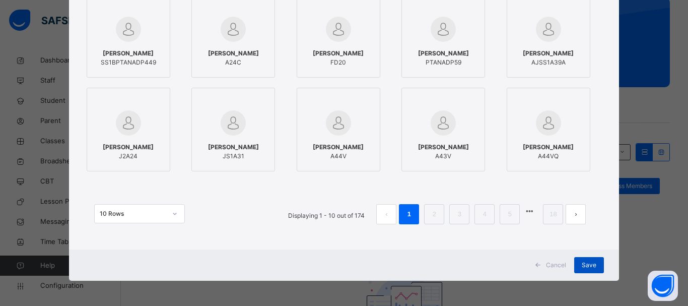
click at [587, 263] on span "Save" at bounding box center [589, 264] width 15 height 9
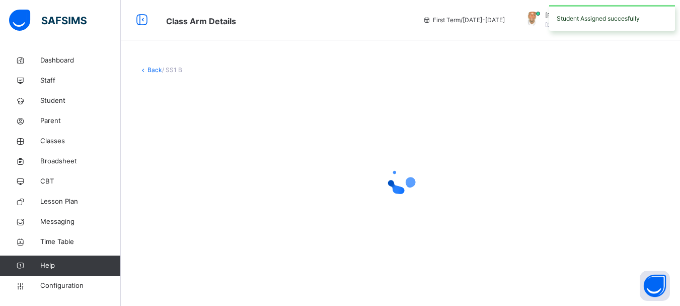
scroll to position [0, 0]
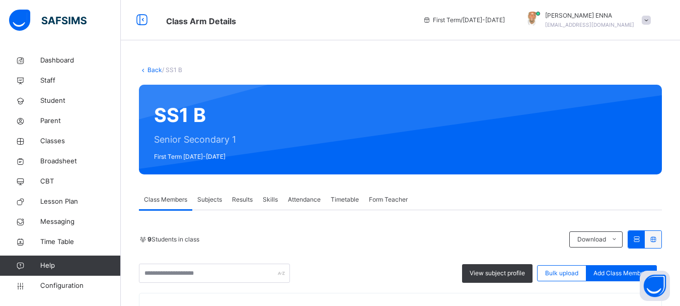
click at [150, 67] on link "Back" at bounding box center [155, 70] width 15 height 8
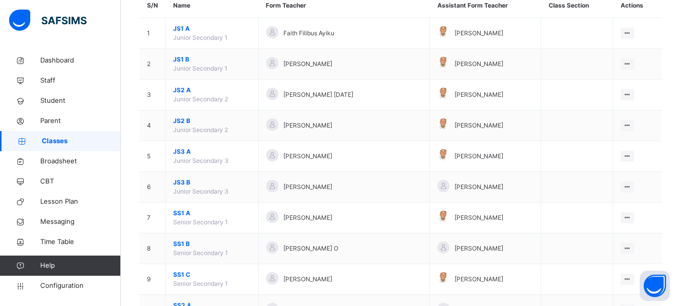
scroll to position [103, 0]
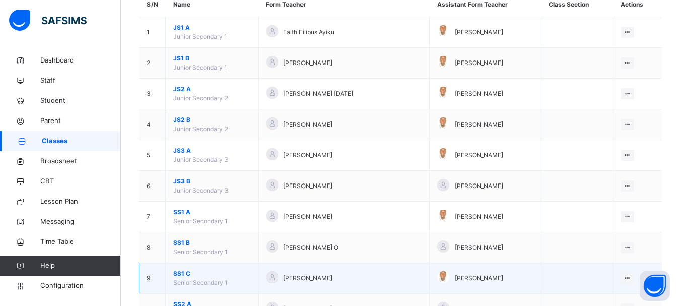
click at [181, 272] on span "SS1 C" at bounding box center [212, 273] width 78 height 9
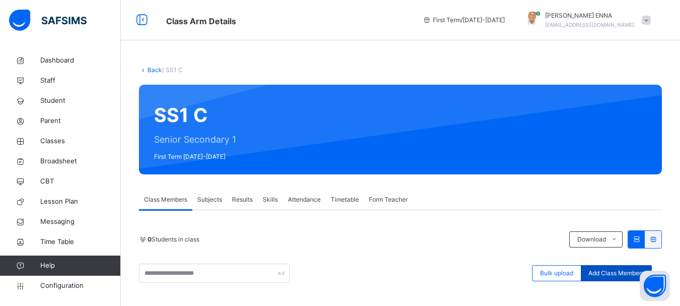
click at [606, 269] on span "Add Class Members" at bounding box center [617, 272] width 56 height 9
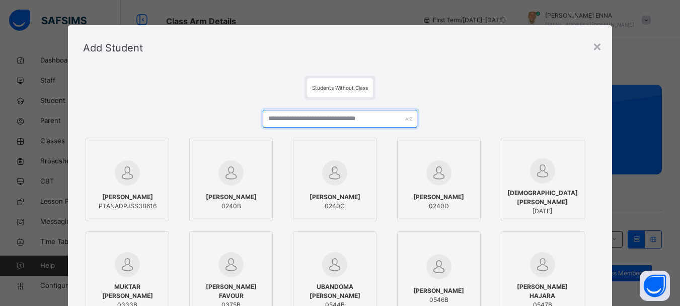
click at [301, 113] on input "text" at bounding box center [340, 119] width 154 height 18
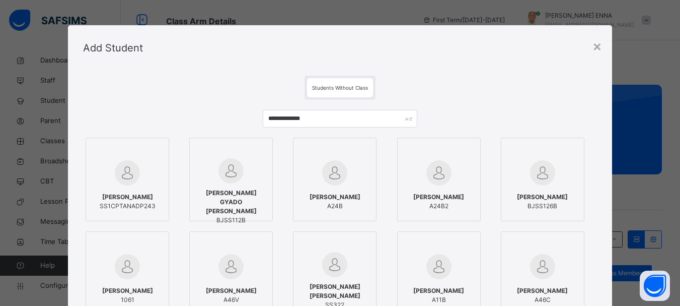
click at [121, 193] on span "IBRAHIM ISHAQ" at bounding box center [128, 196] width 56 height 9
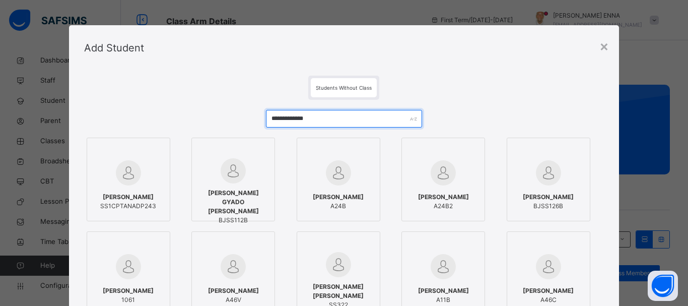
drag, startPoint x: 322, startPoint y: 117, endPoint x: 261, endPoint y: 117, distance: 60.9
click at [261, 117] on div "**********" at bounding box center [344, 244] width 520 height 288
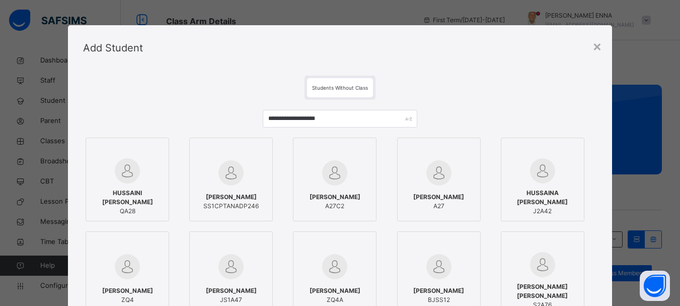
click at [247, 192] on span "HUSSAINS WADA HAMZA" at bounding box center [230, 196] width 55 height 9
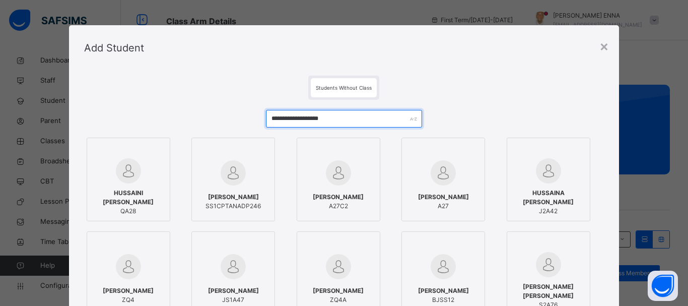
drag, startPoint x: 347, startPoint y: 115, endPoint x: 262, endPoint y: 122, distance: 85.0
click at [262, 122] on div "**********" at bounding box center [344, 244] width 520 height 288
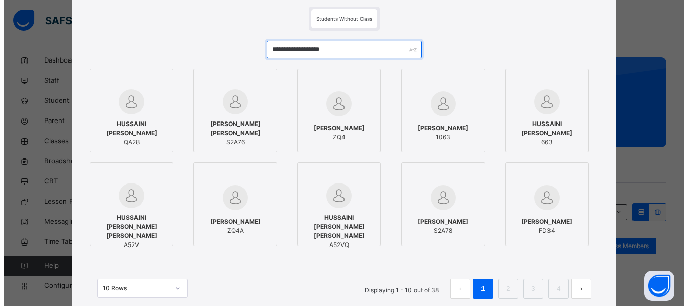
scroll to position [26, 0]
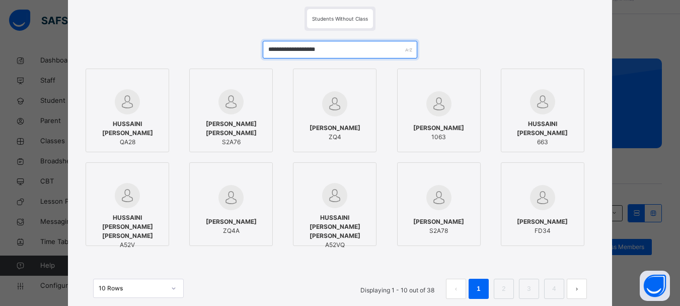
click at [291, 51] on input "**********" at bounding box center [340, 50] width 154 height 18
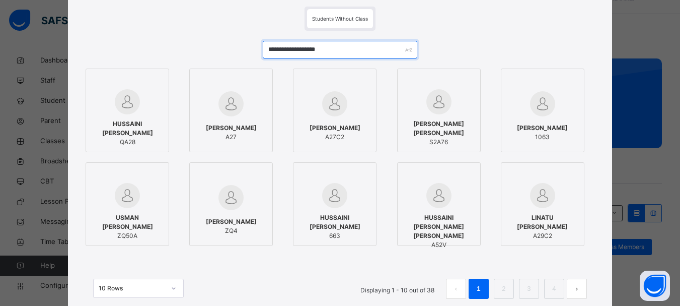
drag, startPoint x: 347, startPoint y: 48, endPoint x: 296, endPoint y: 48, distance: 50.9
click at [296, 48] on input "**********" at bounding box center [340, 50] width 154 height 18
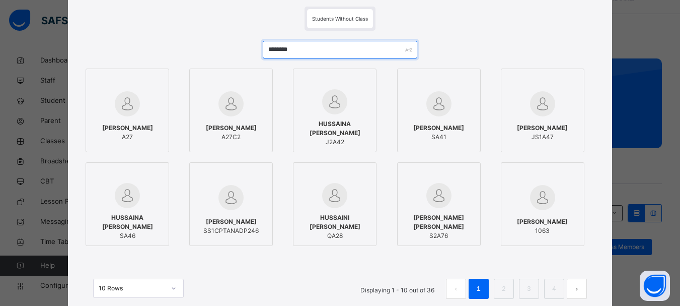
drag, startPoint x: 302, startPoint y: 47, endPoint x: 253, endPoint y: 50, distance: 49.5
click at [253, 50] on div "******** WADA IBRAHIM HUSSAINA A27 WADA YAHAYA HUSSAINA A27C2 HUSSAINA YAHAYA W…" at bounding box center [340, 175] width 514 height 288
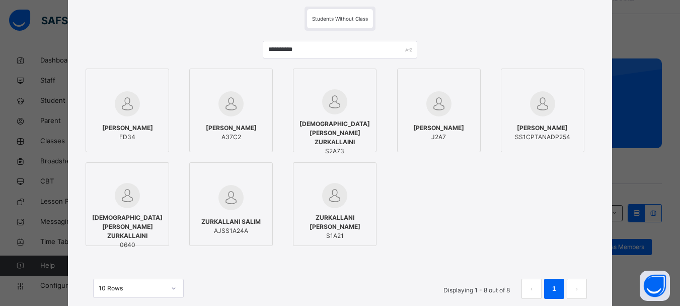
click at [540, 127] on span "HASSANA ZURKAILAILNI" at bounding box center [542, 127] width 55 height 9
drag, startPoint x: 322, startPoint y: 52, endPoint x: 256, endPoint y: 48, distance: 65.6
click at [256, 48] on div "**********" at bounding box center [344, 175] width 520 height 288
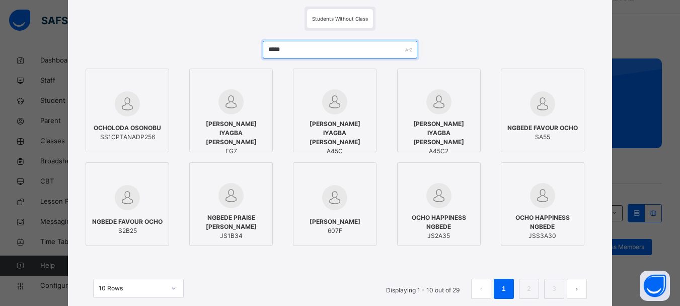
type input "*****"
click at [111, 125] on span "OCHOLODA OSONOBU" at bounding box center [127, 127] width 67 height 9
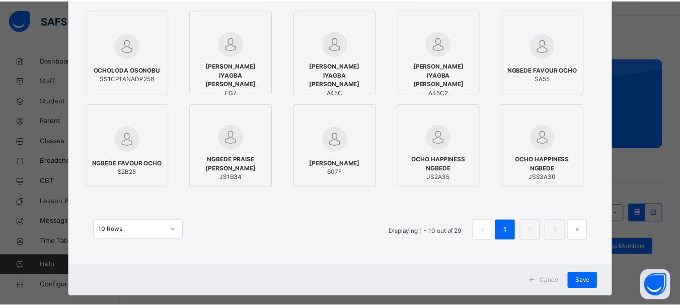
scroll to position [144, 0]
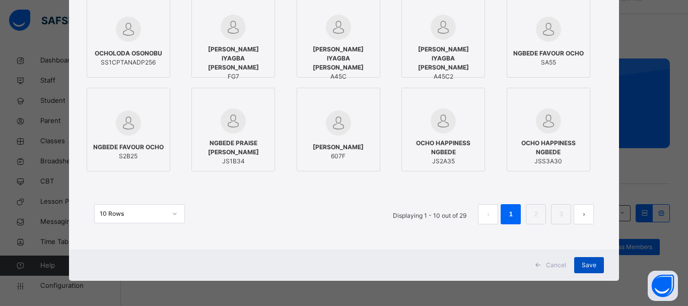
click at [595, 264] on div "Save" at bounding box center [589, 265] width 30 height 16
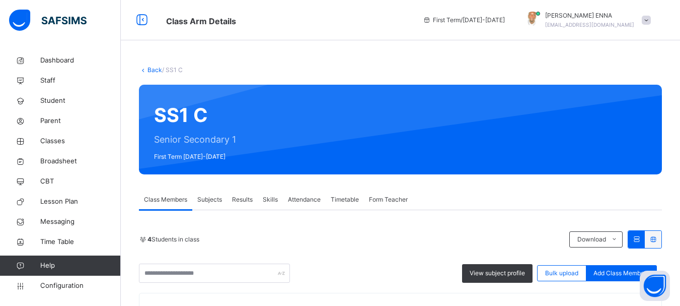
click at [156, 69] on link "Back" at bounding box center [155, 70] width 15 height 8
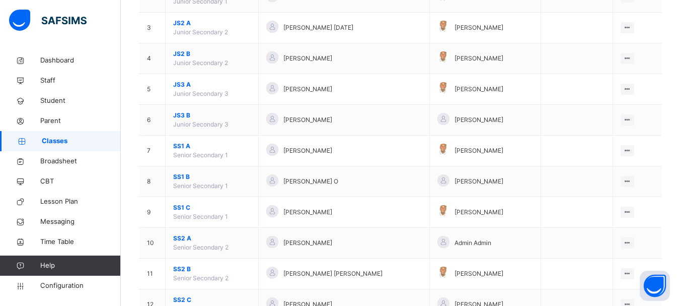
scroll to position [173, 0]
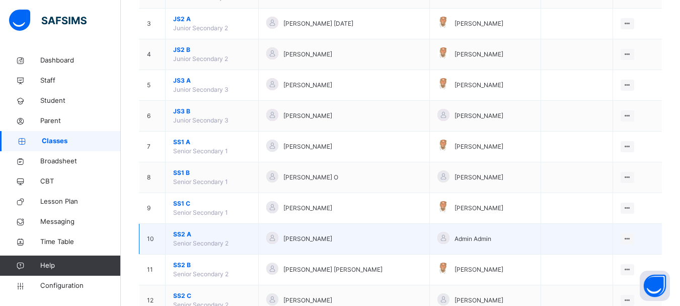
click at [183, 233] on span "SS2 A" at bounding box center [212, 234] width 78 height 9
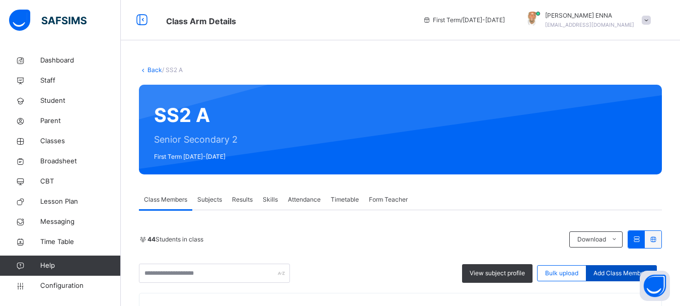
scroll to position [160, 0]
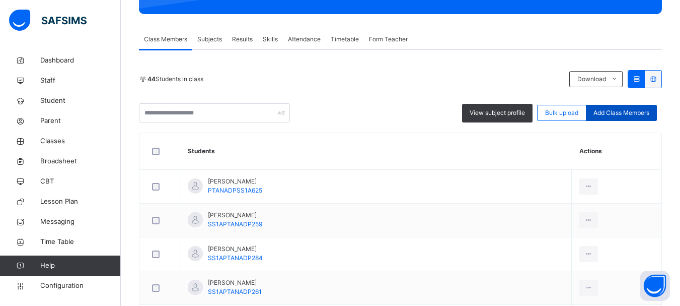
click at [637, 110] on span "Add Class Members" at bounding box center [622, 112] width 56 height 9
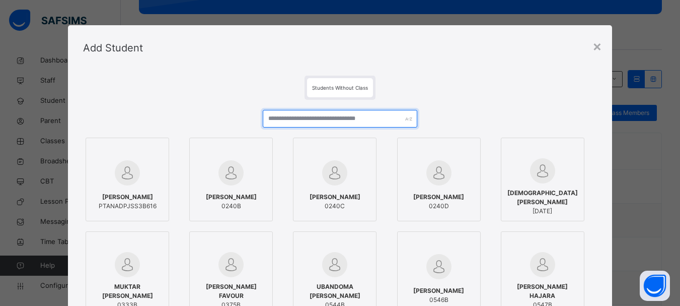
click at [358, 120] on input "text" at bounding box center [340, 119] width 154 height 18
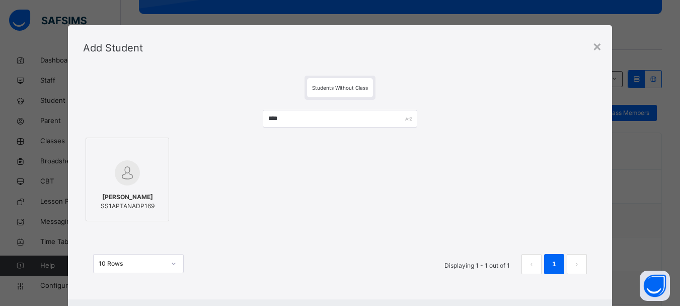
click at [146, 197] on span "ABDULHAQ RILWANU YAHAYA" at bounding box center [128, 196] width 54 height 9
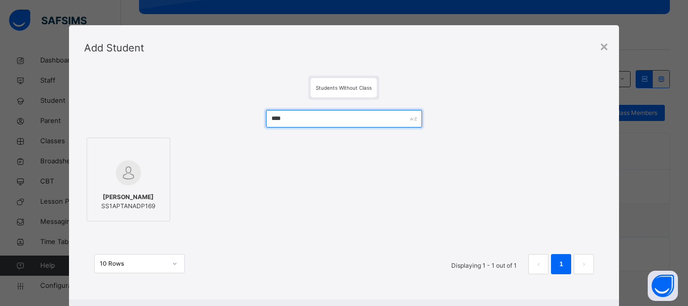
drag, startPoint x: 301, startPoint y: 120, endPoint x: 237, endPoint y: 114, distance: 64.3
click at [237, 114] on div "**** ABDULHAQ RILWANU YAHAYA SS1APTANADP169 10 Rows Displaying 1 - 1 out of 1 1" at bounding box center [344, 197] width 520 height 194
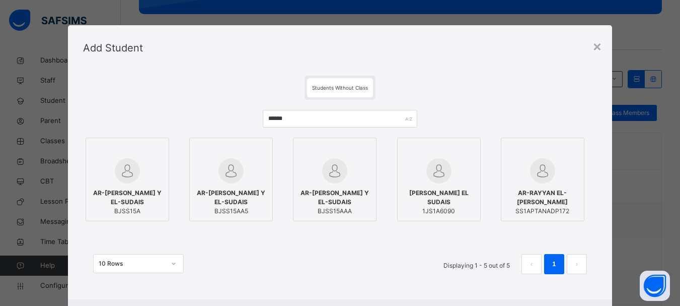
click at [541, 204] on span "AR-RAYYAN EL-SUDAIS YAHUZA" at bounding box center [543, 197] width 73 height 18
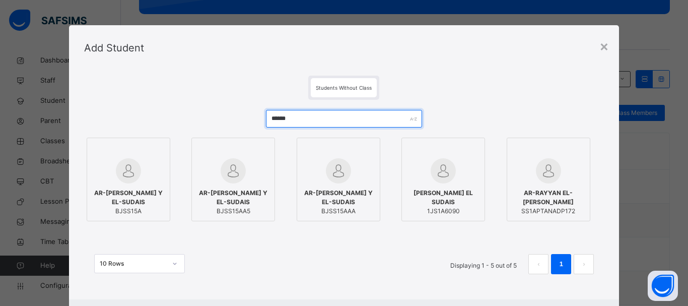
drag, startPoint x: 309, startPoint y: 118, endPoint x: 252, endPoint y: 121, distance: 57.0
click at [252, 121] on div "****** AR-RAYYAN Y EL-SUDAIS BJSS15A AR-RAYYAN Y EL-SUDAIS BJSS15AA5 AR-RAYYAN …" at bounding box center [344, 197] width 520 height 194
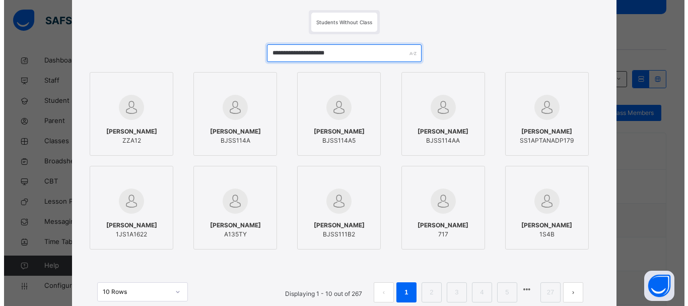
scroll to position [77, 0]
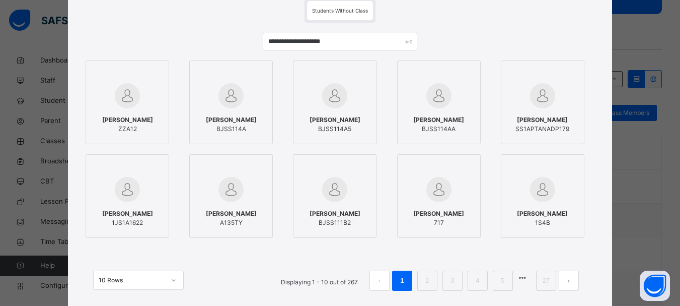
click at [532, 116] on span "JIBRIN BUHARI IBRAHIM" at bounding box center [543, 119] width 54 height 9
drag, startPoint x: 330, startPoint y: 44, endPoint x: 254, endPoint y: 39, distance: 76.3
click at [254, 39] on div "**********" at bounding box center [344, 167] width 520 height 288
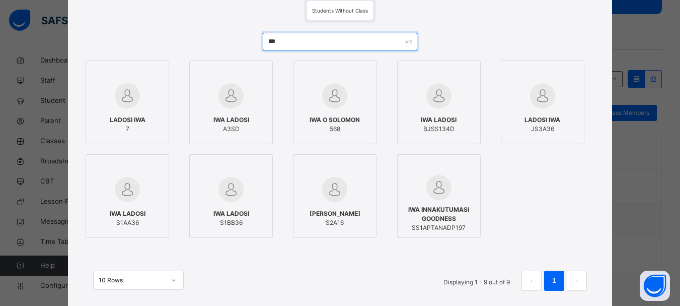
type input "***"
click at [449, 218] on span "IWA INNAKUTUMASI GOODNESS" at bounding box center [439, 214] width 73 height 18
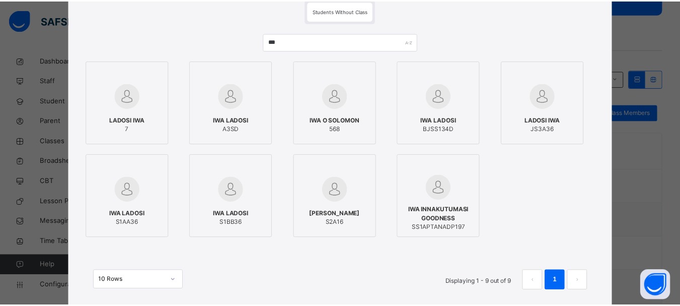
scroll to position [144, 0]
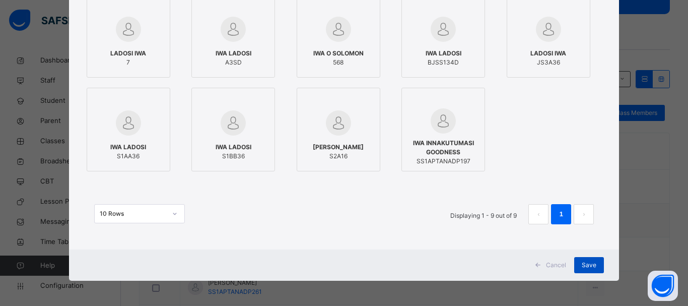
click at [576, 259] on div "Save" at bounding box center [589, 265] width 30 height 16
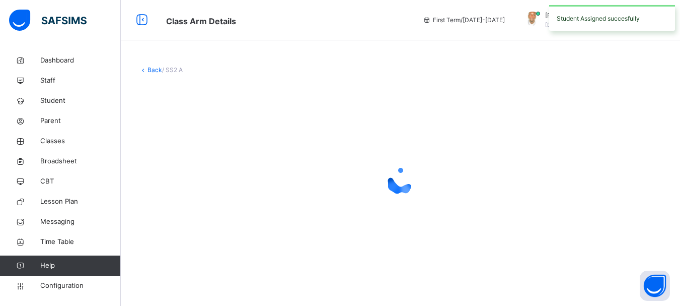
scroll to position [0, 0]
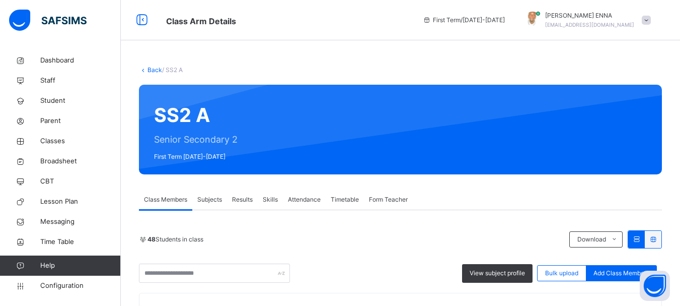
click at [150, 71] on link "Back" at bounding box center [155, 70] width 15 height 8
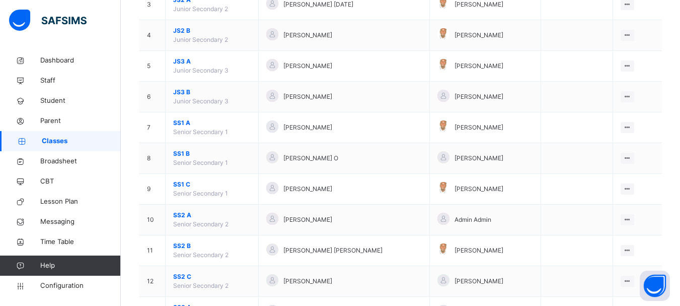
scroll to position [195, 0]
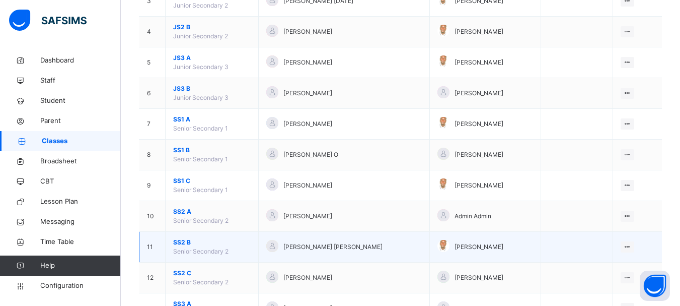
click at [181, 241] on span "SS2 B" at bounding box center [212, 242] width 78 height 9
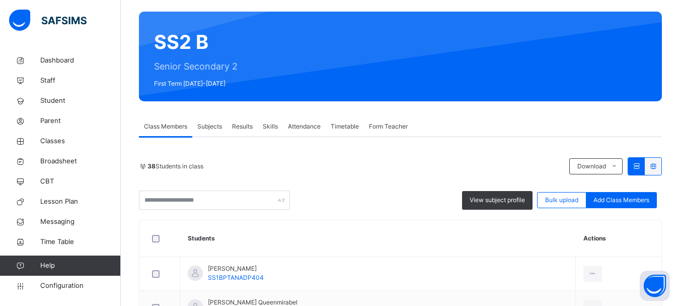
scroll to position [58, 0]
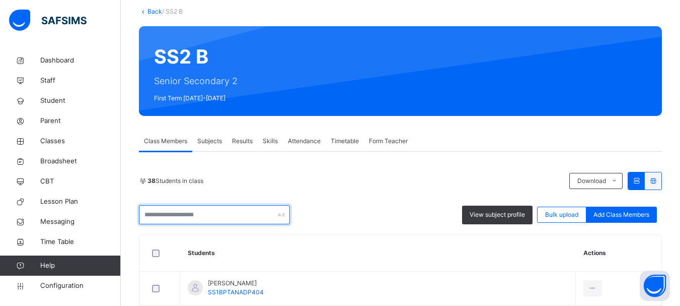
click at [227, 216] on input "text" at bounding box center [214, 214] width 151 height 19
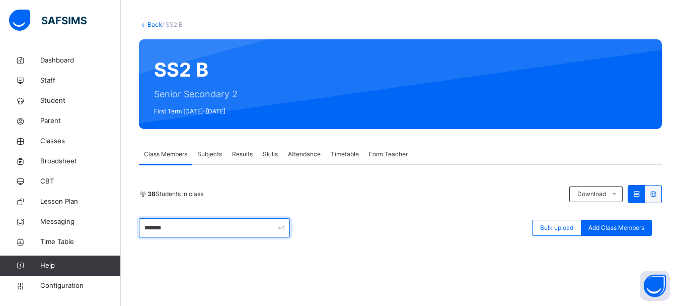
scroll to position [38, 0]
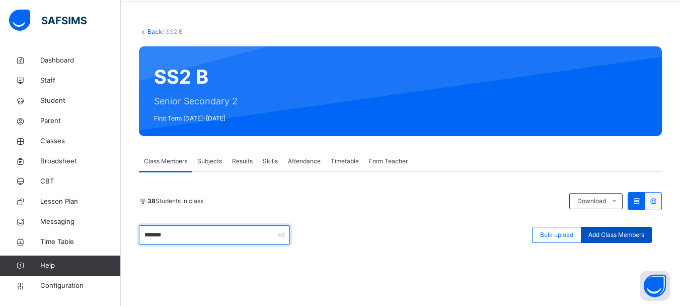
type input "*******"
click at [623, 235] on span "Add Class Members" at bounding box center [617, 234] width 56 height 9
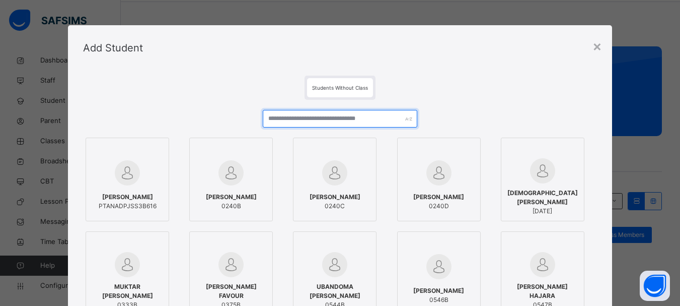
click at [322, 120] on input "text" at bounding box center [340, 119] width 154 height 18
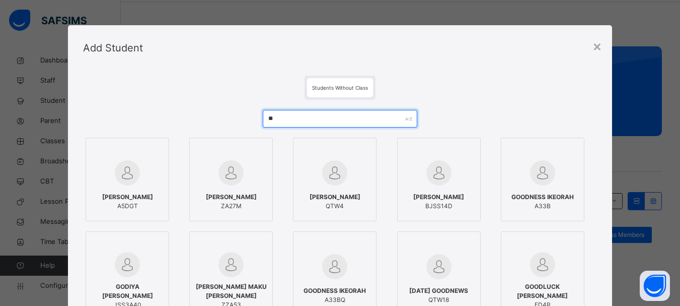
type input "*"
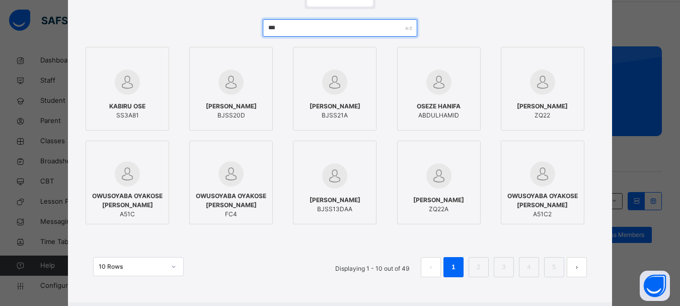
scroll to position [104, 0]
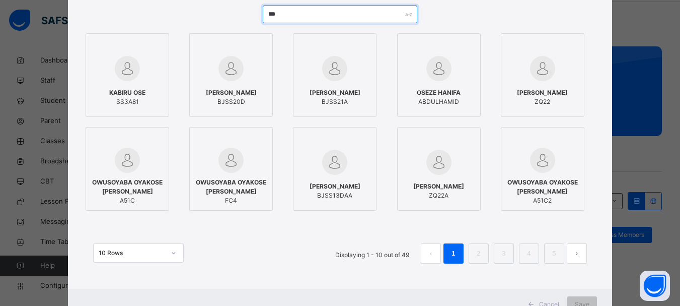
drag, startPoint x: 280, startPoint y: 12, endPoint x: 221, endPoint y: 16, distance: 59.1
click at [221, 16] on div "*** KABIRU OSE SS3A81 IBRAHIM ABDUL OSE BJSS20D IBRAHIM ABDUL OSE BJSS21A OSEZE…" at bounding box center [340, 139] width 514 height 288
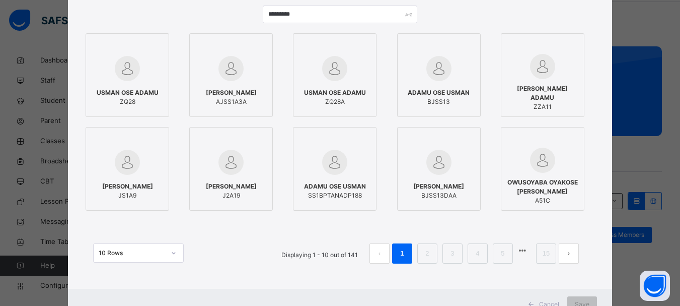
click at [342, 176] on div at bounding box center [335, 162] width 73 height 29
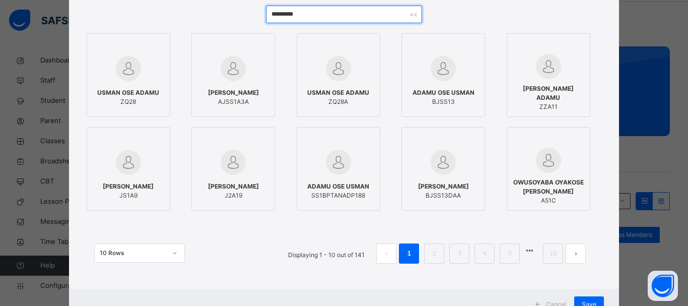
drag, startPoint x: 321, startPoint y: 19, endPoint x: 232, endPoint y: 13, distance: 89.3
click at [232, 13] on div "********* USMAN OSE ADAMU ZQ28 ADAMU OSHIOMA AJSS1A3A USMAN OSE ADAMU ZQ28A ADA…" at bounding box center [344, 139] width 520 height 288
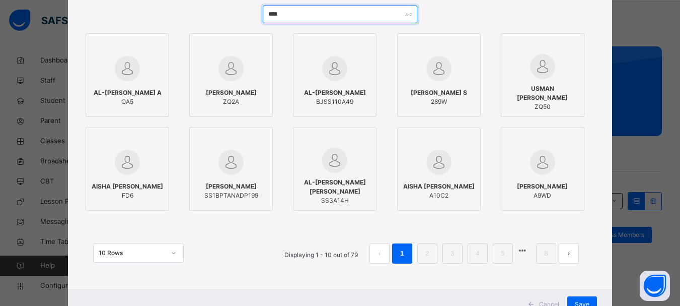
drag, startPoint x: 290, startPoint y: 14, endPoint x: 239, endPoint y: 18, distance: 51.5
click at [239, 18] on div "**** AL-AMIN MUSTAPHA A QA5 ADAM MUHAMMAD AMIN ZQ2A AL-AMIN MUSTAPHA BJSS110A49…" at bounding box center [340, 139] width 514 height 288
click at [221, 182] on span "MUHAMMAD ADAM AMIN" at bounding box center [231, 186] width 54 height 9
drag, startPoint x: 293, startPoint y: 16, endPoint x: 257, endPoint y: 17, distance: 36.3
click at [257, 17] on div "**** AL-AMIN MUSTAPHA A QA5 ADAM MUHAMMAD AMIN ZQ2A AL-AMIN MUSTAPHA BJSS110A49…" at bounding box center [344, 139] width 520 height 288
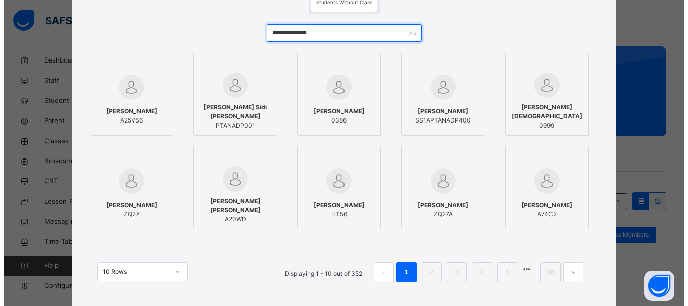
scroll to position [74, 0]
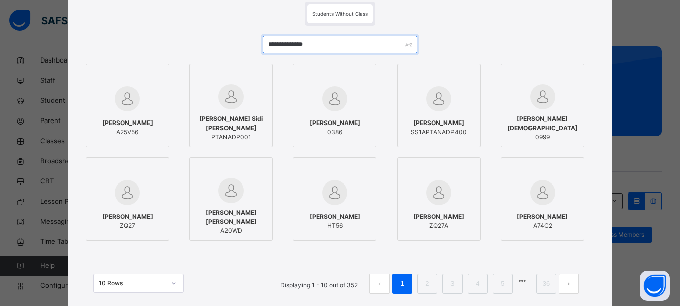
drag, startPoint x: 319, startPoint y: 16, endPoint x: 251, endPoint y: 34, distance: 70.4
click at [251, 34] on div "**********" at bounding box center [340, 170] width 514 height 288
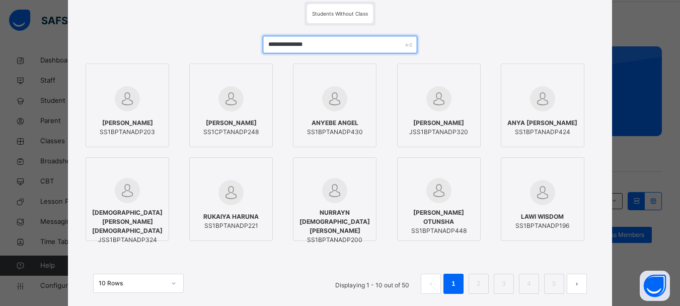
type input "**********"
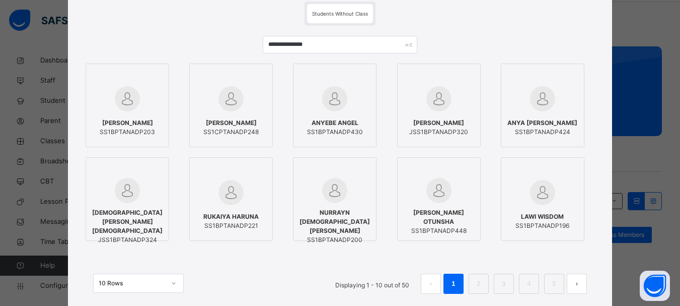
click at [126, 127] on span "TUKUR MUHAMMAD LAWAL" at bounding box center [127, 122] width 55 height 9
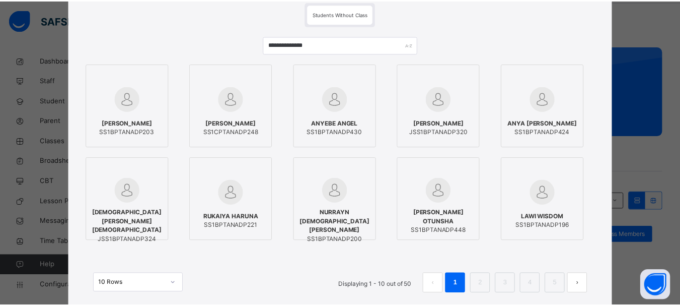
scroll to position [144, 0]
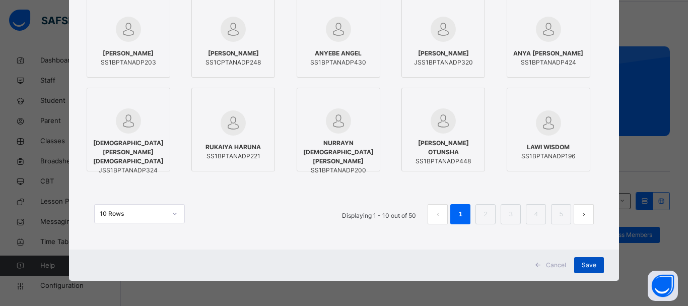
click at [585, 260] on div "Save" at bounding box center [589, 265] width 30 height 16
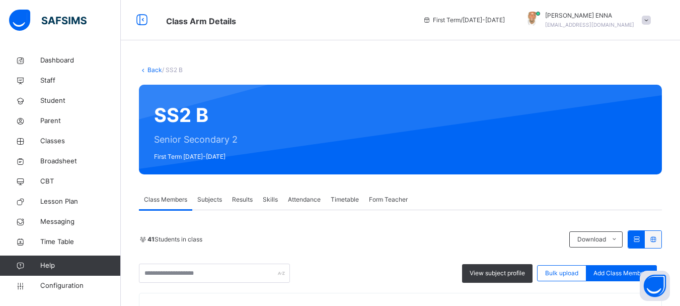
scroll to position [167, 0]
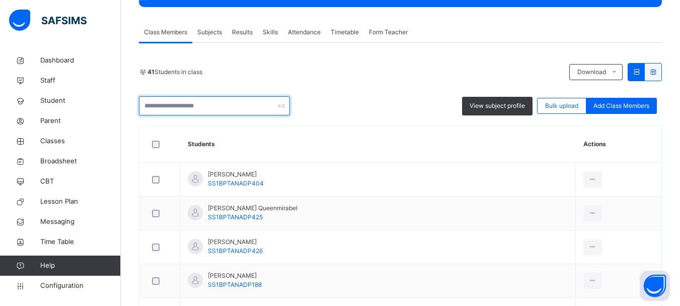
click at [239, 108] on input "text" at bounding box center [214, 105] width 151 height 19
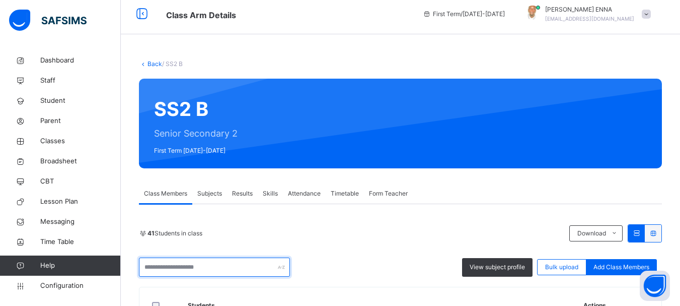
scroll to position [0, 0]
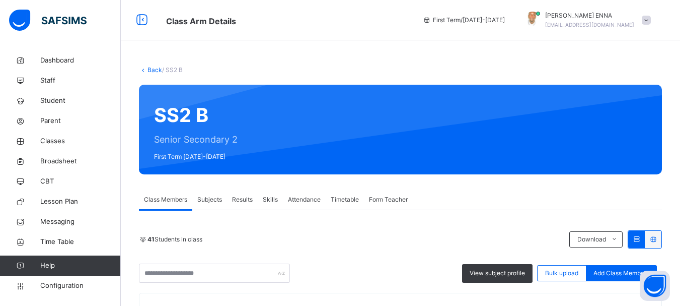
click at [154, 68] on link "Back" at bounding box center [155, 70] width 15 height 8
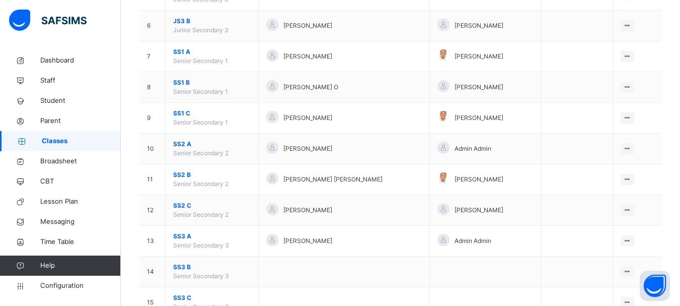
scroll to position [300, 0]
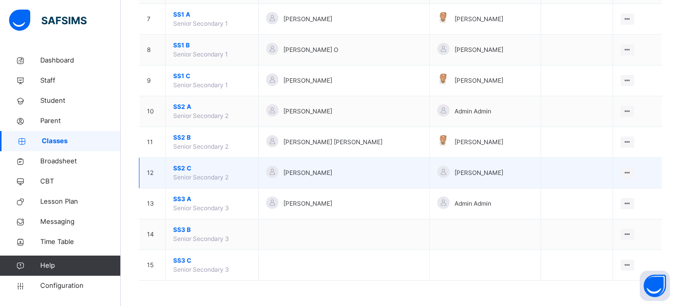
click at [186, 167] on span "SS2 C" at bounding box center [212, 168] width 78 height 9
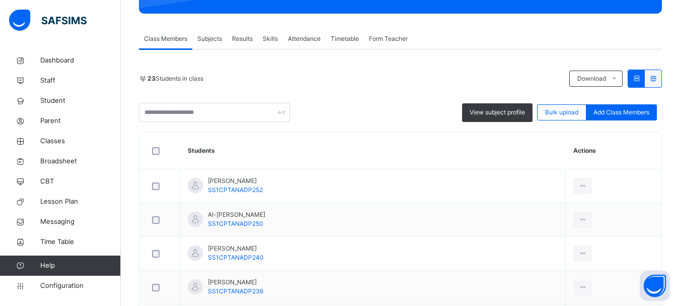
scroll to position [163, 0]
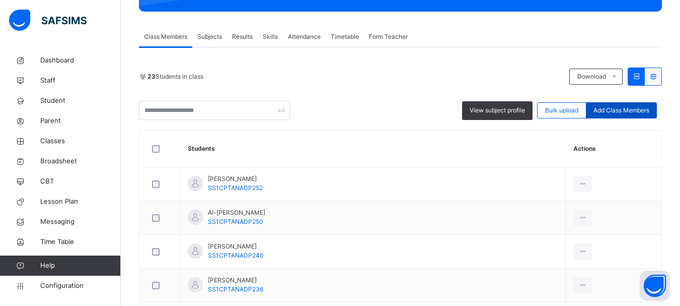
click at [643, 111] on span "Add Class Members" at bounding box center [622, 110] width 56 height 9
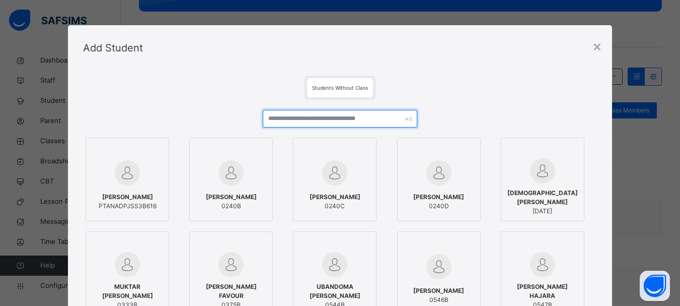
click at [324, 119] on input "text" at bounding box center [340, 119] width 154 height 18
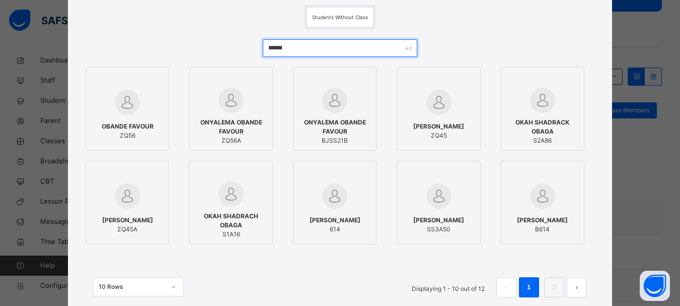
scroll to position [73, 0]
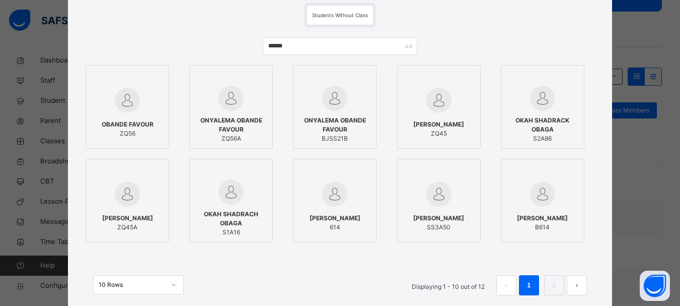
click at [344, 118] on span "ONYALEMA OBANDE FAVOUR" at bounding box center [335, 125] width 73 height 18
drag, startPoint x: 323, startPoint y: 53, endPoint x: 253, endPoint y: 52, distance: 70.0
click at [253, 52] on div "****** OBANDE FAVOUR ZQ56 ONYALEMA OBANDE FAVOUR ZQ56A ONYALEMA OBANDE FAVOUR B…" at bounding box center [344, 171] width 520 height 288
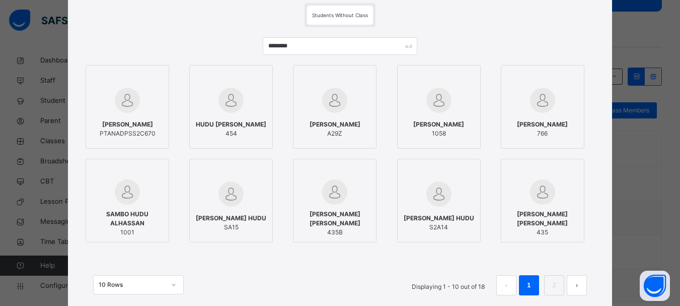
click at [131, 108] on img at bounding box center [127, 100] width 25 height 25
drag, startPoint x: 315, startPoint y: 43, endPoint x: 237, endPoint y: 46, distance: 78.1
click at [237, 46] on div "******* NASAMBO UMAR PTANADPSS2C670 HUDU SAMBO HARUNA 454 NASARA AHMED DORCAS A…" at bounding box center [344, 171] width 520 height 288
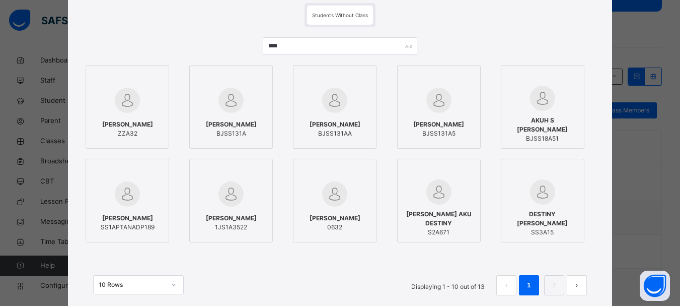
click at [127, 219] on span "AKUH ANGELA" at bounding box center [128, 218] width 54 height 9
drag, startPoint x: 313, startPoint y: 46, endPoint x: 244, endPoint y: 43, distance: 69.1
click at [244, 43] on div "**** AKUH ANGELA ZZA32 AKUH ANGELA BJSS131A AKUH ANGELA BJSS131AA AKUH ANGELA B…" at bounding box center [344, 171] width 520 height 288
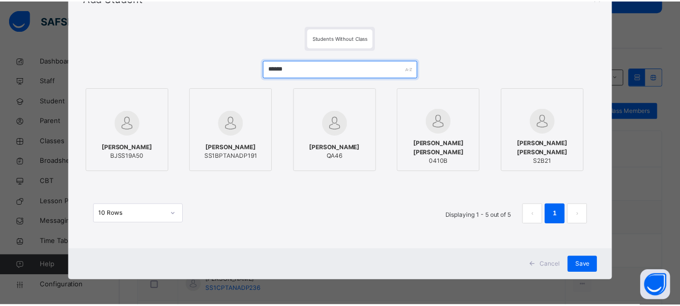
scroll to position [50, 0]
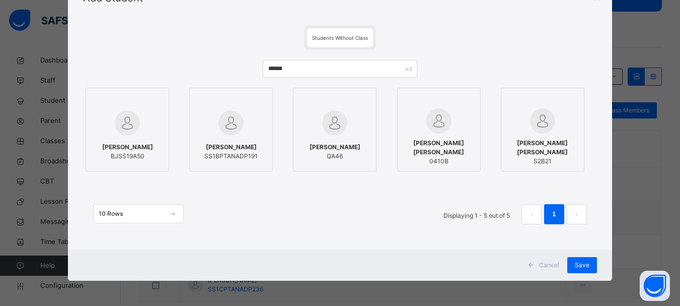
click at [235, 144] on span "ALIYU ARIKYA ABBAS" at bounding box center [230, 147] width 53 height 9
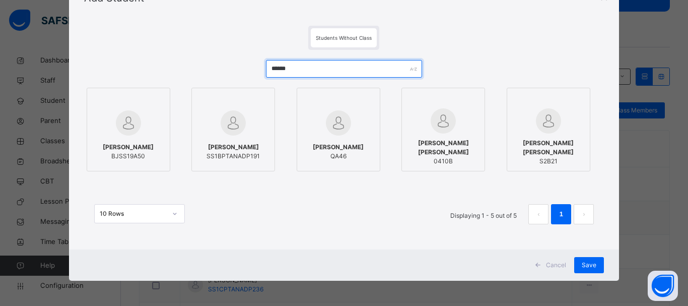
drag, startPoint x: 313, startPoint y: 70, endPoint x: 249, endPoint y: 72, distance: 64.0
click at [249, 72] on div "****** ARIKYA MUHAMMED BJSS19A50 ALIYU ARIKYA ABBAS SS1BPTANADP191 MUBARAK ARIK…" at bounding box center [344, 147] width 520 height 194
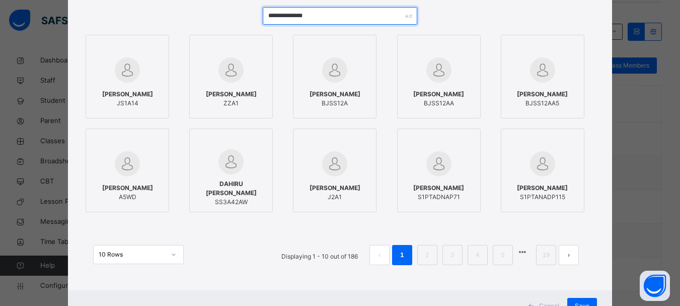
scroll to position [106, 0]
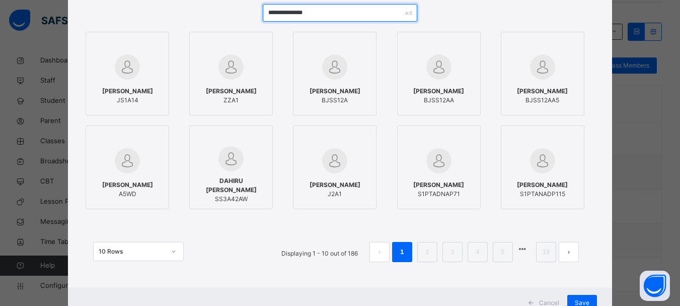
drag, startPoint x: 317, startPoint y: 16, endPoint x: 245, endPoint y: 22, distance: 72.8
click at [245, 22] on div "**********" at bounding box center [340, 138] width 514 height 288
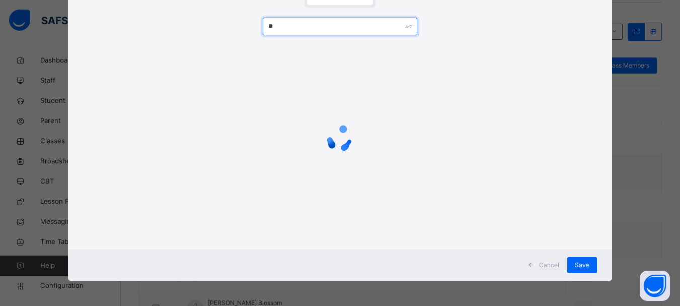
type input "*"
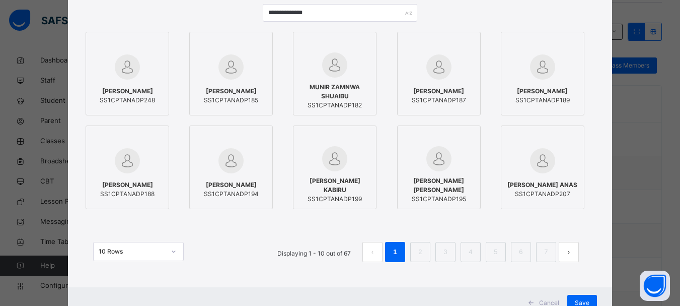
click at [245, 93] on span "ABUBAKAR TANKO MUHAMMED" at bounding box center [231, 91] width 54 height 9
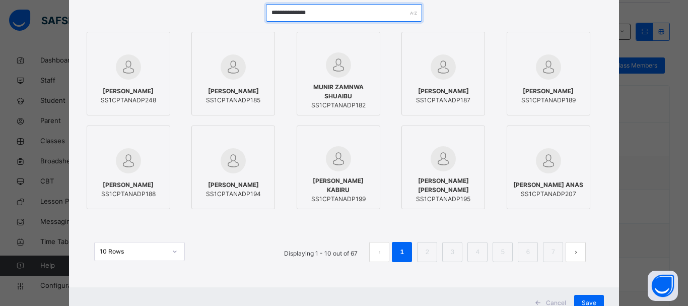
drag, startPoint x: 342, startPoint y: 10, endPoint x: 238, endPoint y: 17, distance: 104.0
click at [238, 17] on div "**********" at bounding box center [344, 138] width 520 height 288
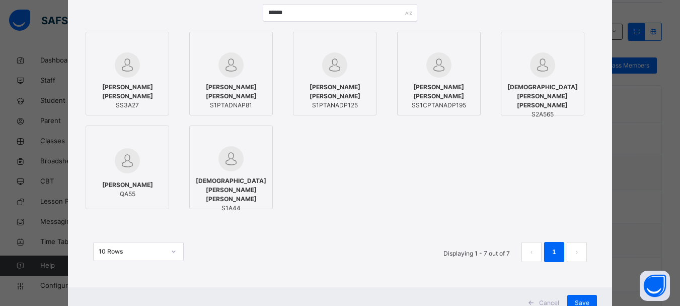
click at [449, 97] on span "HALIMA ABUBAKAR OTHMAN" at bounding box center [439, 92] width 73 height 18
drag, startPoint x: 303, startPoint y: 12, endPoint x: 258, endPoint y: 13, distance: 44.8
click at [258, 13] on div "****** AFRAH MUHAMMAD OTHMAN SS3A27 HALIMA ABUBAKAR OTHMAN S1PTADNAP81 HALIMA A…" at bounding box center [344, 138] width 520 height 288
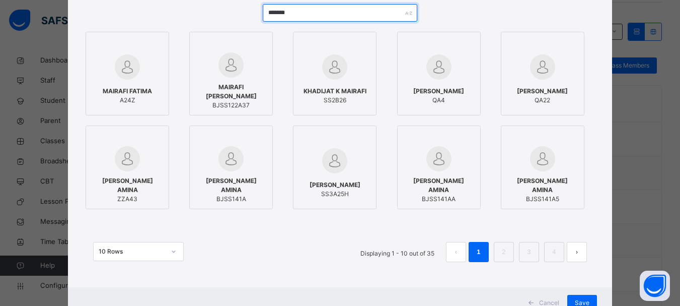
drag, startPoint x: 311, startPoint y: 16, endPoint x: 238, endPoint y: 12, distance: 72.6
click at [238, 12] on div "******* MAIRAFI FATIMA A24Z MAIRAFI ASIRU KABIRU BJSS122A37 KHADIJAT K MAIRAFI …" at bounding box center [340, 138] width 514 height 288
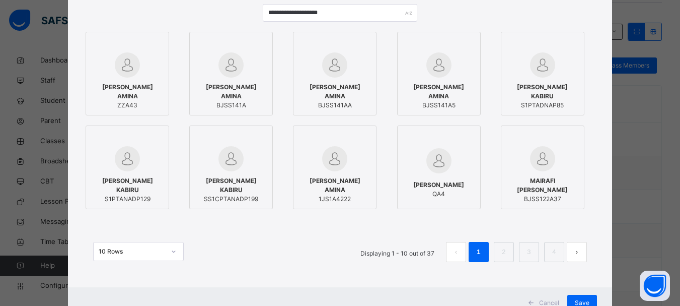
click at [562, 87] on span "AMINA MAIRAFI KABIRU" at bounding box center [543, 92] width 73 height 18
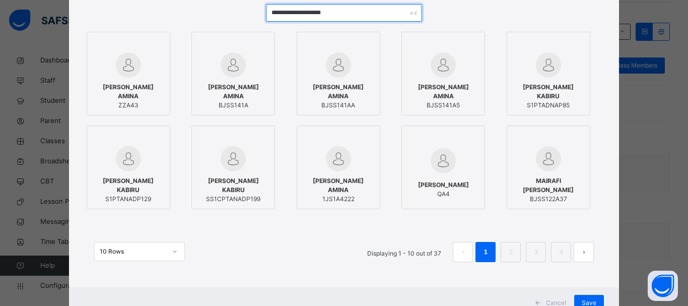
drag, startPoint x: 359, startPoint y: 18, endPoint x: 263, endPoint y: 15, distance: 96.2
click at [263, 15] on div "**********" at bounding box center [344, 138] width 520 height 288
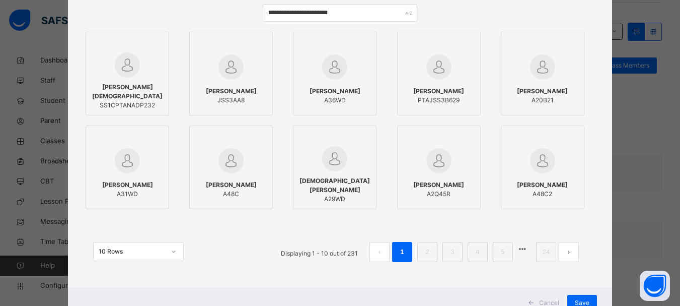
click at [117, 85] on span "MUHAMMAD MUHAMMAD DOGARA" at bounding box center [127, 92] width 73 height 18
drag, startPoint x: 682, startPoint y: 176, endPoint x: 688, endPoint y: 251, distance: 75.2
click at [680, 251] on div "**********" at bounding box center [344, 153] width 688 height 306
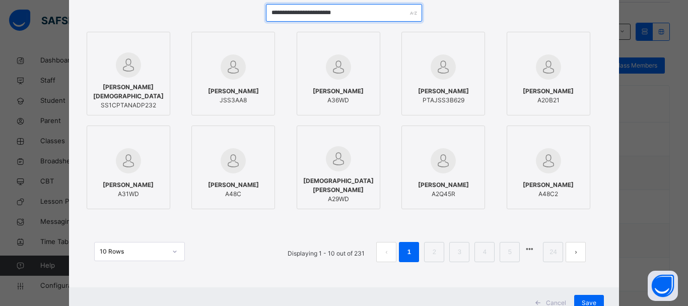
drag, startPoint x: 383, startPoint y: 10, endPoint x: 251, endPoint y: 18, distance: 132.2
click at [251, 18] on div "**********" at bounding box center [344, 138] width 520 height 288
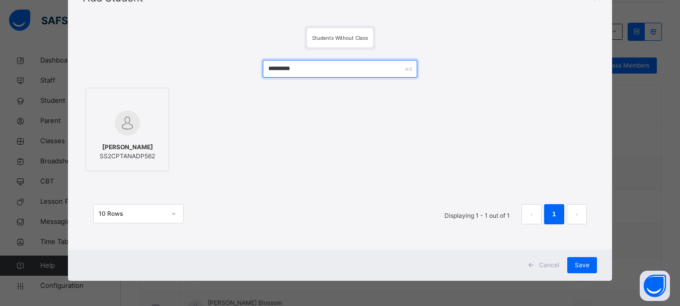
scroll to position [50, 0]
type input "*********"
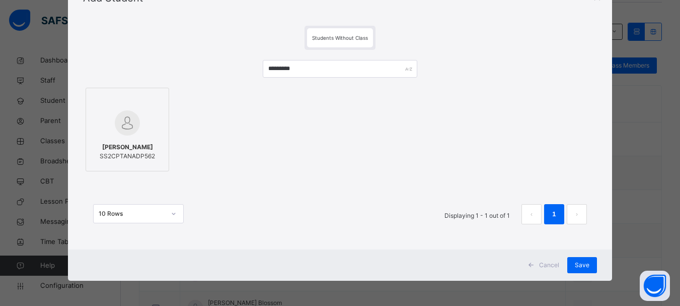
click at [143, 152] on span "ABDULLAHI IBRAHIM SHIGAFARTA" at bounding box center [127, 147] width 55 height 9
click at [587, 265] on span "Save" at bounding box center [589, 264] width 15 height 9
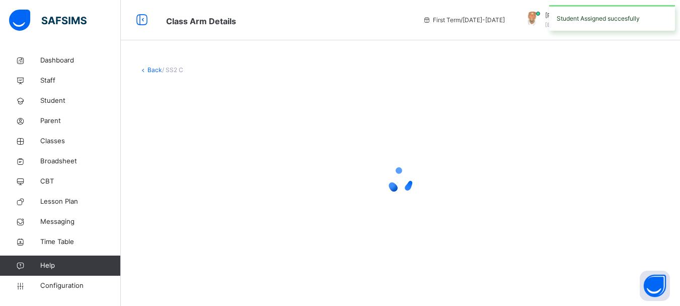
scroll to position [0, 0]
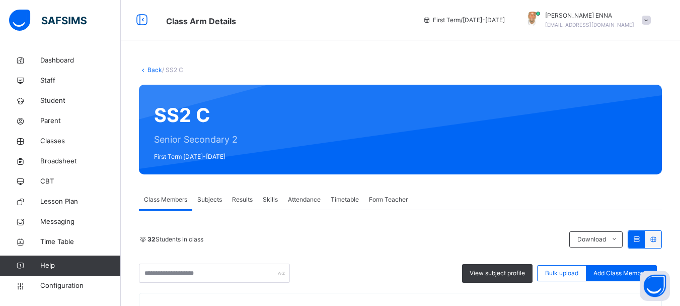
drag, startPoint x: 288, startPoint y: 36, endPoint x: 301, endPoint y: 26, distance: 16.1
click at [288, 36] on div "Class Arm Details First Term / 2025-2026 EMMANUEL ENNA ennaemmanuel@gmail.com" at bounding box center [340, 20] width 680 height 40
click at [52, 140] on span "Classes" at bounding box center [80, 141] width 81 height 10
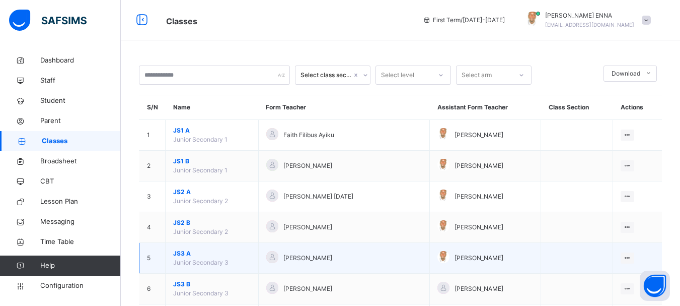
click at [186, 254] on span "JS3 A" at bounding box center [212, 253] width 78 height 9
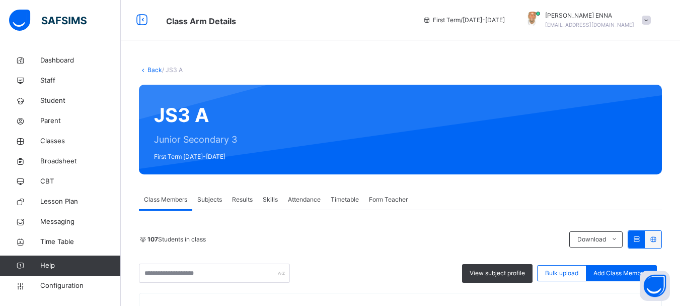
scroll to position [329, 0]
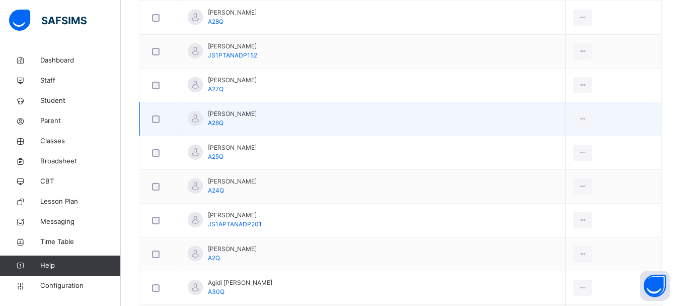
click at [579, 22] on icon at bounding box center [583, 17] width 9 height 9
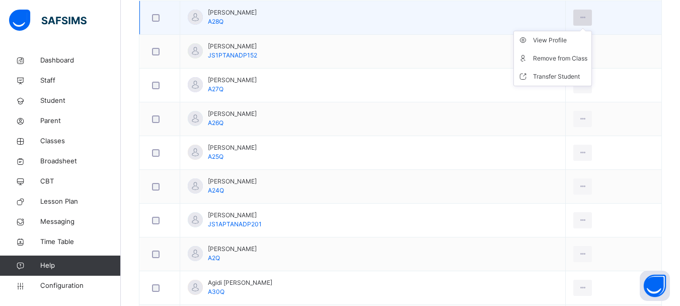
click at [579, 22] on icon at bounding box center [583, 17] width 9 height 9
click at [550, 63] on div "Remove from Class" at bounding box center [560, 58] width 54 height 10
click at [0, 0] on div "× Remove Student From Class This action would delete from the class. Are you su…" at bounding box center [0, 0] width 0 height 0
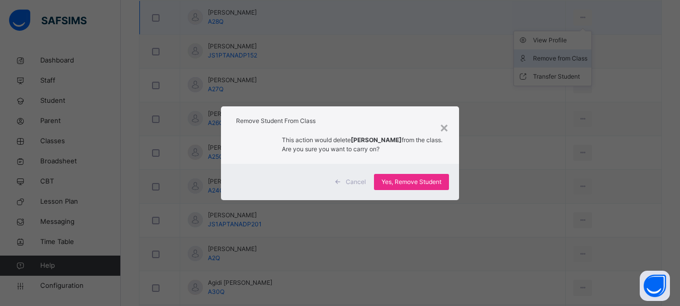
scroll to position [217, 0]
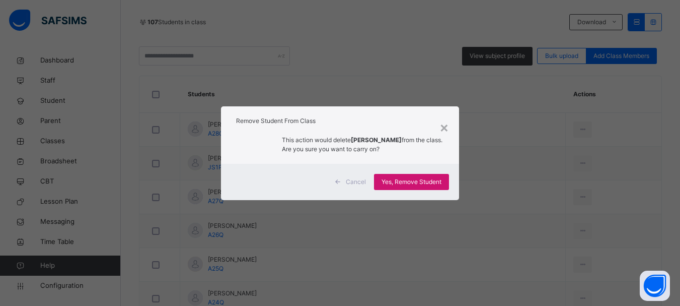
click at [431, 186] on span "Yes, Remove Student" at bounding box center [412, 181] width 60 height 9
click at [409, 183] on span "Yes, Remove Student" at bounding box center [412, 181] width 60 height 9
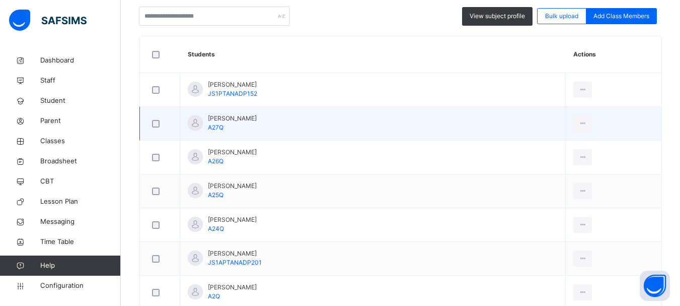
scroll to position [347, 0]
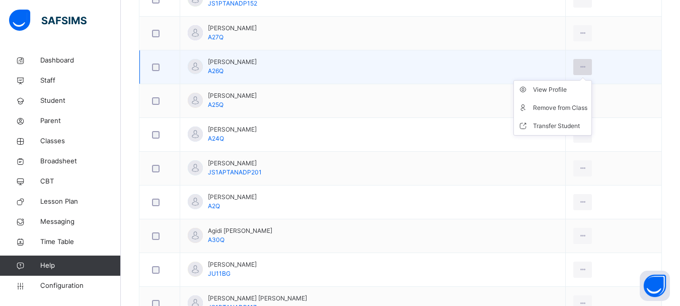
click at [579, 64] on icon at bounding box center [583, 66] width 9 height 9
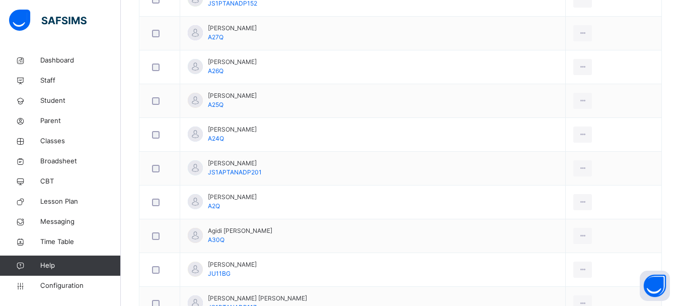
click at [0, 0] on div "Remove from Class" at bounding box center [0, 0] width 0 height 0
click at [0, 0] on div "× Remove Student From Class This action would delete from the class. Are you su…" at bounding box center [0, 0] width 0 height 0
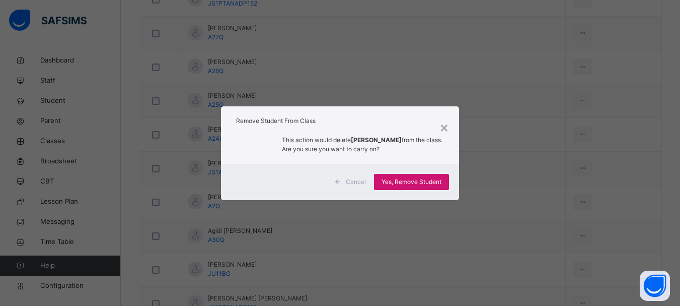
click at [433, 181] on span "Yes, Remove Student" at bounding box center [412, 181] width 60 height 9
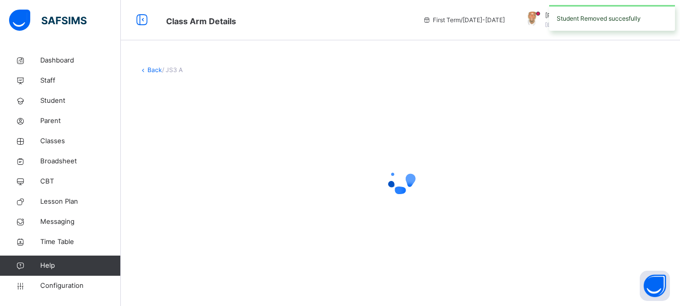
scroll to position [0, 0]
click at [420, 181] on icon at bounding box center [404, 180] width 40 height 40
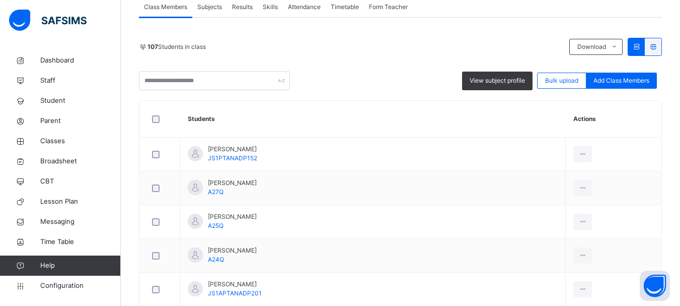
scroll to position [220, 0]
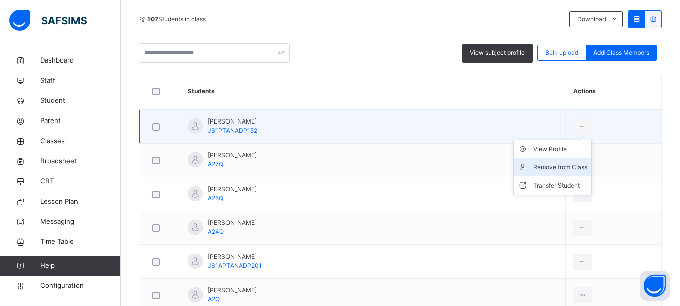
click at [558, 167] on div "Remove from Class" at bounding box center [560, 167] width 54 height 10
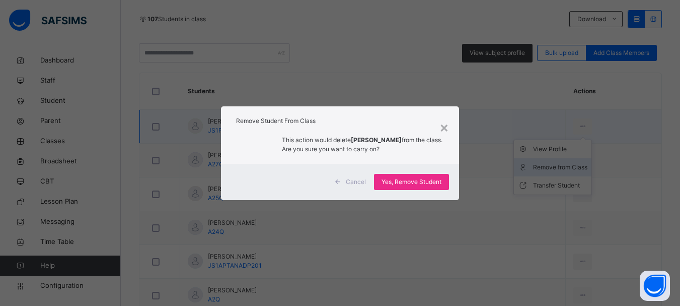
click at [558, 167] on div "× Remove Student From Class This action would delete ABDULSAMIU ABDULHAMID from…" at bounding box center [340, 153] width 680 height 306
click at [414, 176] on div "Yes, Remove Student" at bounding box center [411, 182] width 75 height 16
click at [416, 179] on span "Yes, Remove Student" at bounding box center [412, 181] width 60 height 9
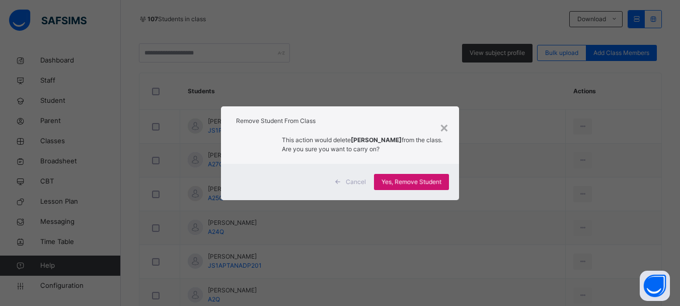
click at [416, 179] on span "Yes, Remove Student" at bounding box center [412, 181] width 60 height 9
click at [432, 177] on span "Yes, Remove Student" at bounding box center [412, 181] width 60 height 9
click at [395, 180] on div "Yes, Remove Student" at bounding box center [411, 182] width 75 height 16
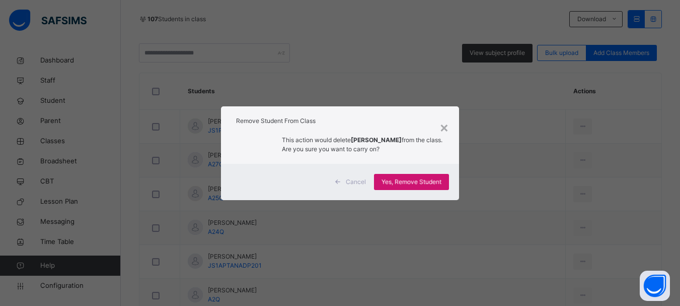
click at [395, 180] on div "Yes, Remove Student" at bounding box center [411, 182] width 75 height 16
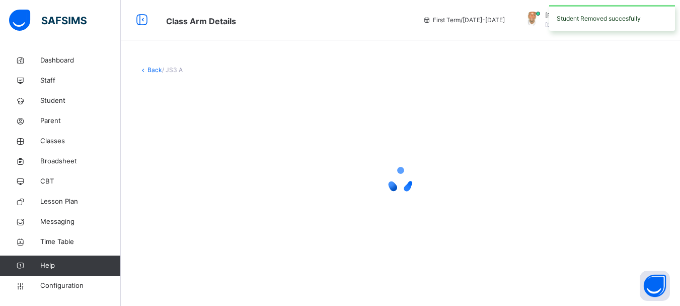
click at [496, 147] on div at bounding box center [400, 180] width 523 height 191
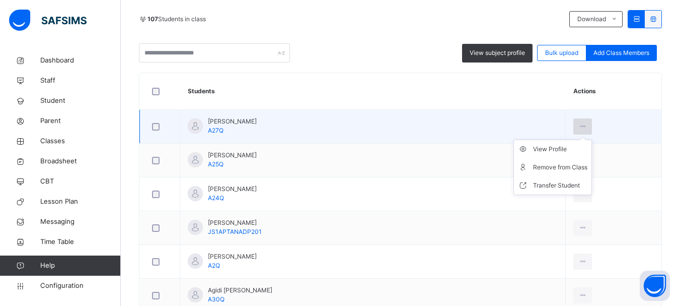
click at [579, 125] on icon at bounding box center [583, 126] width 9 height 9
click at [543, 167] on div "Remove from Class" at bounding box center [560, 167] width 54 height 10
click at [0, 0] on div "× Remove Student From Class This action would delete from the class. Are you su…" at bounding box center [0, 0] width 0 height 0
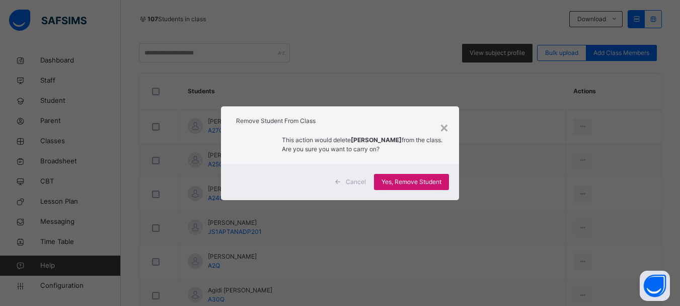
click at [422, 179] on span "Yes, Remove Student" at bounding box center [412, 181] width 60 height 9
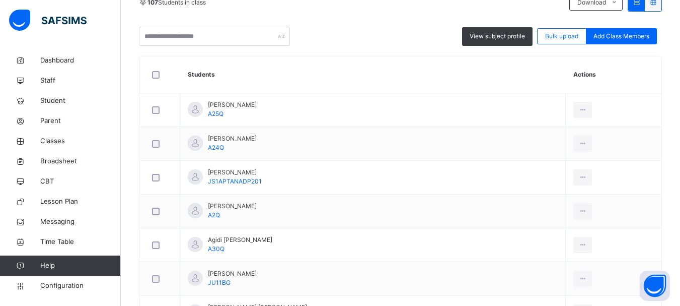
scroll to position [270, 0]
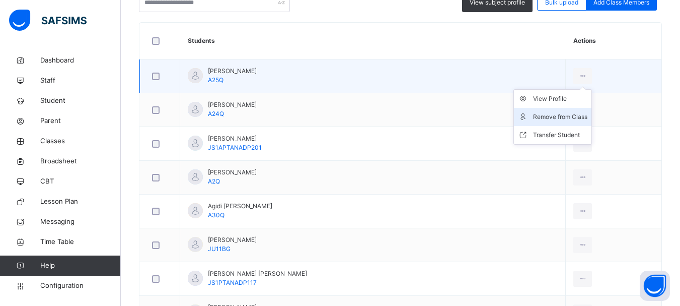
click at [579, 77] on icon at bounding box center [583, 76] width 9 height 9
click at [535, 118] on div "Remove from Class" at bounding box center [560, 117] width 54 height 10
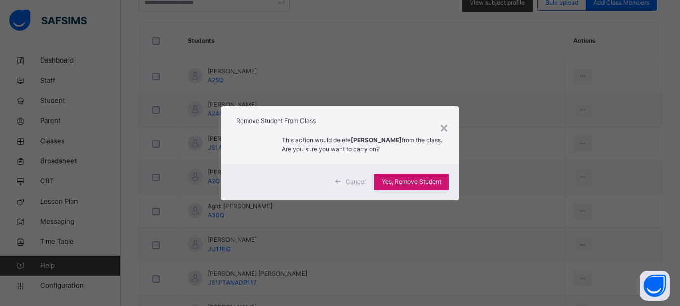
click at [417, 190] on div "Yes, Remove Student" at bounding box center [411, 182] width 75 height 16
click at [425, 186] on span "Yes, Remove Student" at bounding box center [412, 181] width 60 height 9
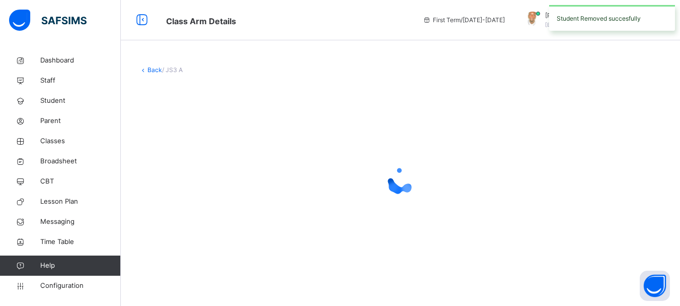
scroll to position [0, 0]
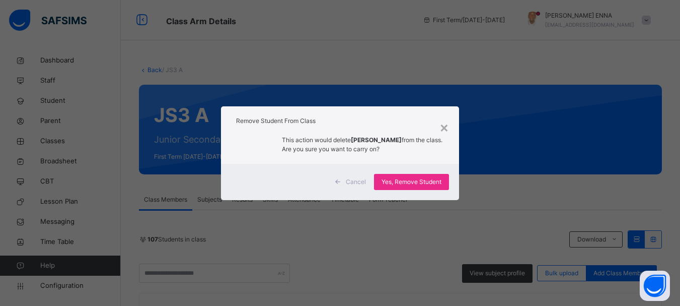
scroll to position [241, 0]
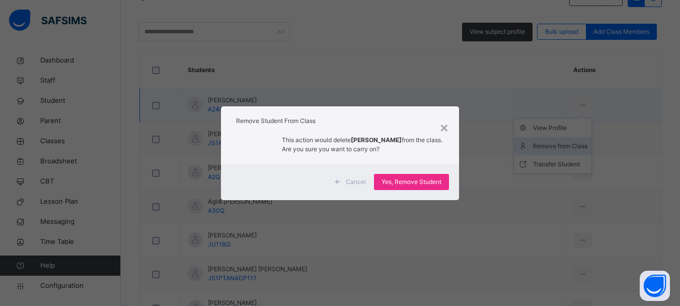
click at [530, 145] on div "× Remove Student From Class This action would delete ABUBAKAR RABI AKATIKI from…" at bounding box center [340, 153] width 680 height 306
click at [429, 183] on span "Yes, Remove Student" at bounding box center [412, 181] width 60 height 9
click at [408, 180] on div "Yes, Remove Student" at bounding box center [411, 182] width 75 height 16
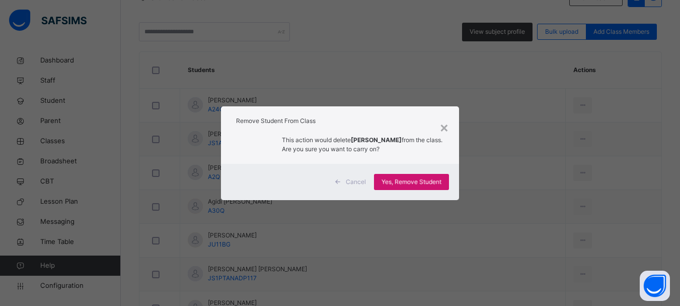
click at [408, 180] on div "Yes, Remove Student" at bounding box center [411, 182] width 75 height 16
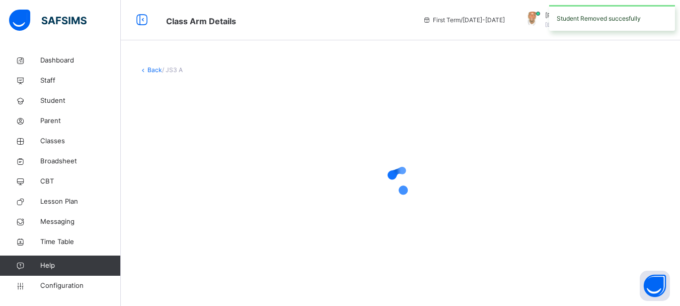
scroll to position [0, 0]
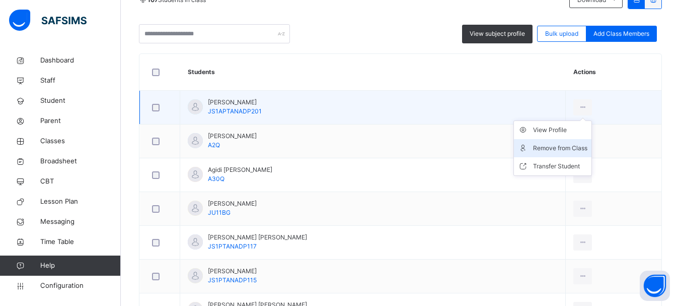
click at [542, 147] on div "Remove from Class" at bounding box center [560, 148] width 54 height 10
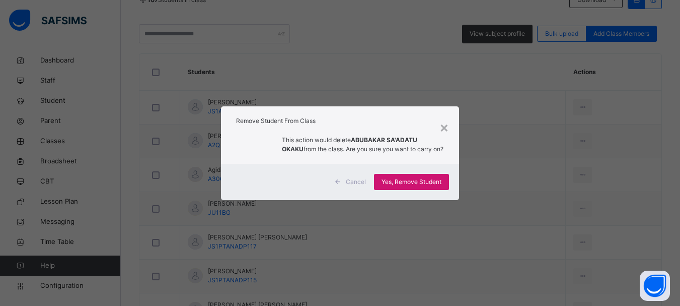
click at [425, 185] on span "Yes, Remove Student" at bounding box center [412, 181] width 60 height 9
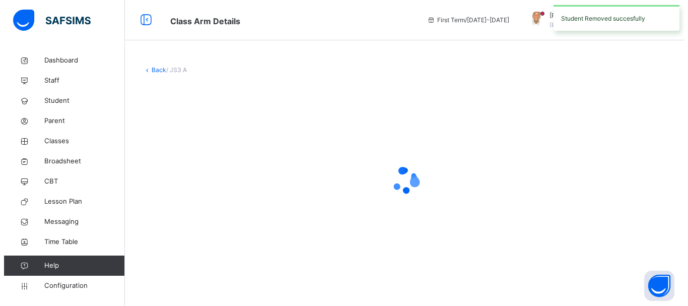
scroll to position [0, 0]
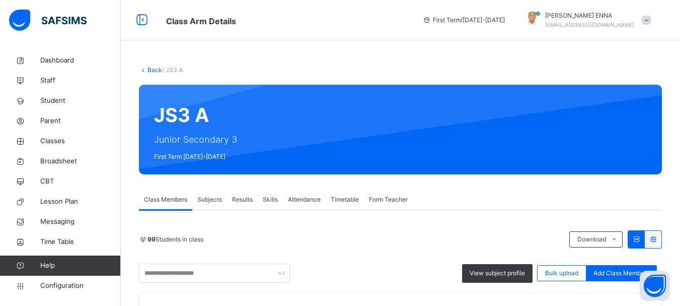
click at [571, 87] on div "JS3 A Junior Secondary 3 First Term [DATE]-[DATE]" at bounding box center [400, 130] width 523 height 90
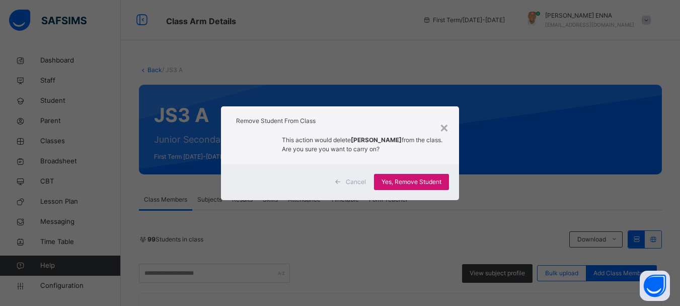
click at [437, 180] on span "Yes, Remove Student" at bounding box center [412, 181] width 60 height 9
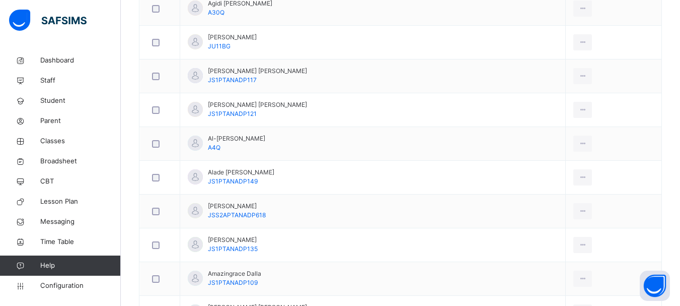
scroll to position [455, 0]
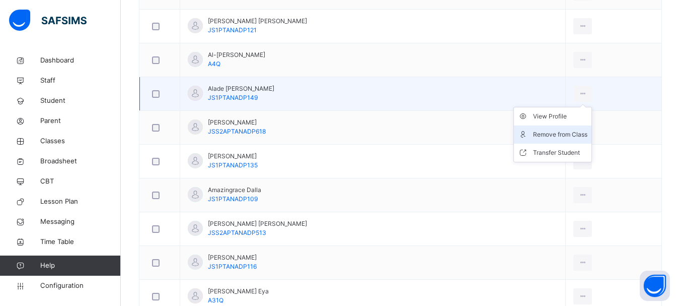
click at [558, 133] on div "Remove from Class" at bounding box center [560, 134] width 54 height 10
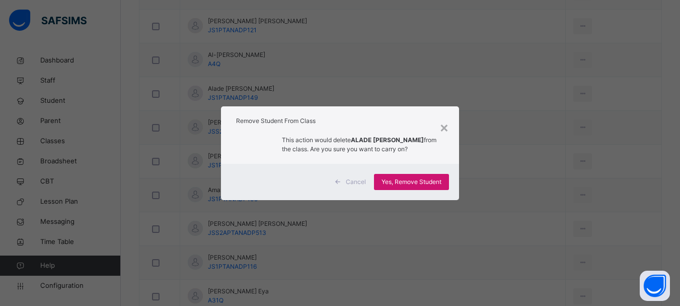
click at [422, 184] on span "Yes, Remove Student" at bounding box center [412, 181] width 60 height 9
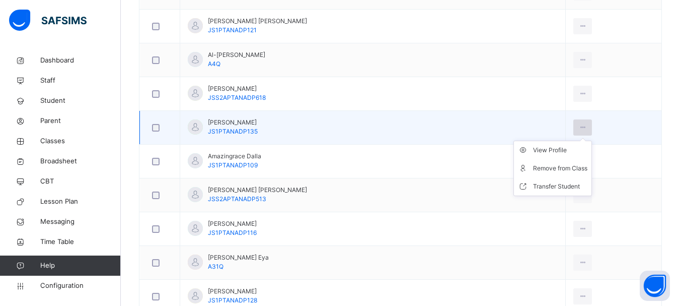
click at [579, 123] on icon at bounding box center [583, 127] width 9 height 9
click at [546, 167] on div "Remove from Class" at bounding box center [560, 168] width 54 height 10
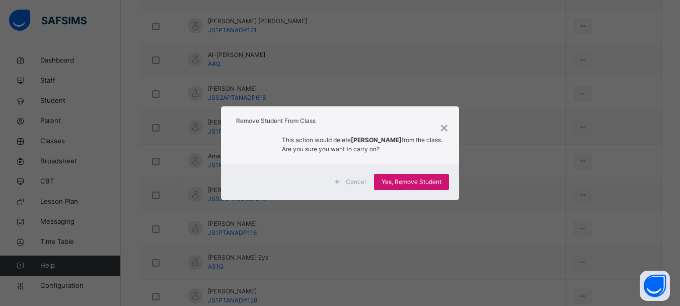
click at [423, 186] on span "Yes, Remove Student" at bounding box center [412, 181] width 60 height 9
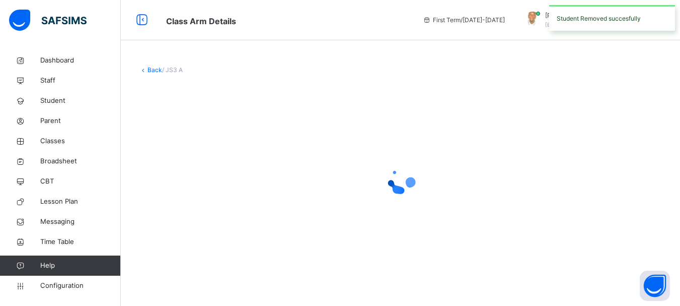
scroll to position [0, 0]
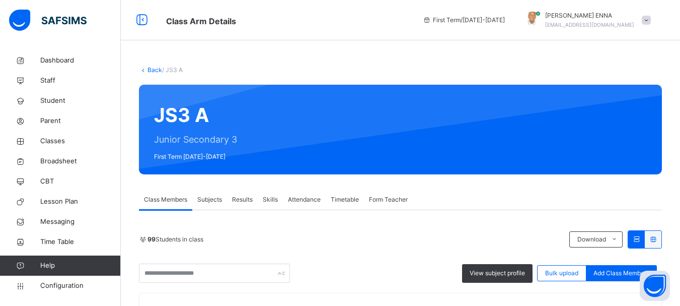
click at [0, 0] on div "× Remove Student From Class This action would delete from the class. Are you su…" at bounding box center [0, 0] width 0 height 0
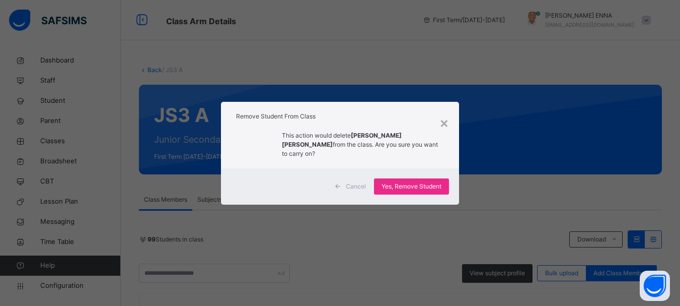
scroll to position [378, 0]
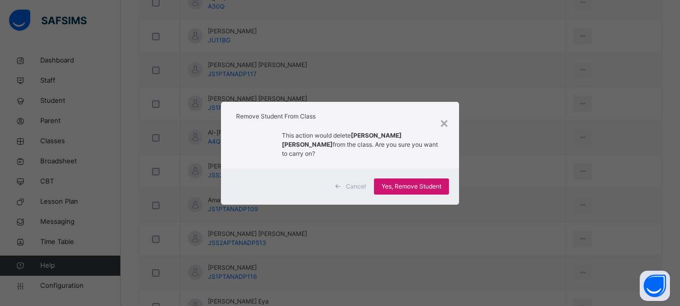
click at [410, 182] on span "Yes, Remove Student" at bounding box center [412, 186] width 60 height 9
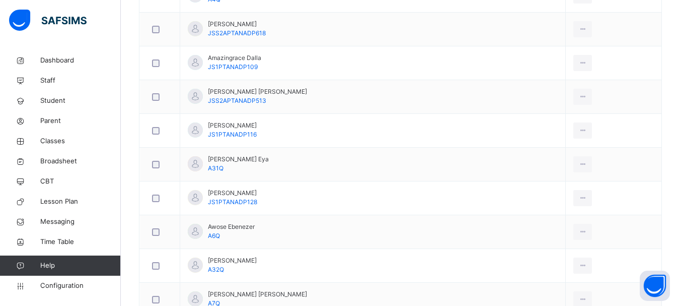
scroll to position [505, 0]
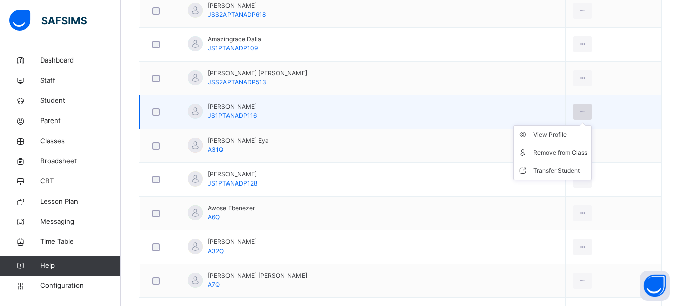
click at [579, 115] on icon at bounding box center [583, 111] width 9 height 9
click at [536, 151] on div "Remove from Class" at bounding box center [560, 153] width 54 height 10
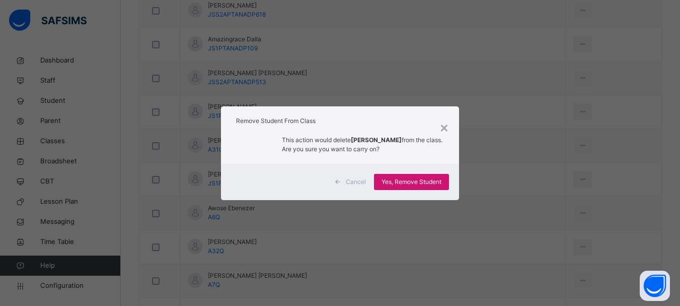
click at [424, 185] on span "Yes, Remove Student" at bounding box center [412, 181] width 60 height 9
click at [427, 179] on span "Yes, Remove Student" at bounding box center [412, 181] width 60 height 9
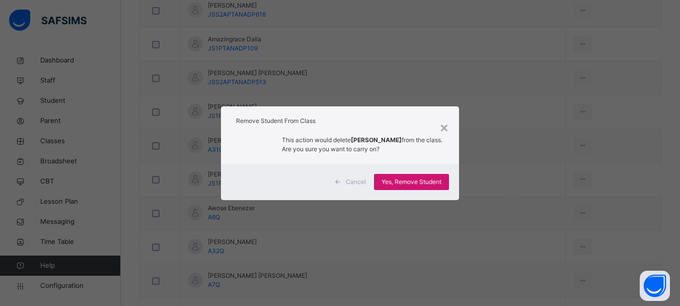
click at [419, 183] on span "Yes, Remove Student" at bounding box center [412, 181] width 60 height 9
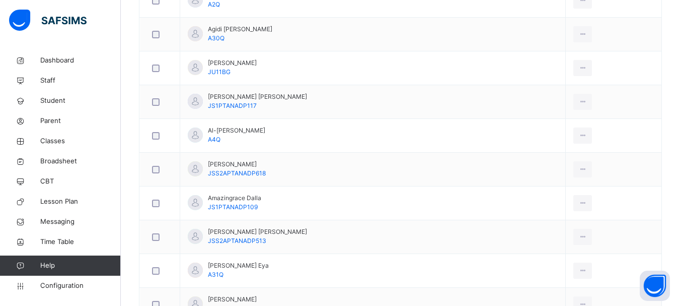
scroll to position [358, 0]
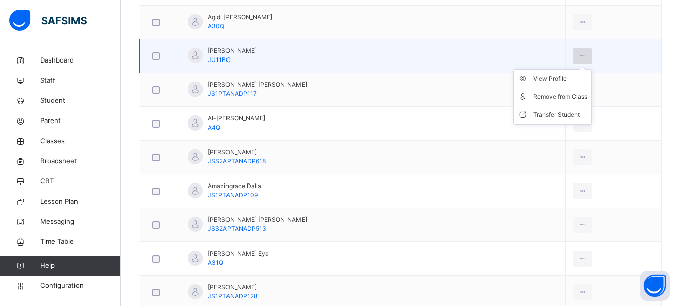
click at [579, 56] on icon at bounding box center [583, 55] width 9 height 9
click at [552, 95] on div "Remove from Class" at bounding box center [560, 97] width 54 height 10
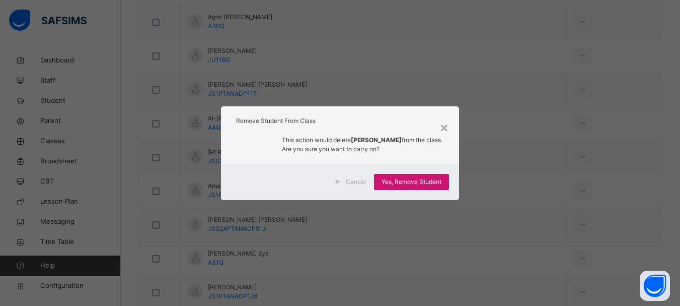
click at [415, 185] on span "Yes, Remove Student" at bounding box center [412, 181] width 60 height 9
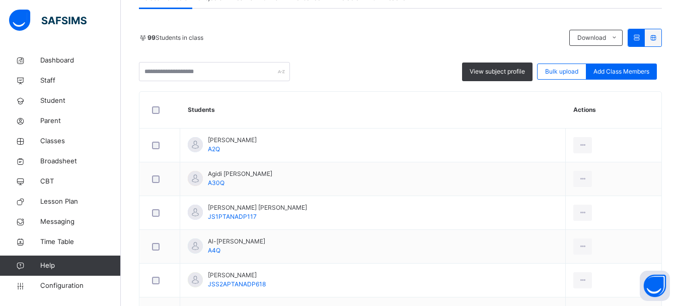
scroll to position [214, 0]
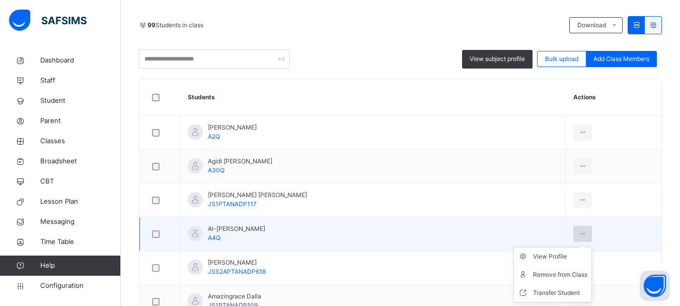
click at [579, 231] on icon at bounding box center [583, 233] width 9 height 9
click at [551, 271] on div "Remove from Class" at bounding box center [560, 274] width 54 height 10
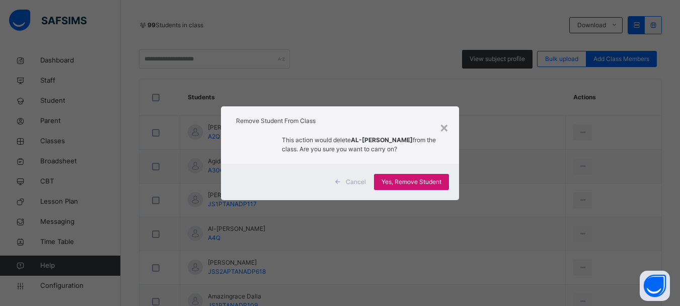
click at [434, 184] on span "Yes, Remove Student" at bounding box center [412, 181] width 60 height 9
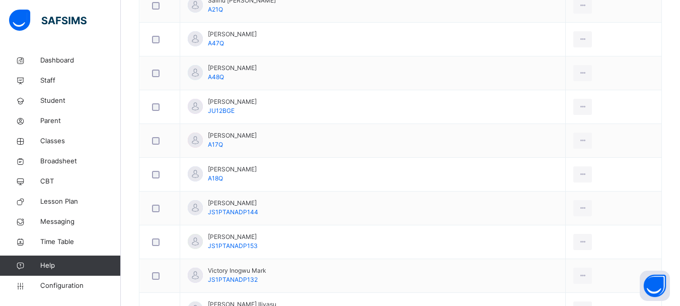
scroll to position [3150, 0]
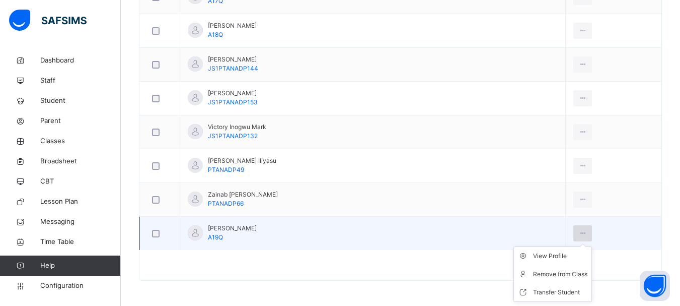
click at [579, 229] on icon at bounding box center [583, 233] width 9 height 9
click at [549, 270] on div "Remove from Class" at bounding box center [560, 274] width 54 height 10
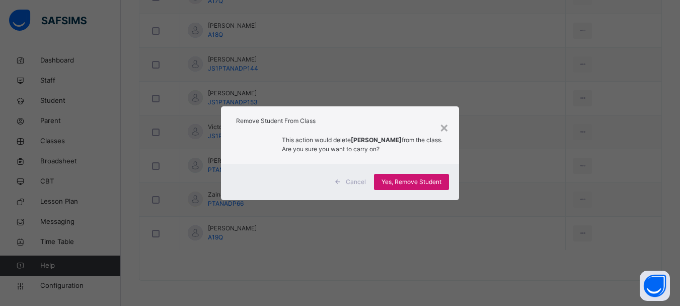
click at [399, 179] on span "Yes, Remove Student" at bounding box center [412, 181] width 60 height 9
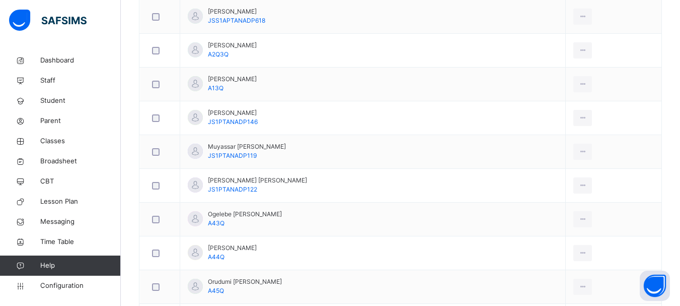
scroll to position [3117, 0]
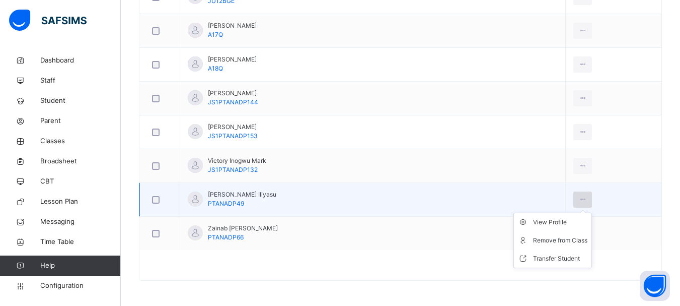
click at [579, 200] on icon at bounding box center [583, 199] width 9 height 9
click at [553, 238] on div "Remove from Class" at bounding box center [560, 240] width 54 height 10
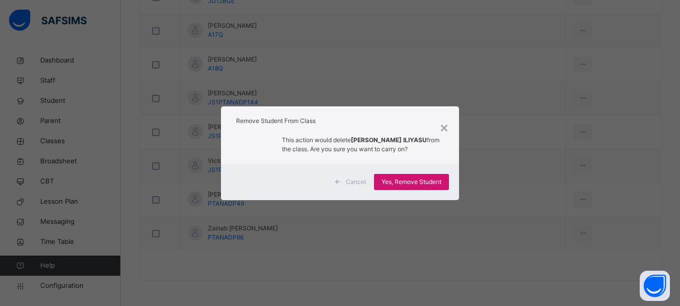
click at [419, 179] on span "Yes, Remove Student" at bounding box center [412, 181] width 60 height 9
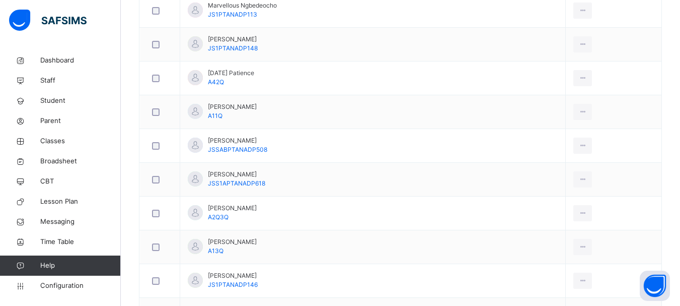
scroll to position [2762, 0]
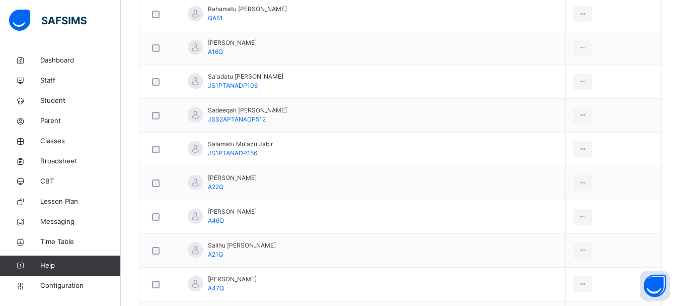
click at [0, 0] on div "× Remove Student From Class This action would delete from the class. Are you su…" at bounding box center [0, 0] width 0 height 0
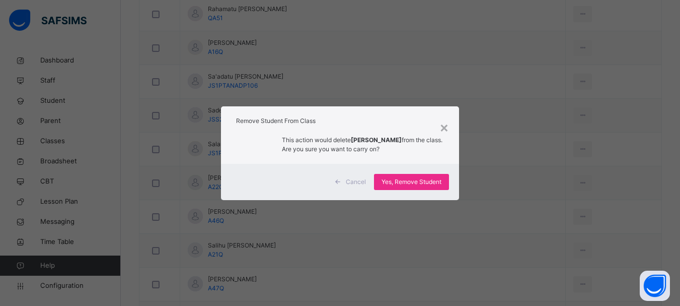
scroll to position [3083, 0]
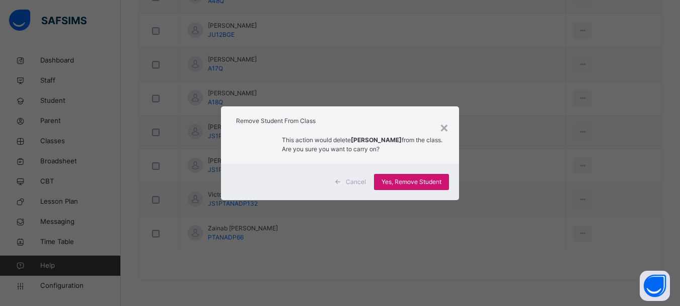
click at [431, 178] on span "Yes, Remove Student" at bounding box center [412, 181] width 60 height 9
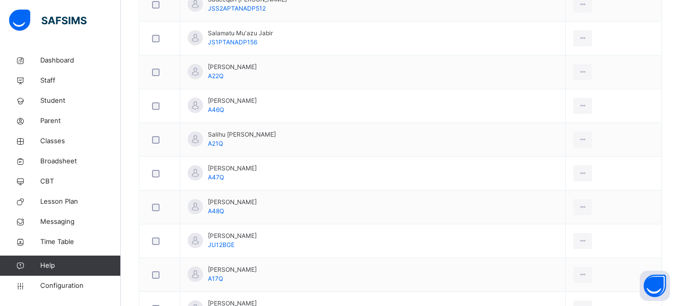
scroll to position [3049, 0]
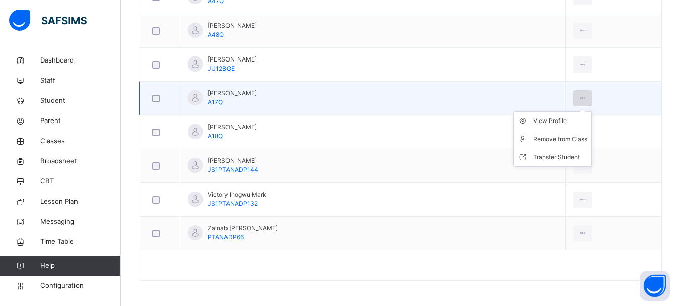
click at [579, 96] on icon at bounding box center [583, 98] width 9 height 9
click at [555, 141] on div "Remove from Class" at bounding box center [560, 139] width 54 height 10
click at [0, 0] on div "× Remove Student From Class This action would delete from the class. Are you su…" at bounding box center [0, 0] width 0 height 0
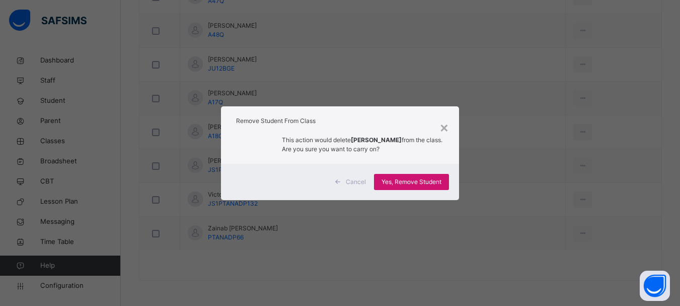
click at [440, 176] on div "Yes, Remove Student" at bounding box center [411, 182] width 75 height 16
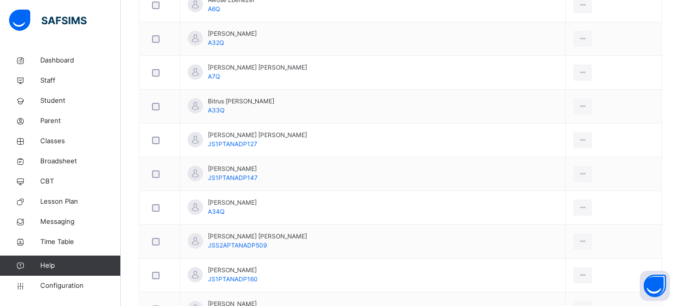
scroll to position [815, 0]
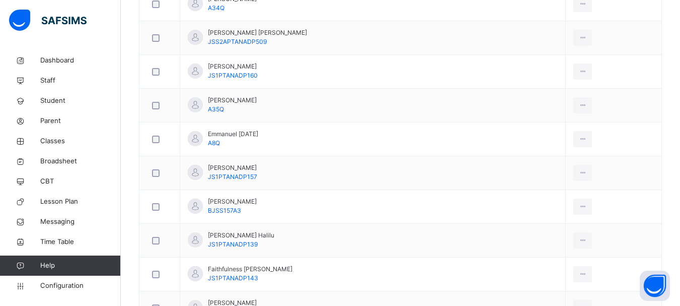
click at [0, 0] on li "Remove from Class" at bounding box center [0, 0] width 0 height 0
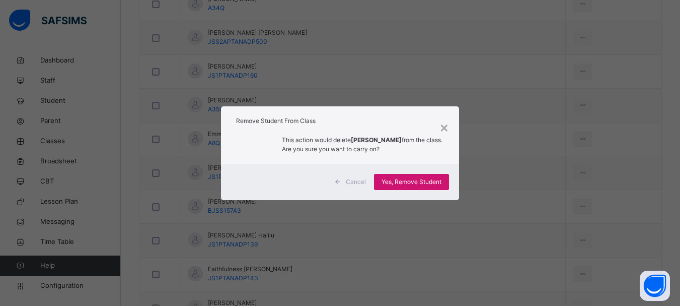
scroll to position [908, 0]
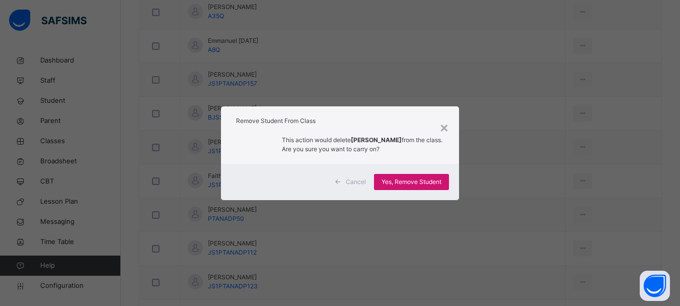
click at [409, 178] on span "Yes, Remove Student" at bounding box center [412, 181] width 60 height 9
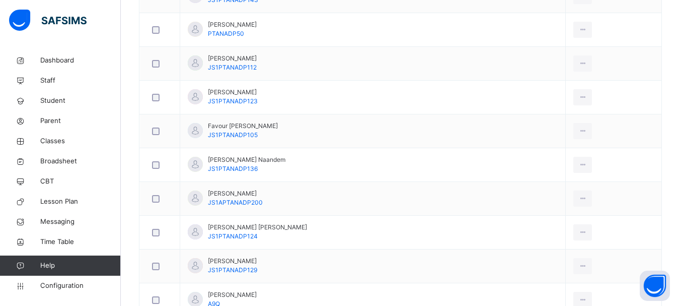
scroll to position [2982, 0]
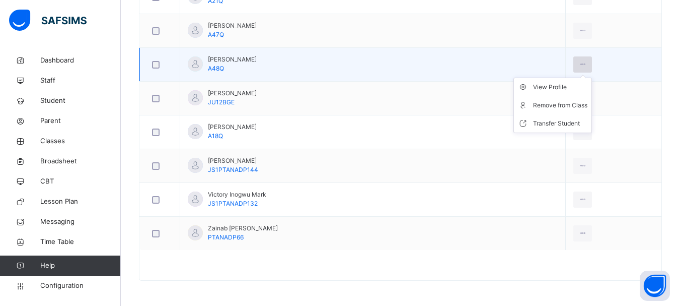
click at [579, 63] on icon at bounding box center [583, 64] width 9 height 9
click at [546, 101] on div "Remove from Class" at bounding box center [560, 105] width 54 height 10
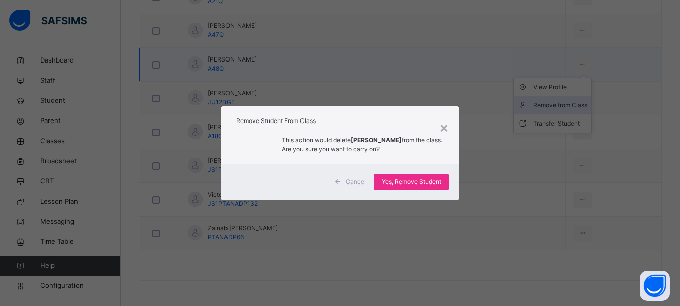
click at [546, 101] on div "× Remove Student From Class This action would delete [PERSON_NAME] from the cla…" at bounding box center [340, 153] width 680 height 306
click at [409, 180] on span "Yes, Remove Student" at bounding box center [412, 181] width 60 height 9
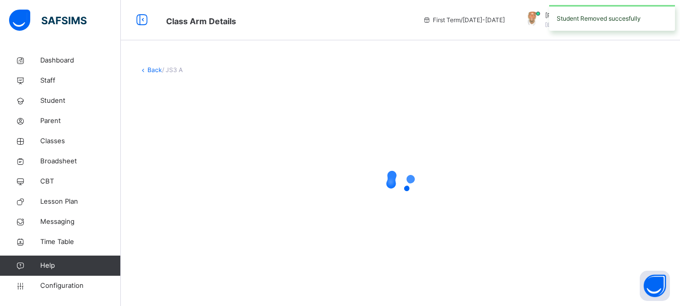
scroll to position [0, 0]
